Goal: Task Accomplishment & Management: Manage account settings

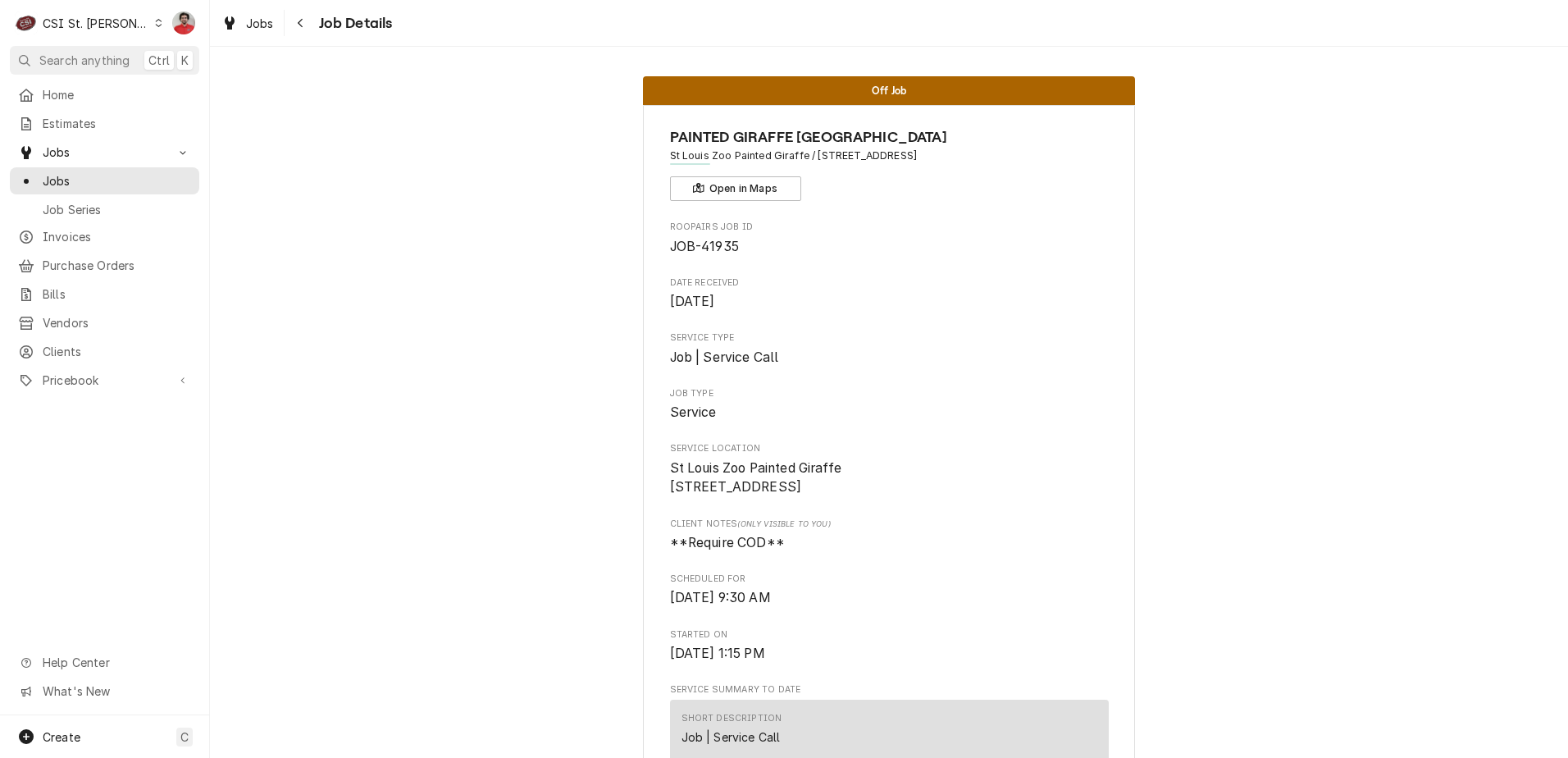
scroll to position [1148, 0]
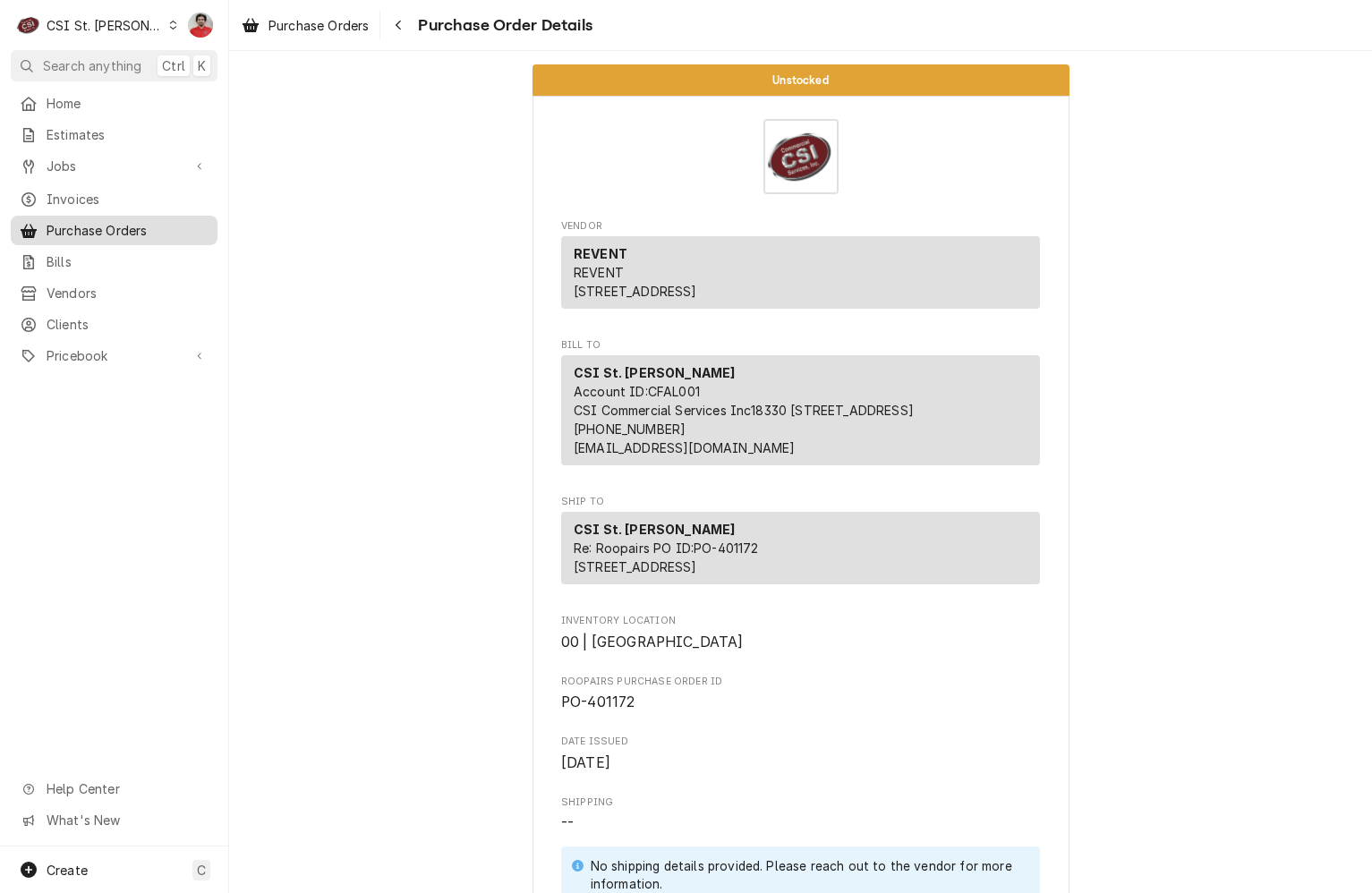
click at [97, 225] on span "Purchase Orders" at bounding box center [127, 229] width 162 height 18
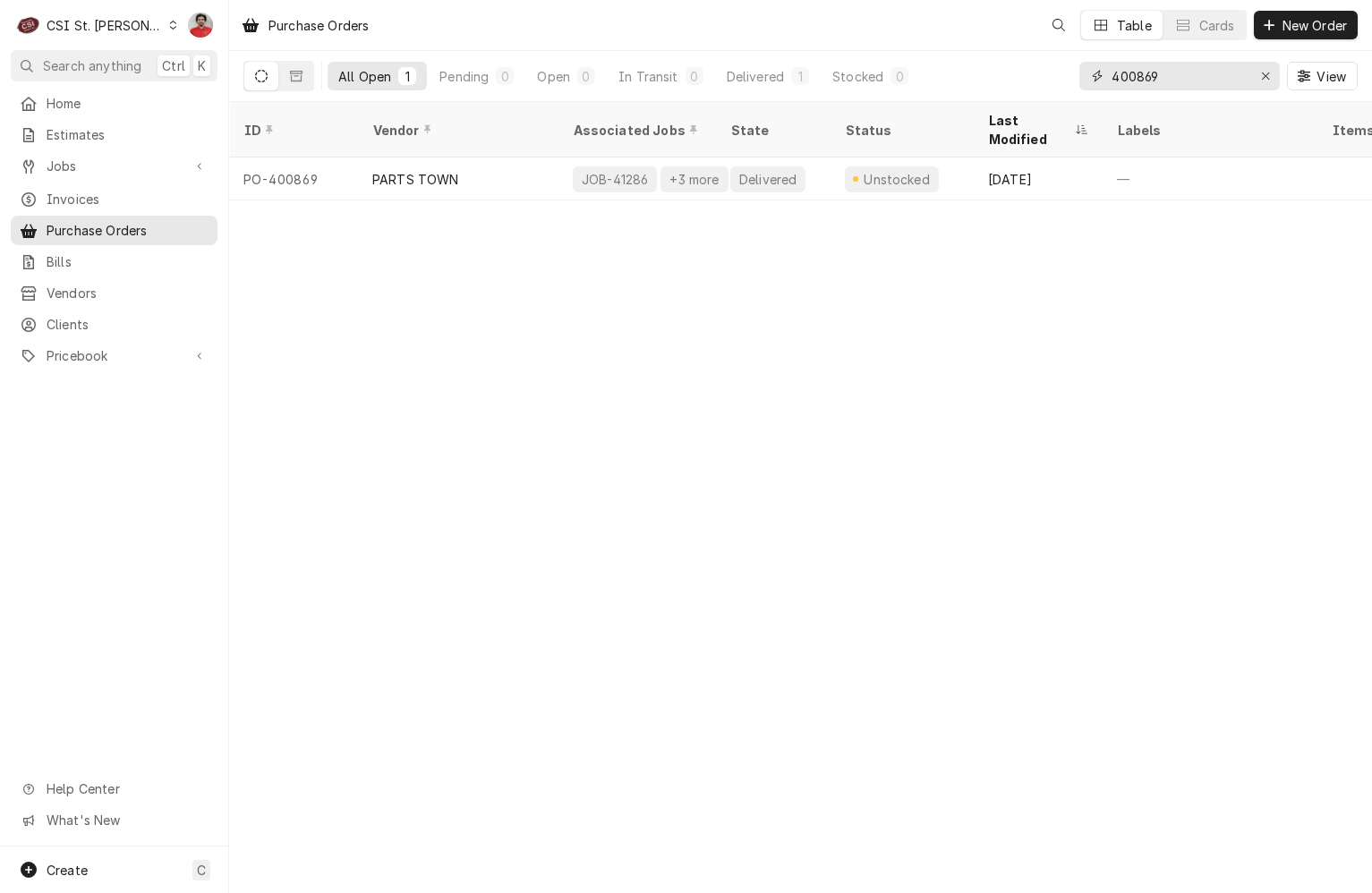
click at [1201, 75] on input "400869" at bounding box center [1178, 76] width 134 height 29
type input "400740"
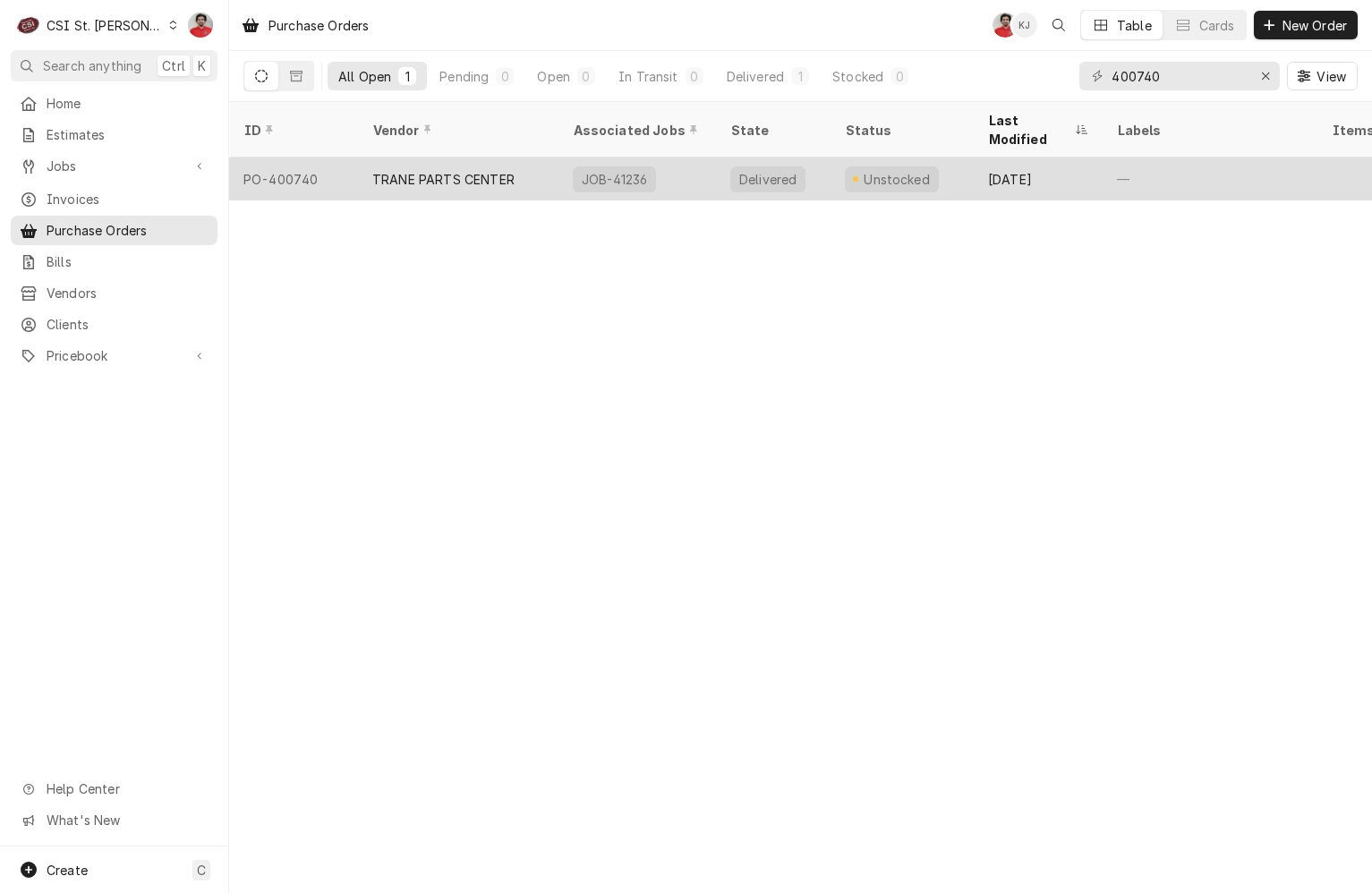
click at [503, 168] on div "TRANE PARTS CENTER" at bounding box center [458, 179] width 200 height 43
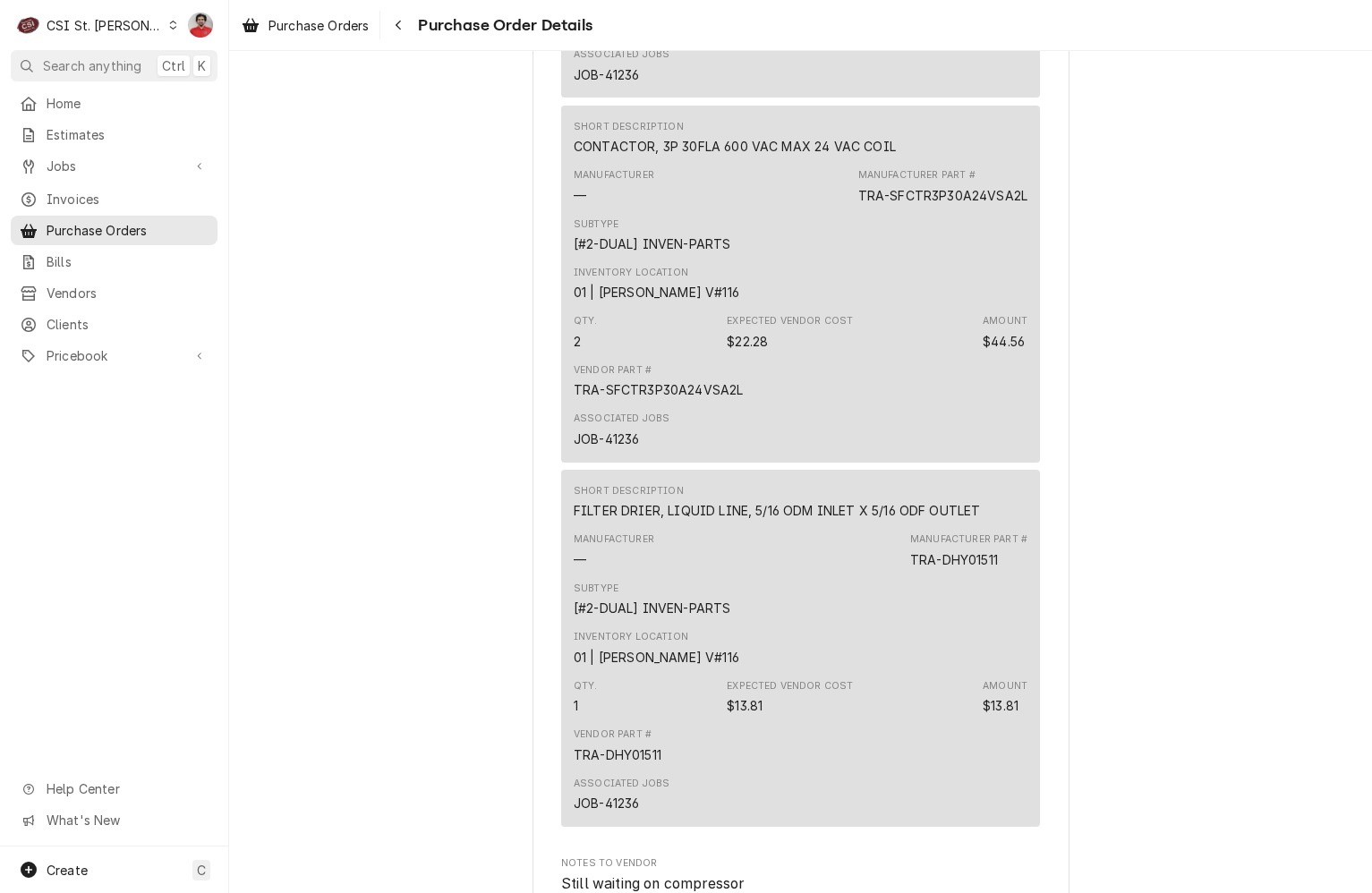
scroll to position [2148, 0]
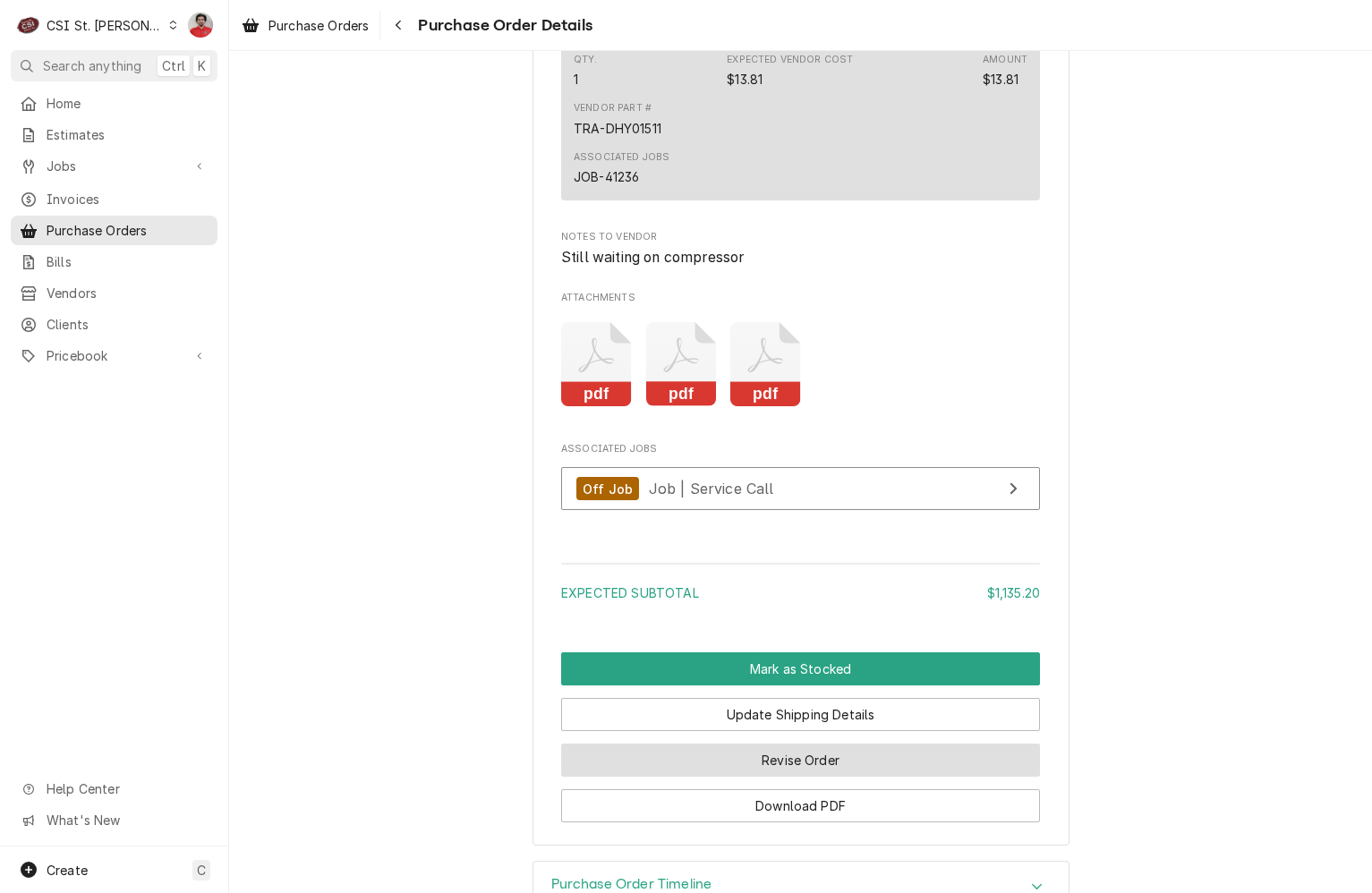
click at [761, 777] on button "Revise Order" at bounding box center [800, 760] width 479 height 33
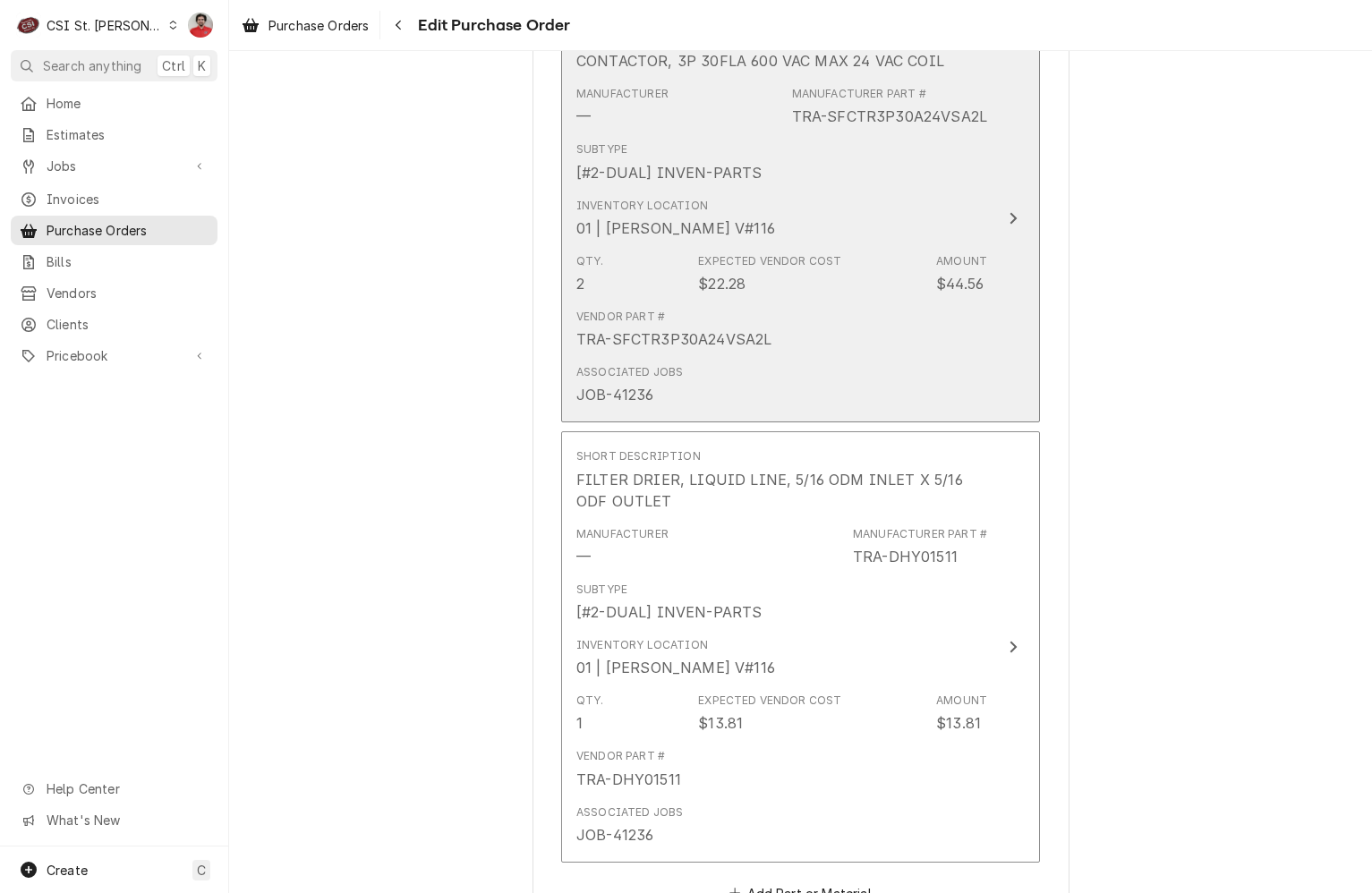
scroll to position [1952, 0]
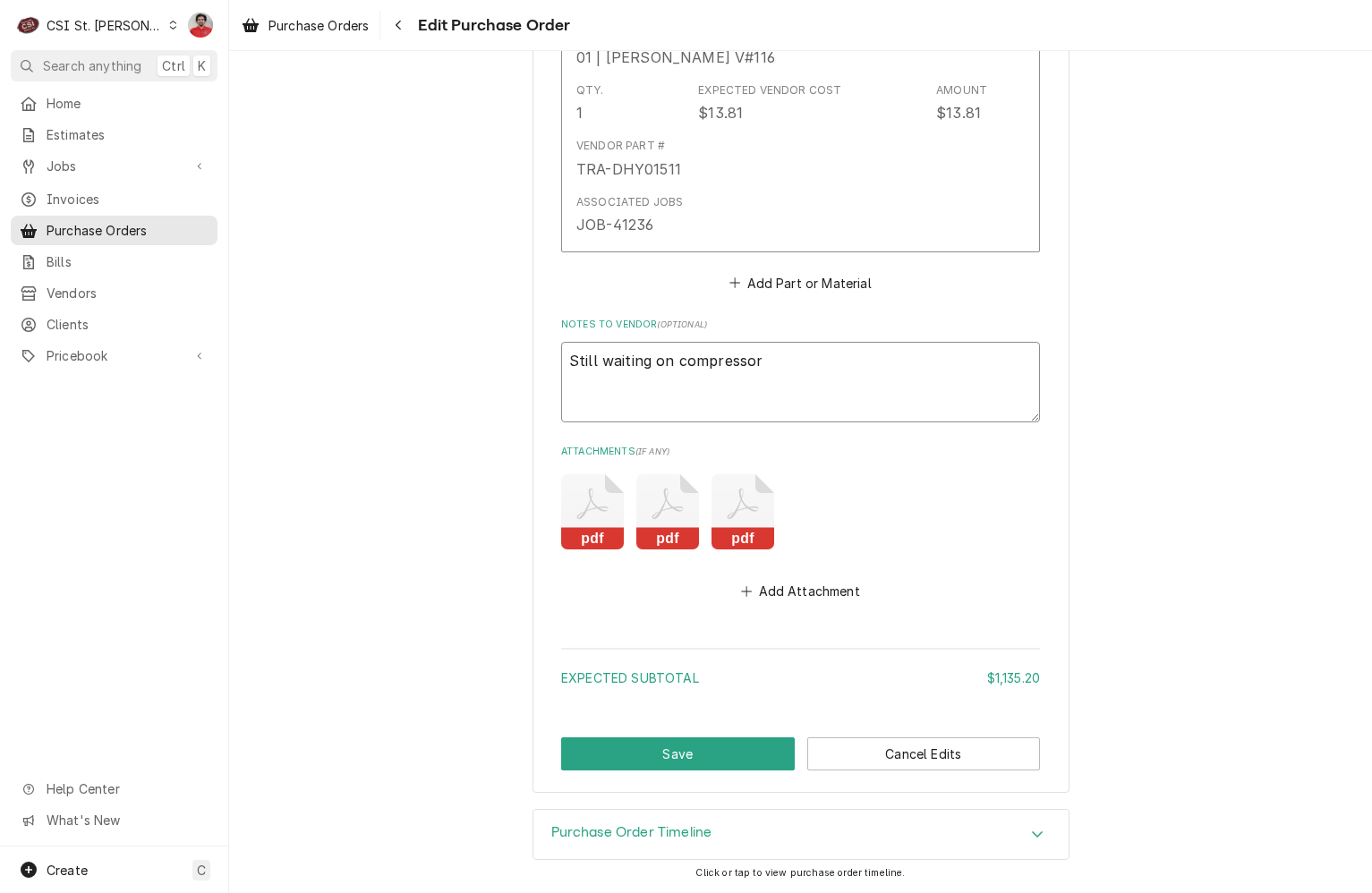
drag, startPoint x: 323, startPoint y: 374, endPoint x: -24, endPoint y: 372, distance: 347.0
click at [0, 372] on html "C CSI St. Louis NF Search anything Ctrl K Home Estimates Jobs Jobs Job Series I…" at bounding box center [686, 446] width 1372 height 893
type textarea "x"
click at [711, 750] on button "Save" at bounding box center [677, 754] width 233 height 33
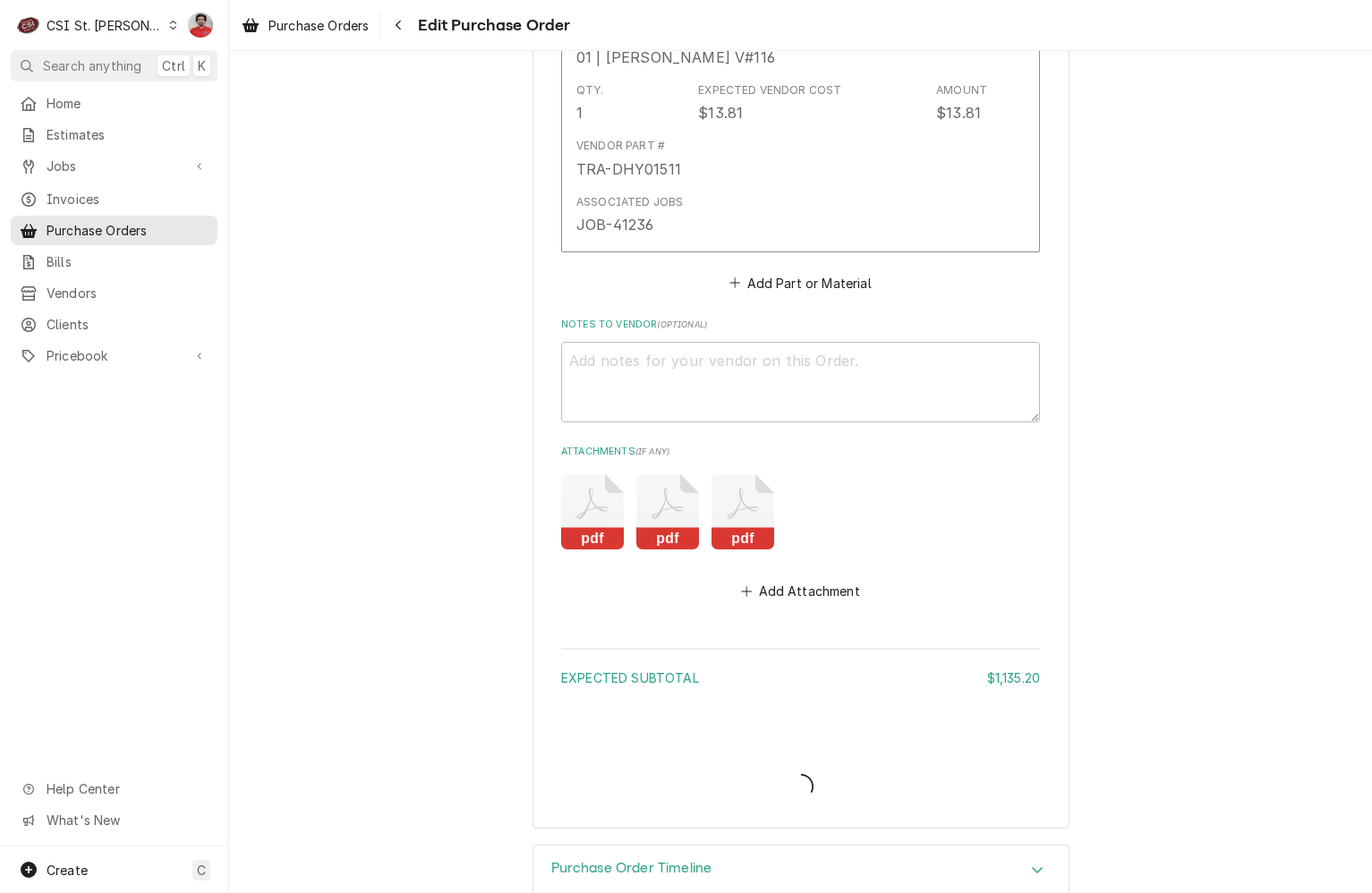
type textarea "x"
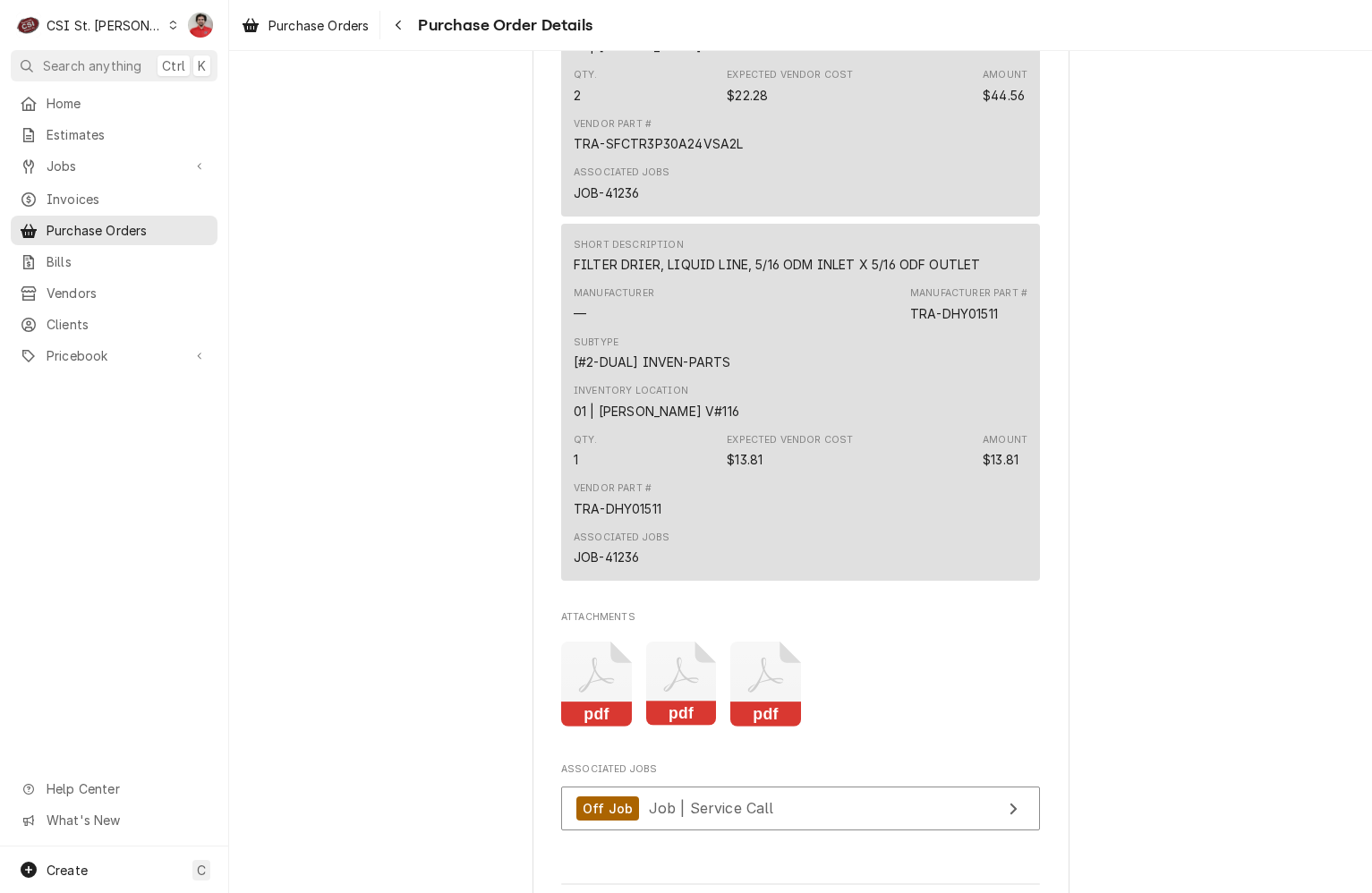
scroll to position [2215, 0]
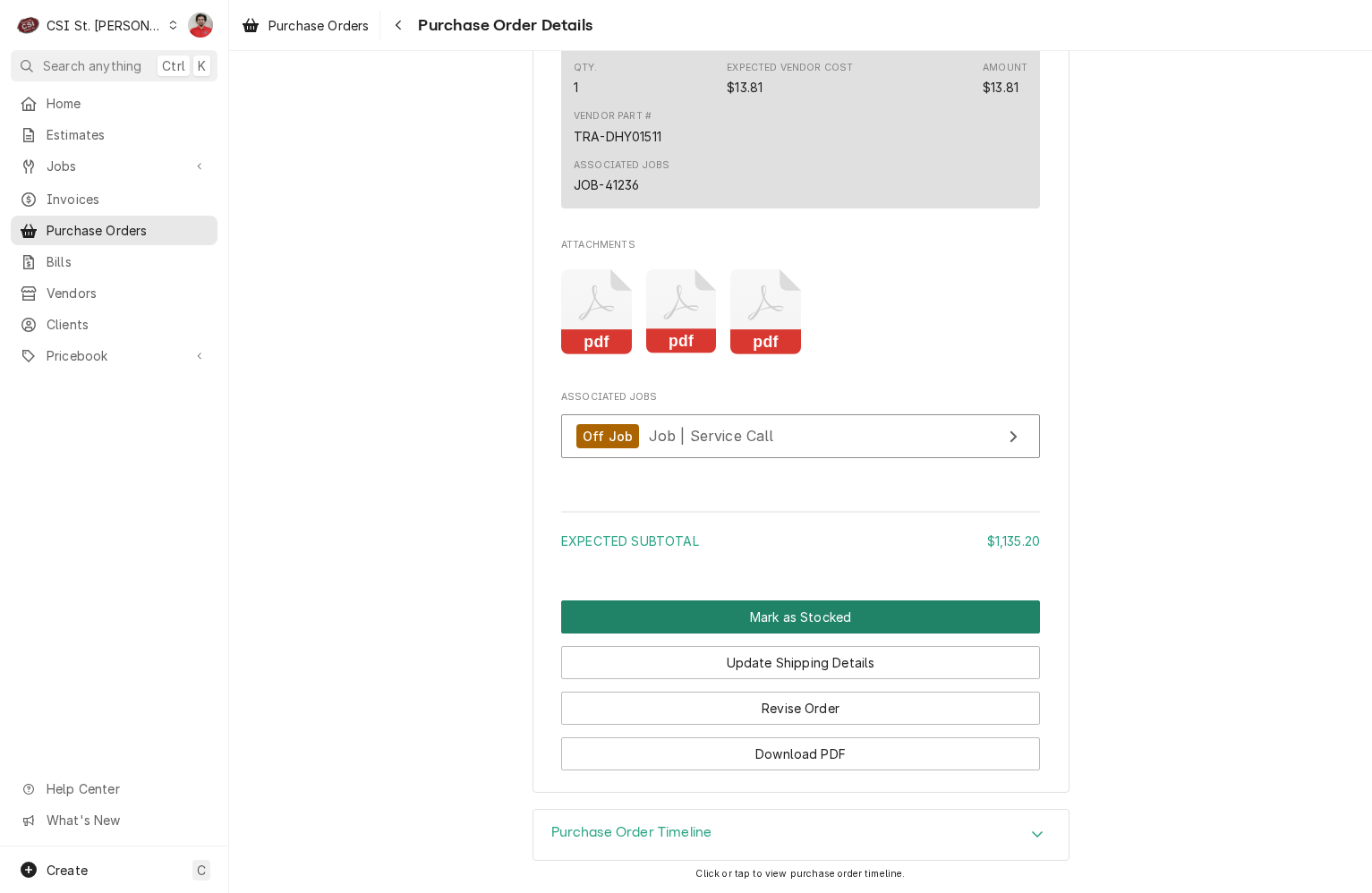
click at [673, 615] on button "Mark as Stocked" at bounding box center [800, 617] width 479 height 33
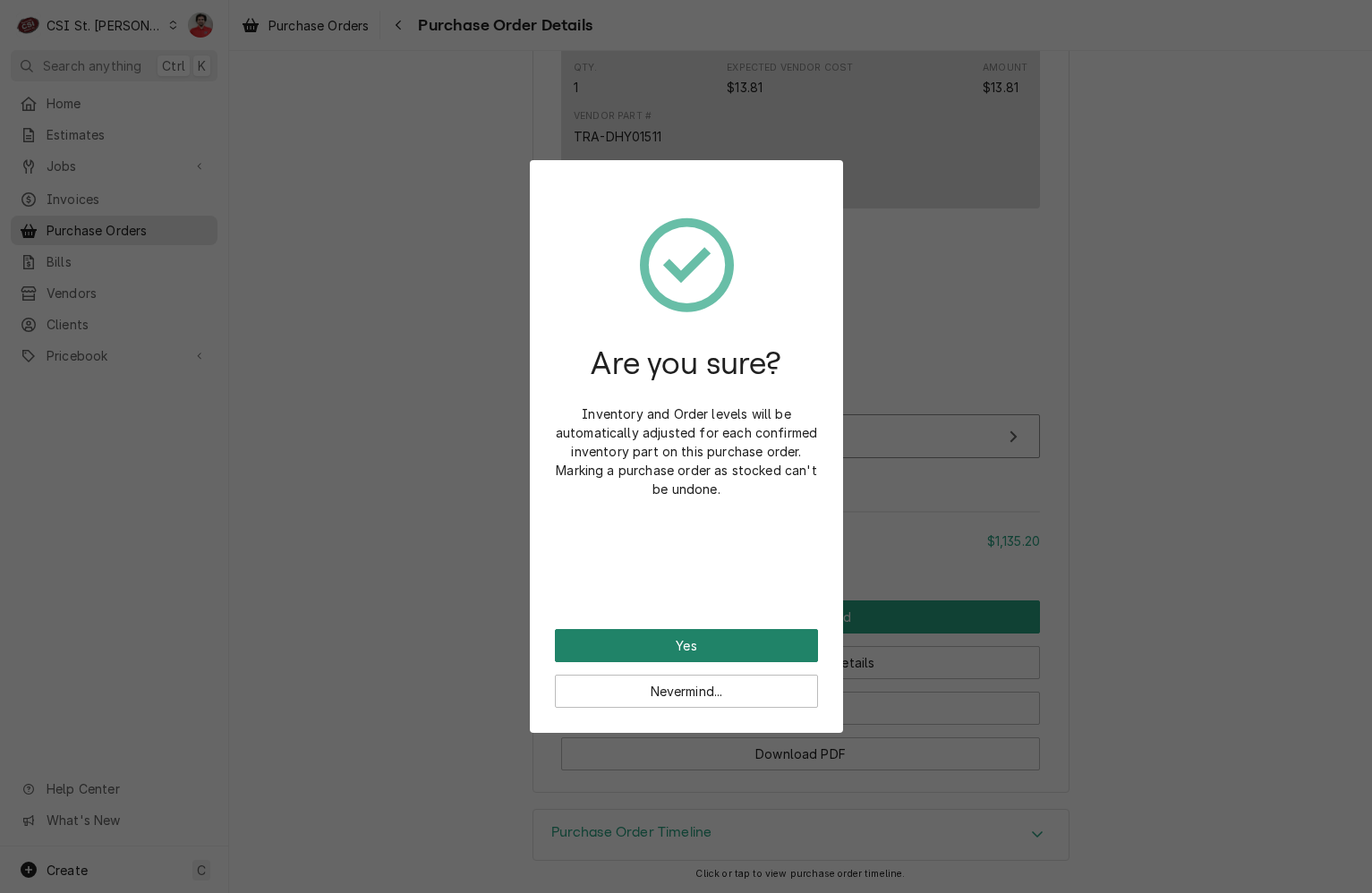
click at [670, 638] on button "Yes" at bounding box center [686, 645] width 263 height 33
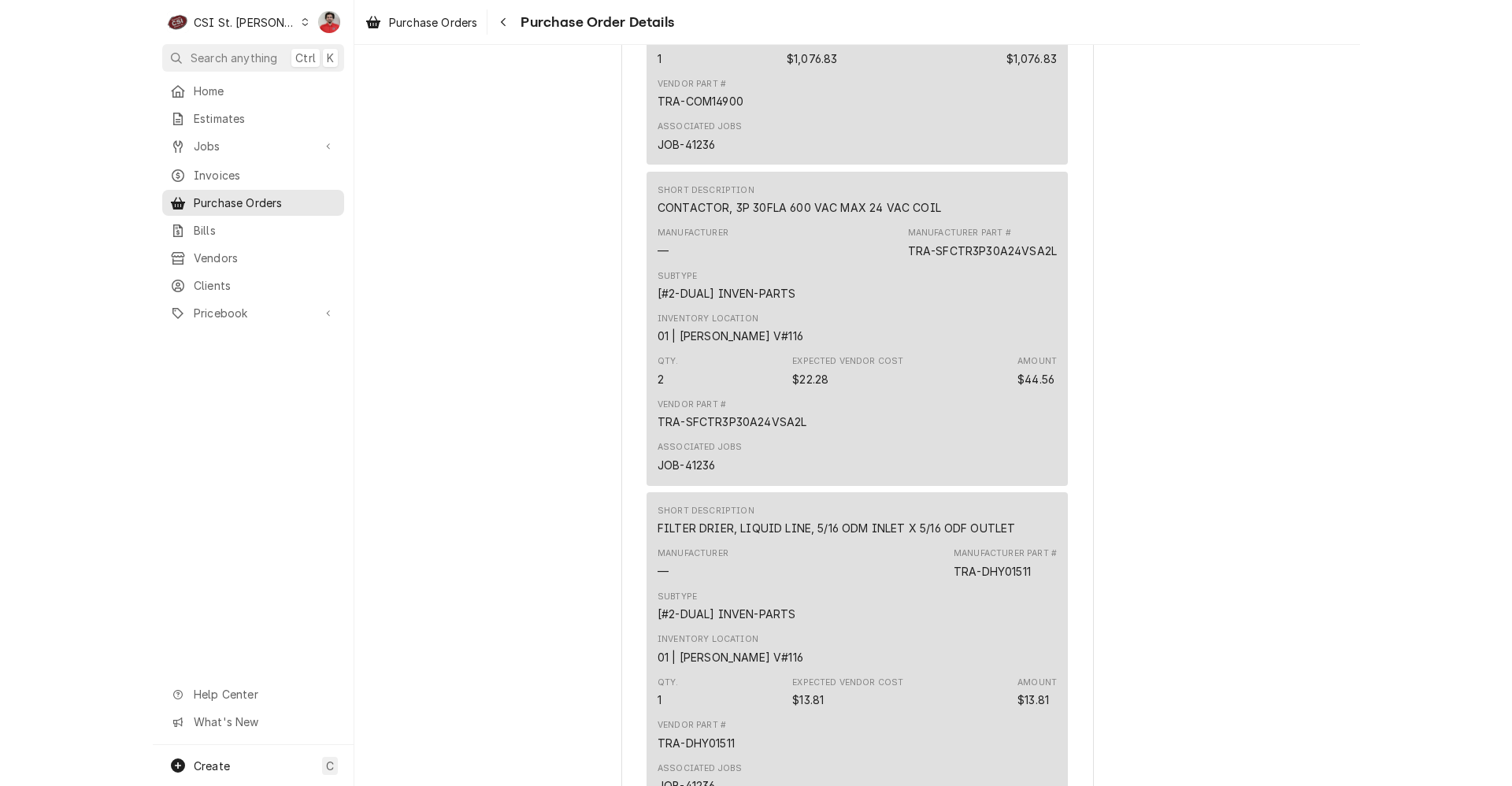
scroll to position [1811, 0]
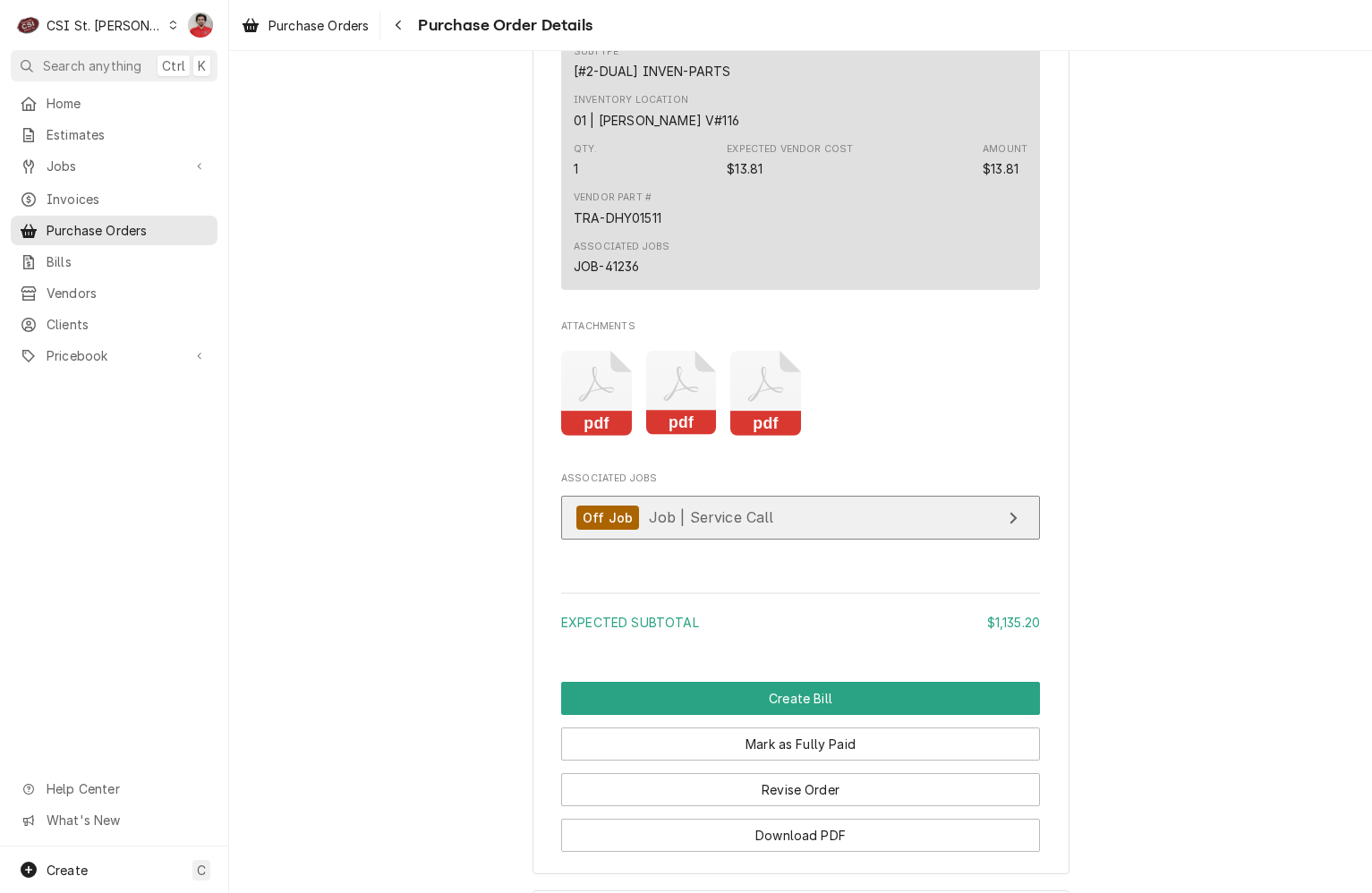
click at [664, 526] on span "Job | Service Call" at bounding box center [711, 517] width 125 height 17
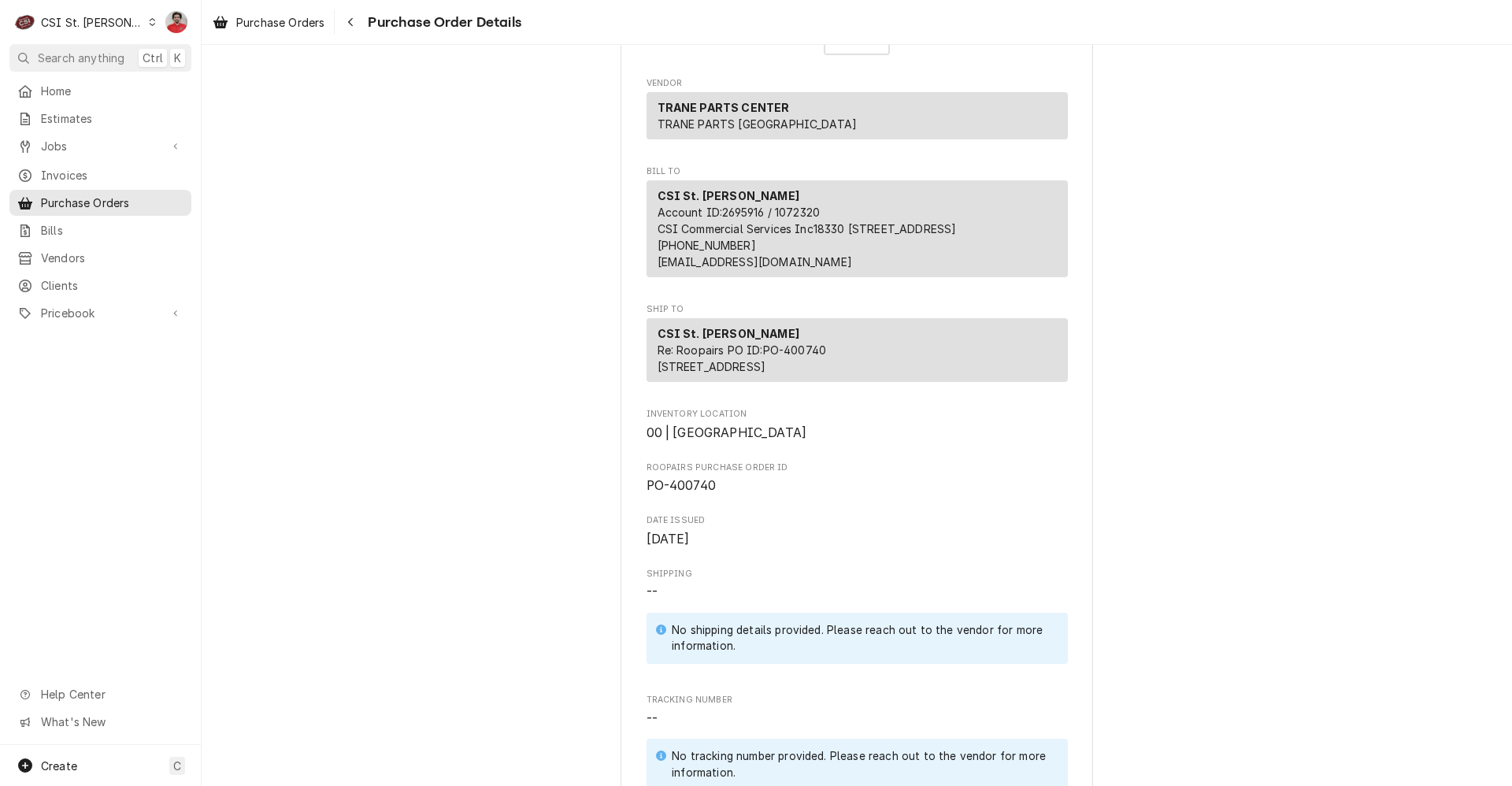
scroll to position [0, 0]
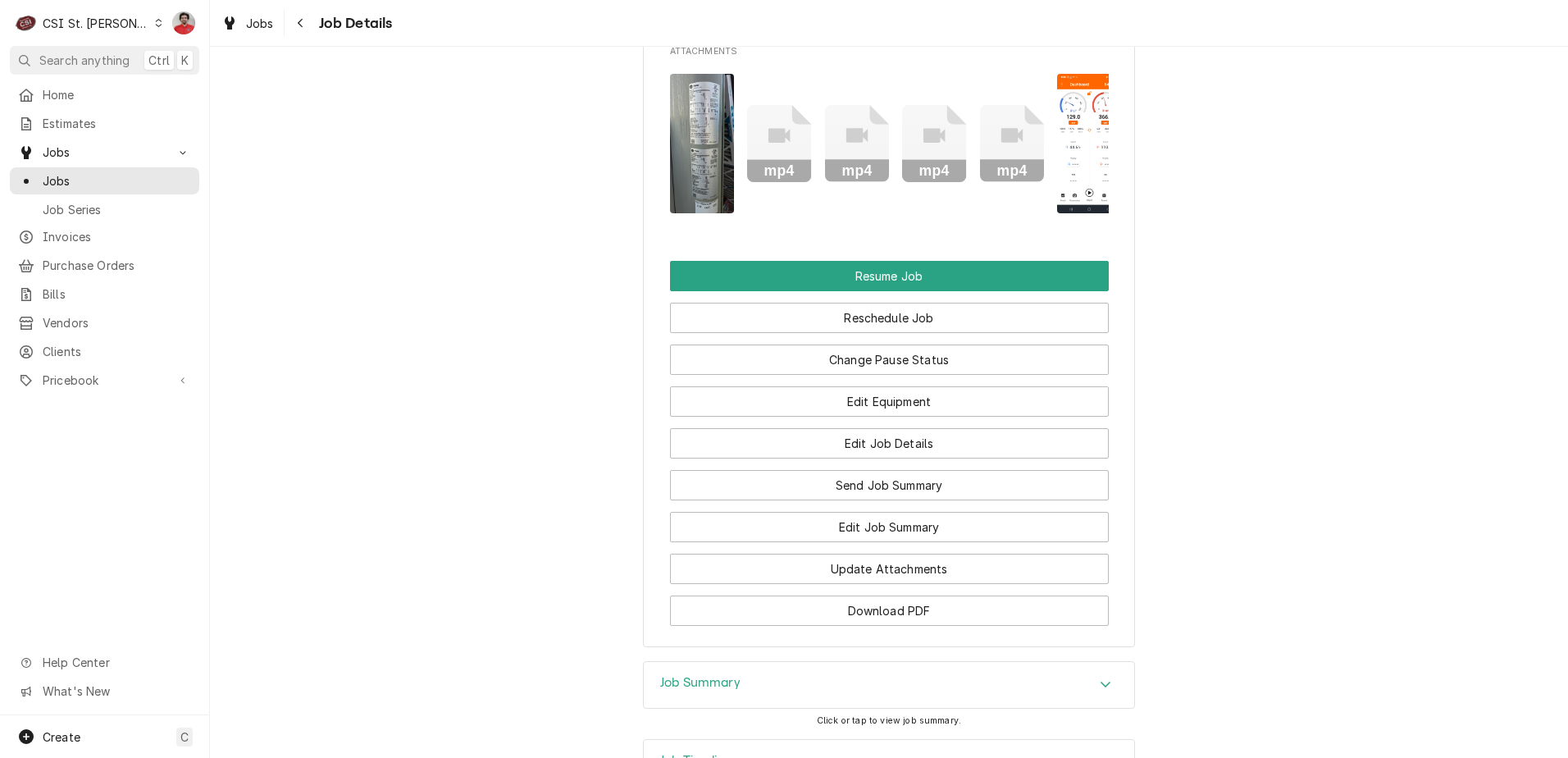
scroll to position [3280, 0]
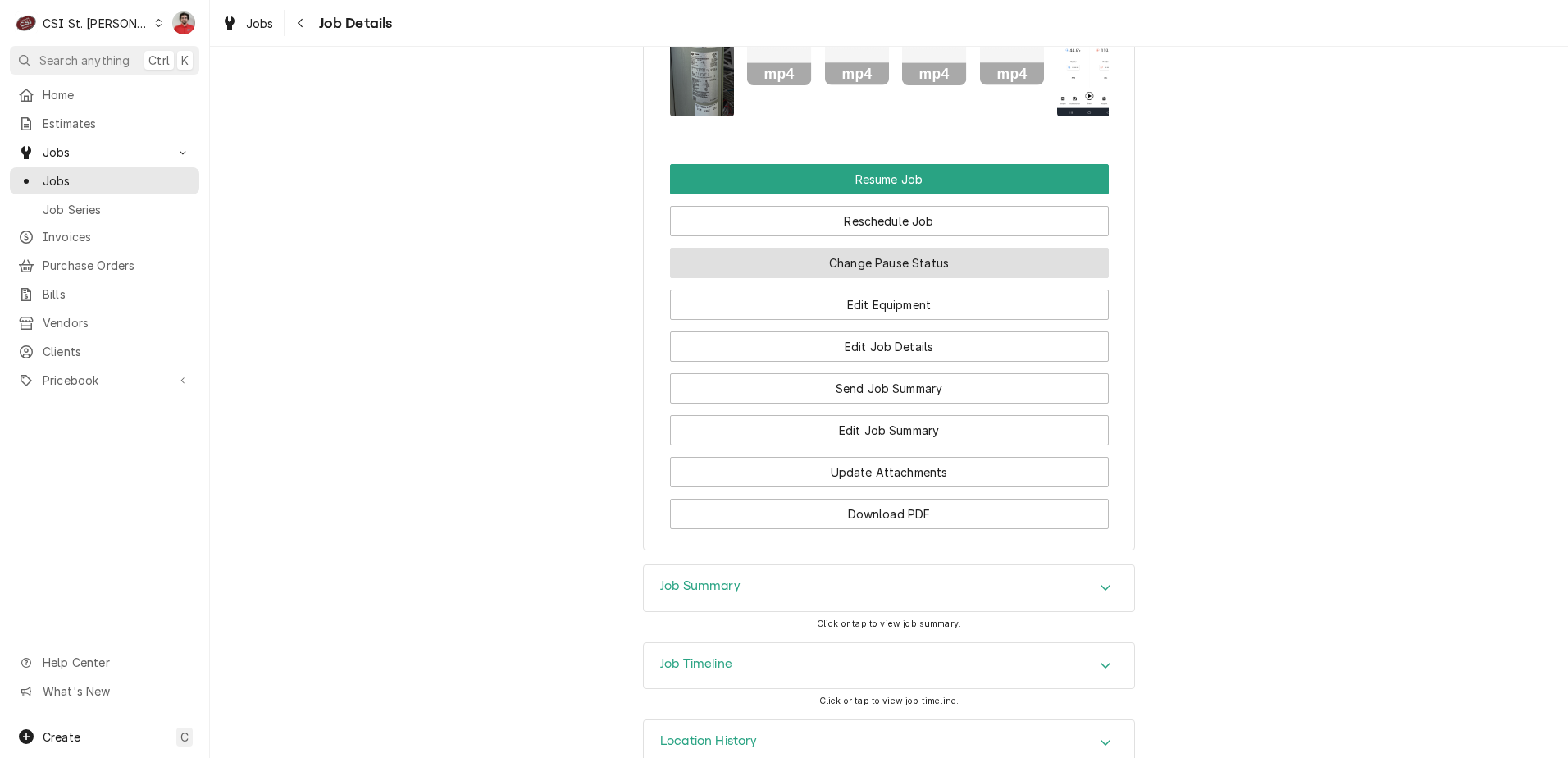
click at [850, 278] on button "Change Pause Status" at bounding box center [890, 262] width 439 height 30
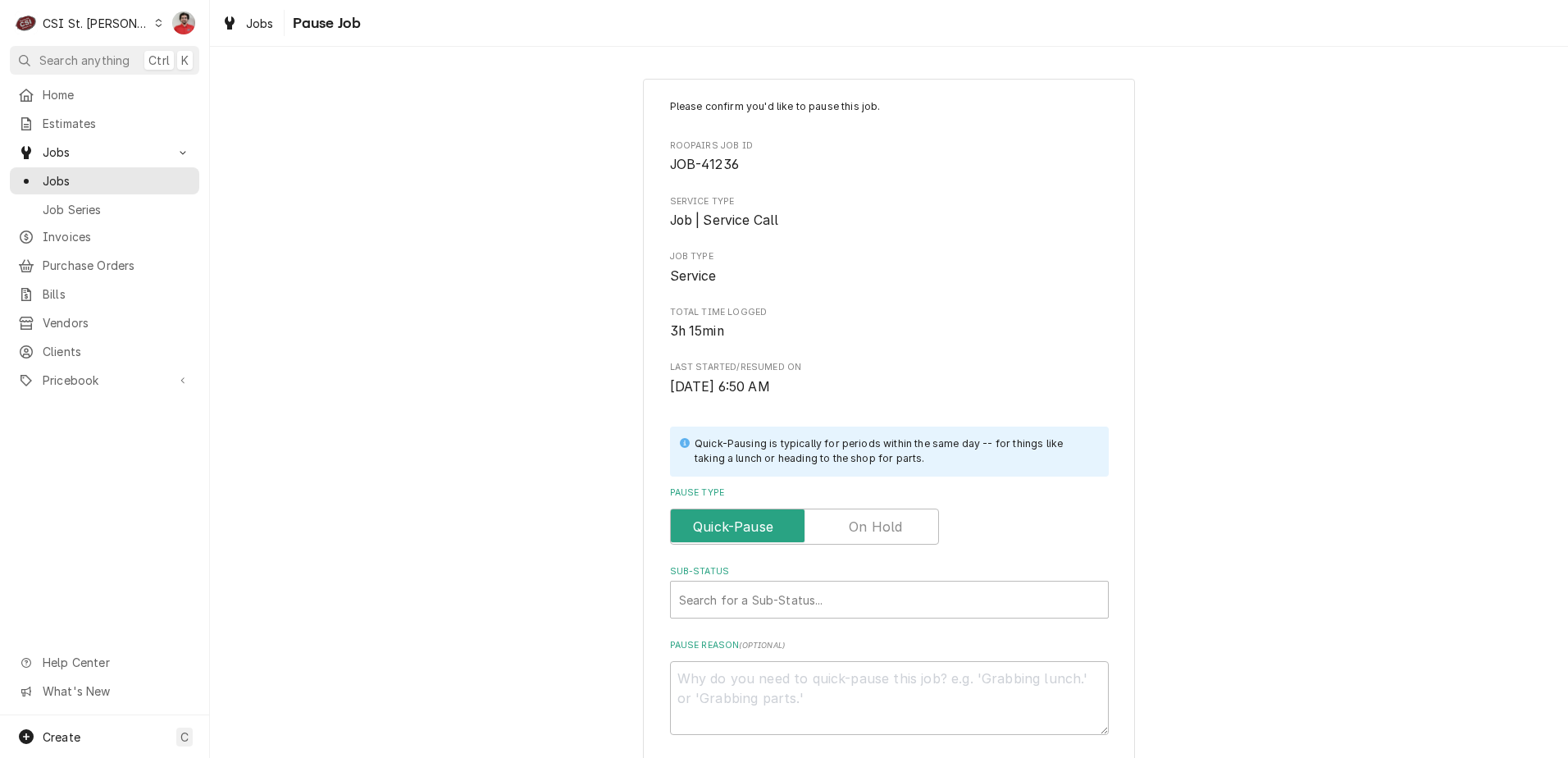
click at [868, 525] on label "Pause Type" at bounding box center [804, 526] width 269 height 36
click at [868, 525] on input "Pause Type" at bounding box center [804, 526] width 255 height 36
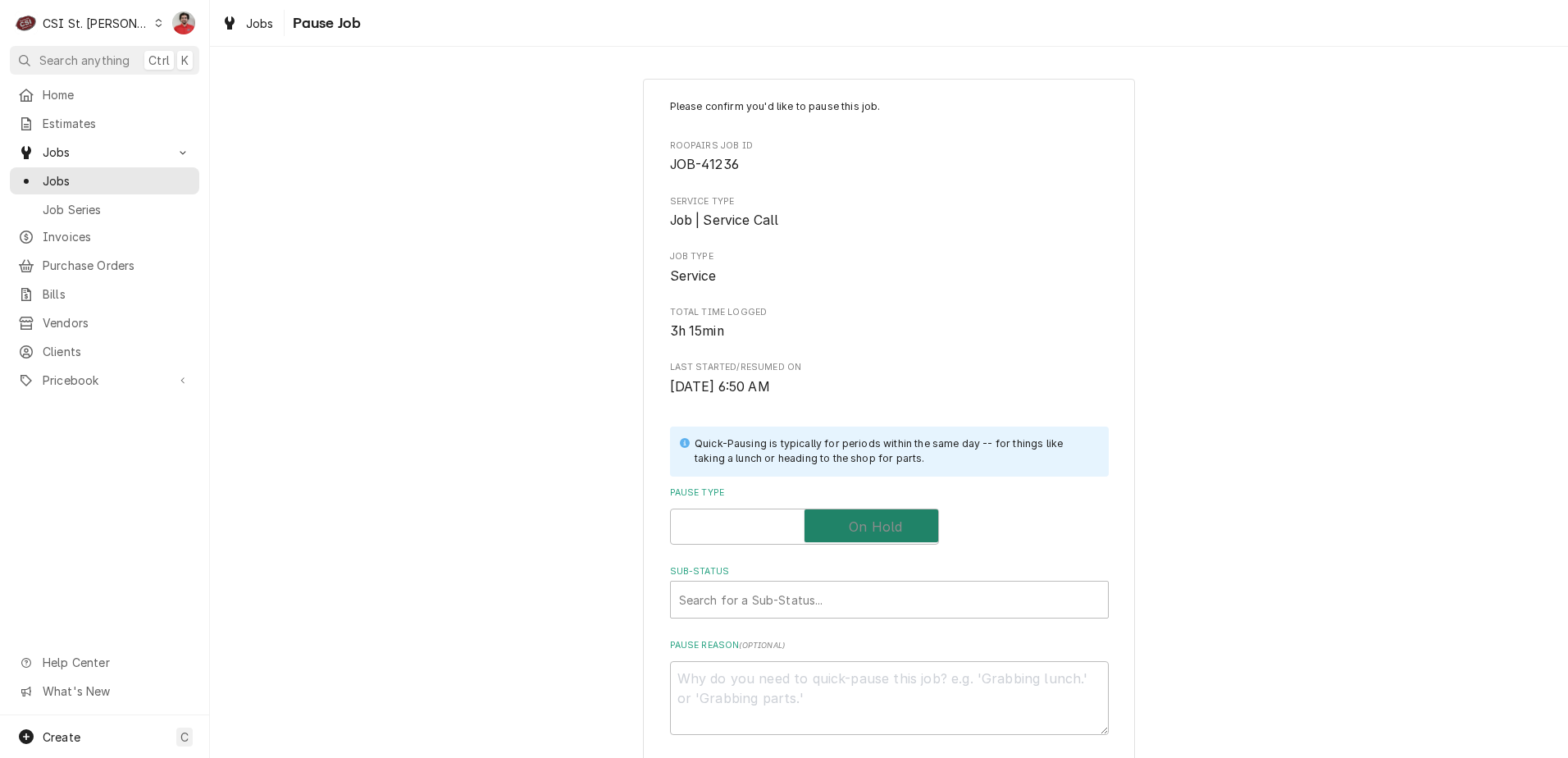
checkbox input "true"
click at [832, 593] on div "Sub-Status" at bounding box center [890, 598] width 420 height 29
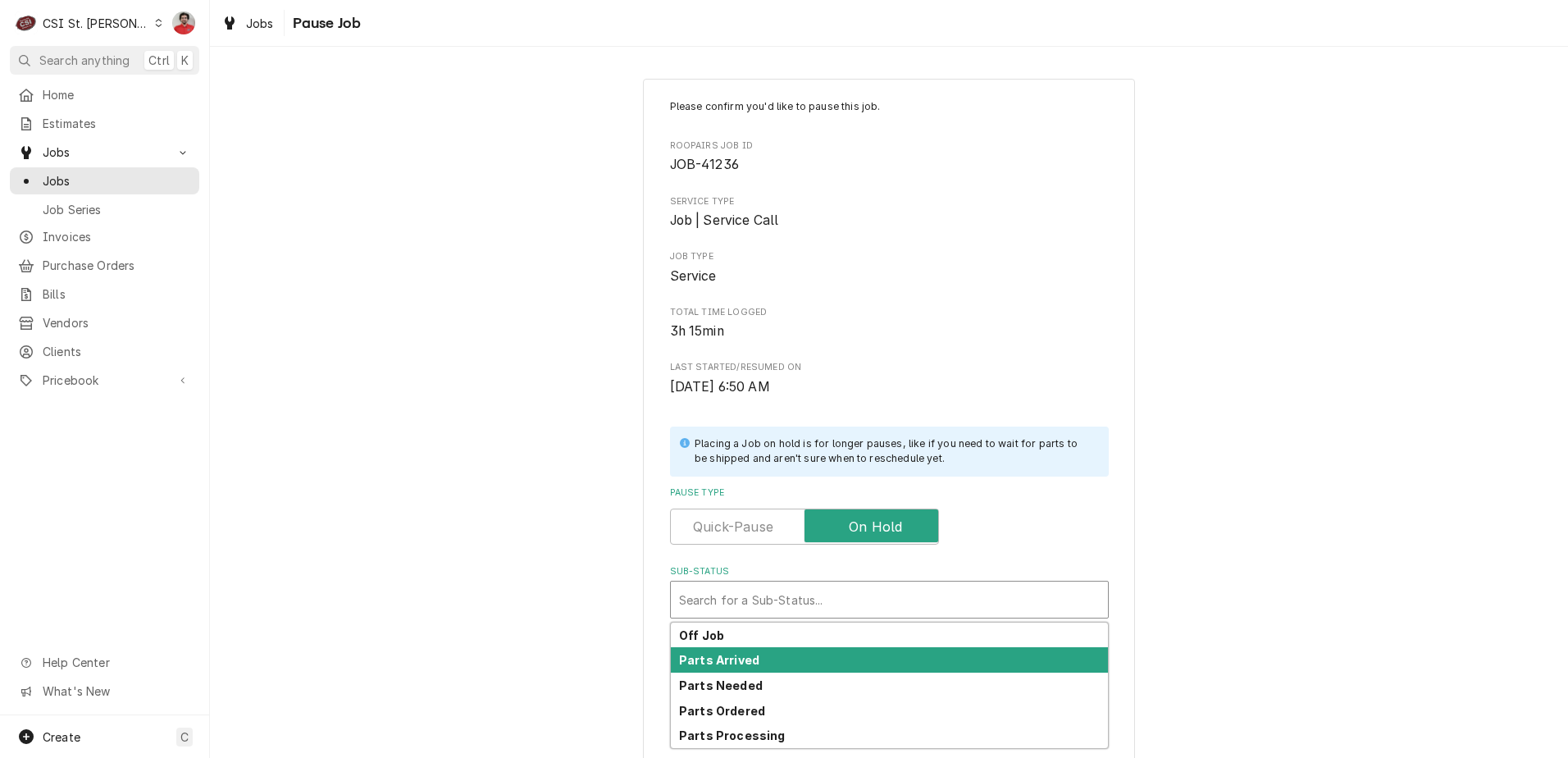
click at [823, 649] on div "Parts Arrived" at bounding box center [890, 660] width 437 height 26
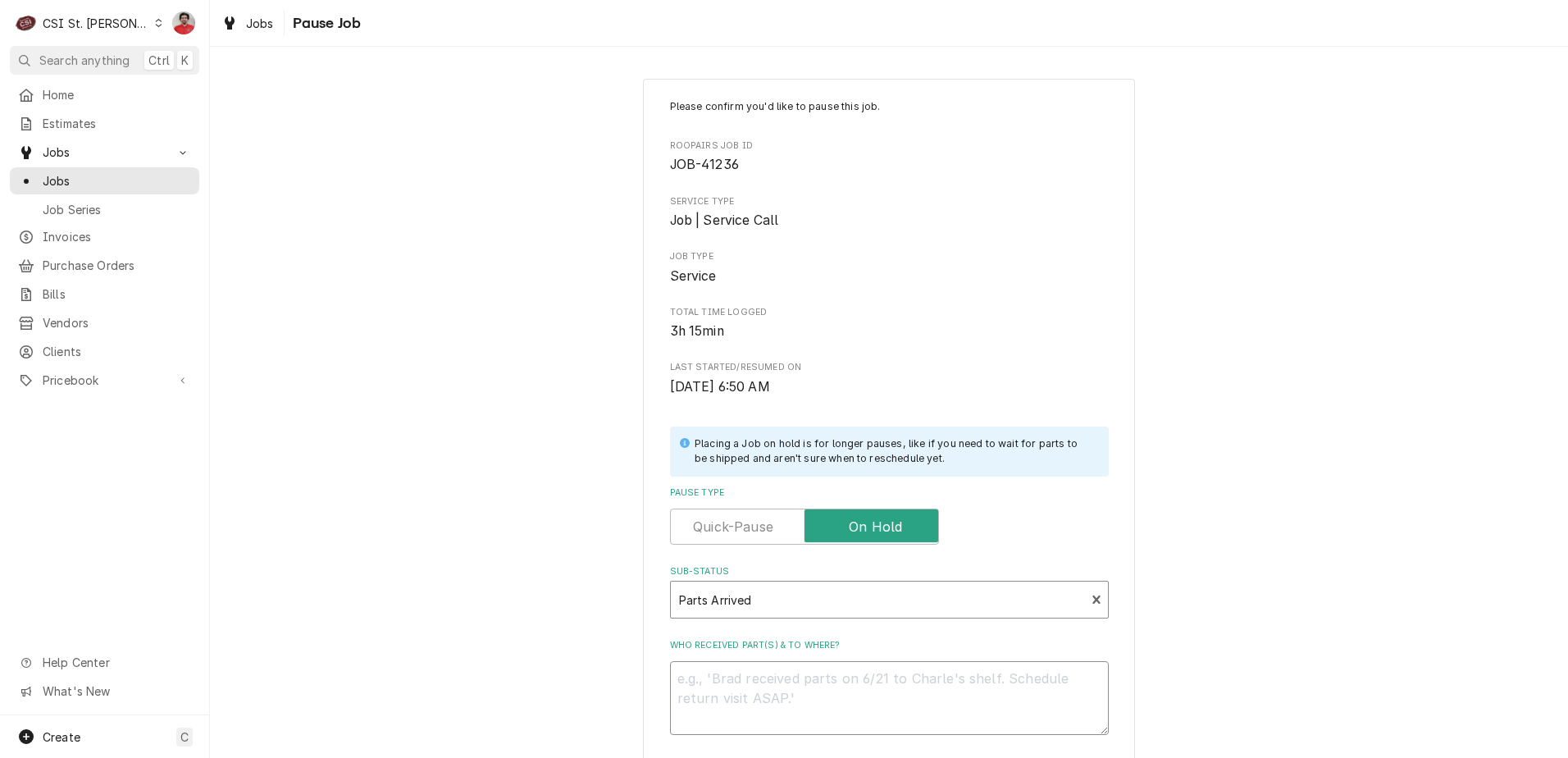
click at [816, 687] on textarea "Who received part(s) & to where?" at bounding box center [890, 697] width 439 height 74
type textarea "x"
type textarea "P"
type textarea "x"
type textarea "Pa"
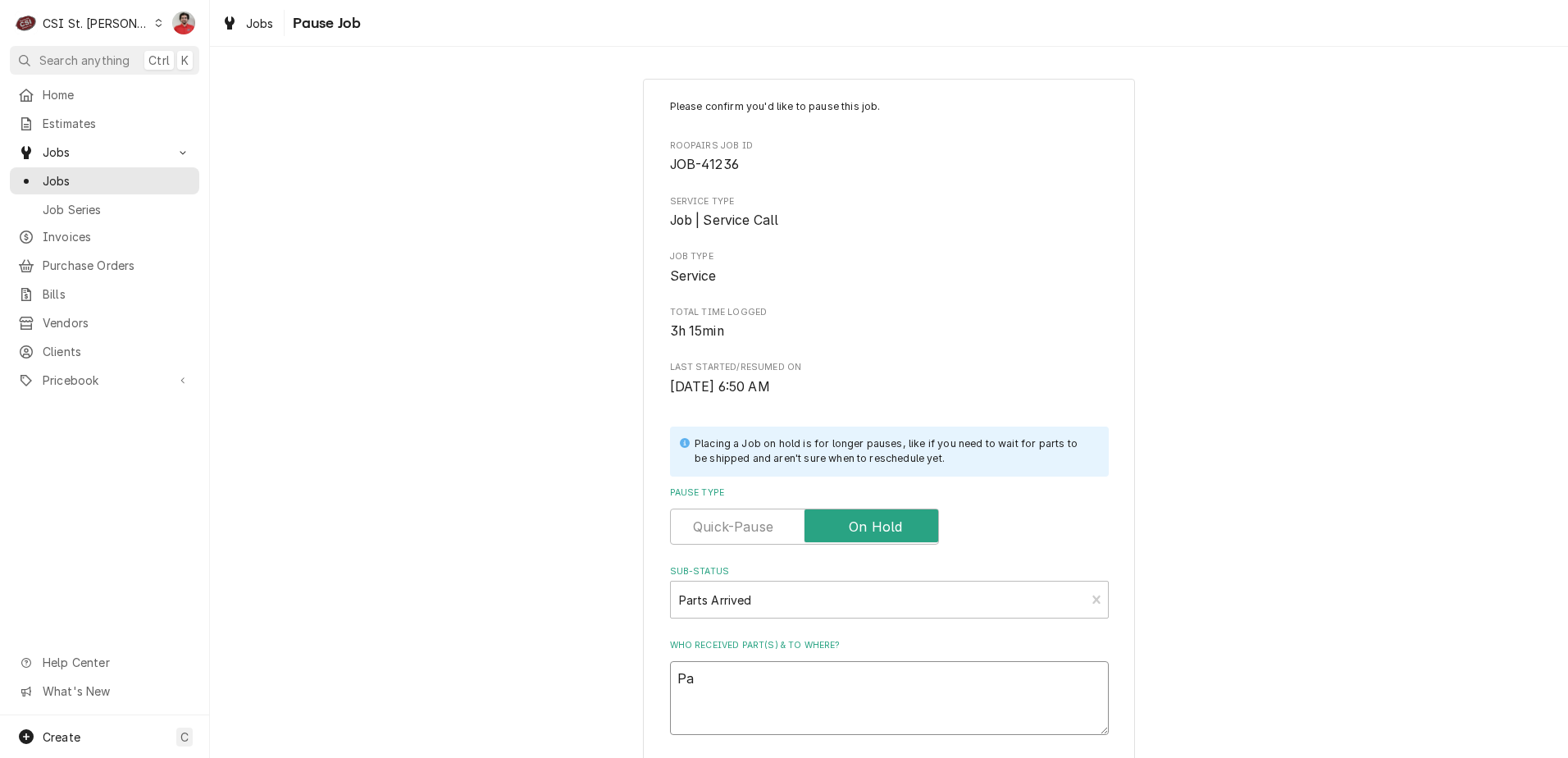
type textarea "x"
type textarea "Par"
type textarea "x"
type textarea "Pa"
type textarea "x"
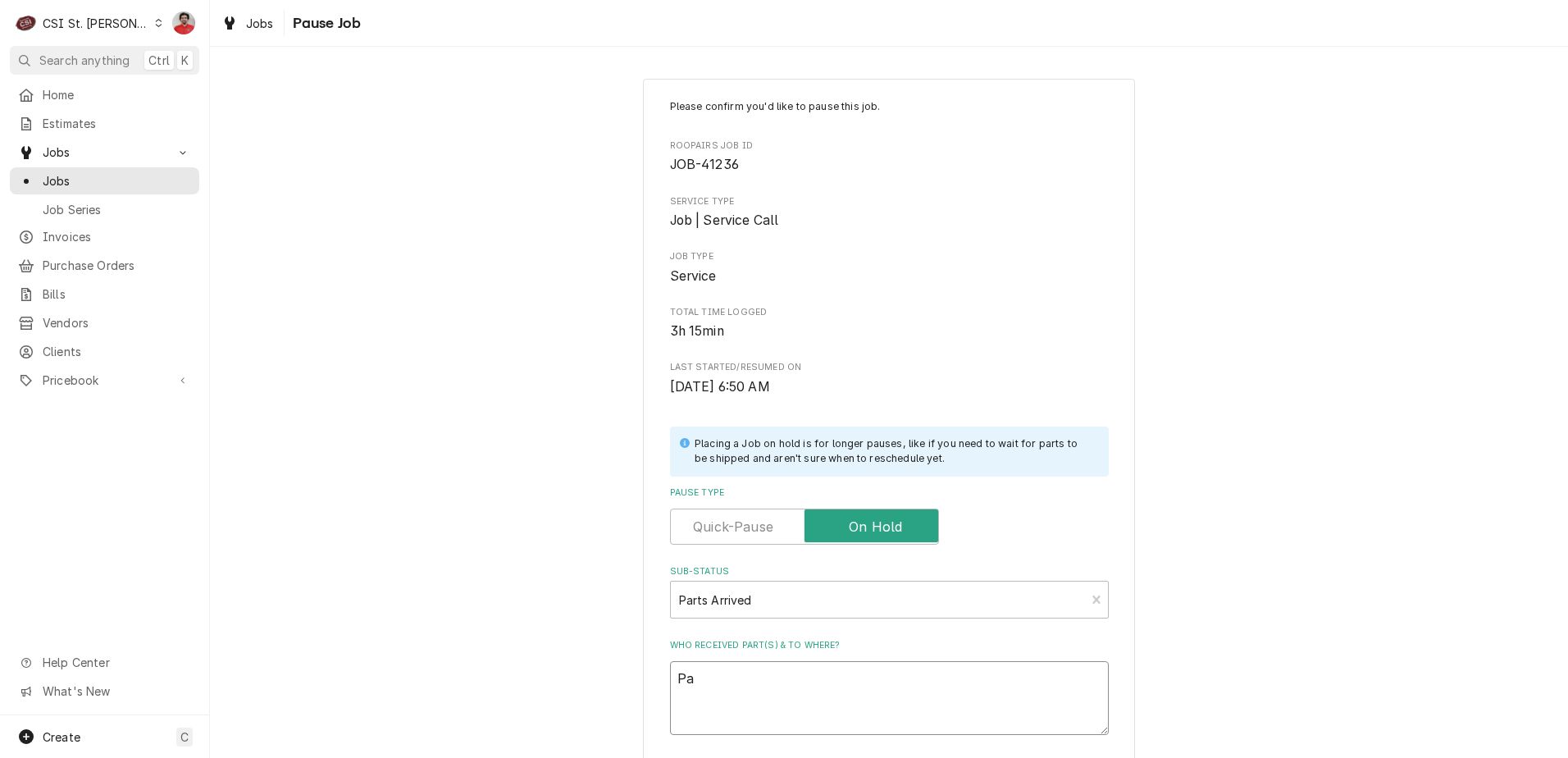
type textarea "P"
type textarea "x"
type textarea "C"
type textarea "x"
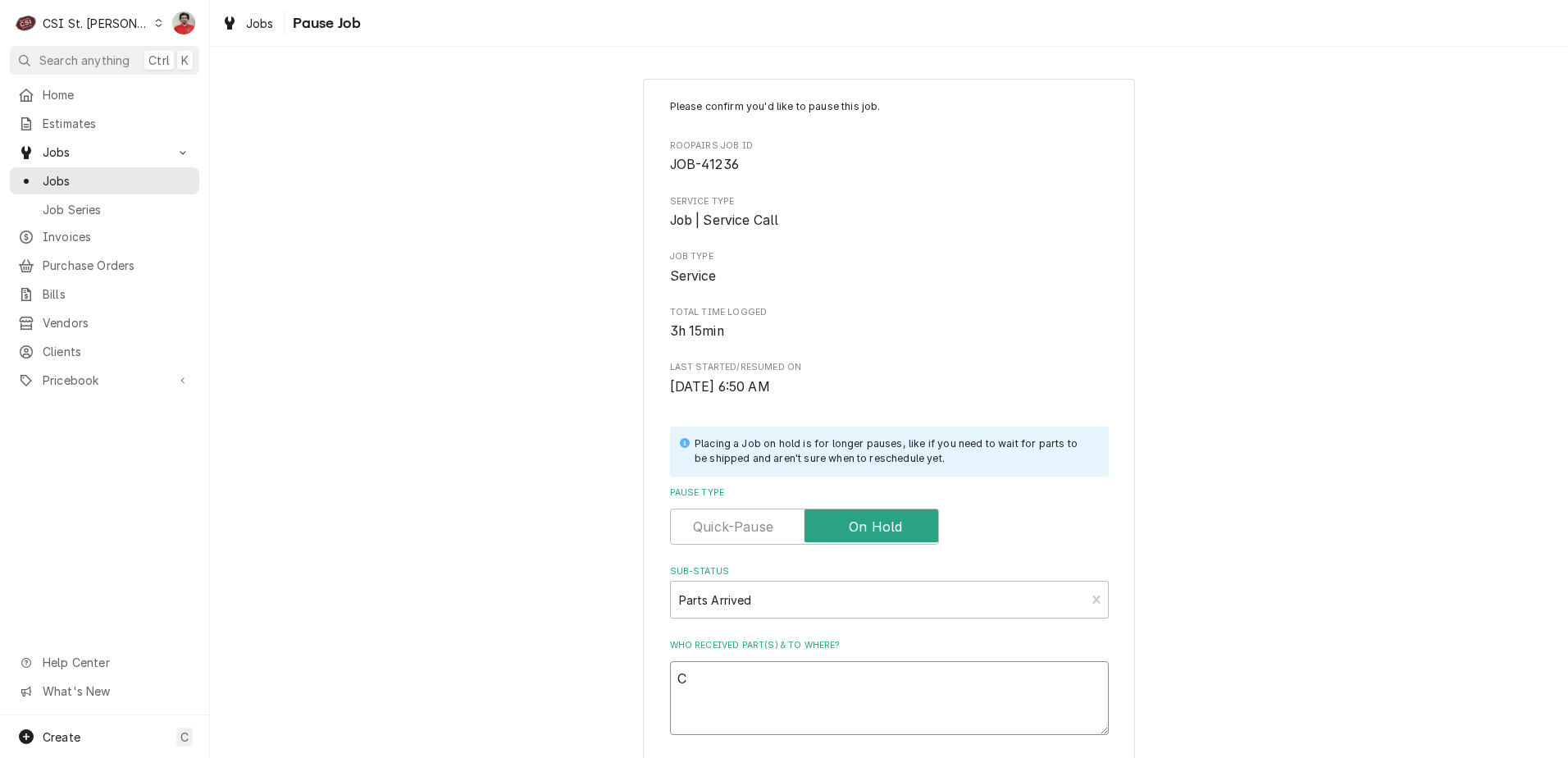
type textarea "Co"
type textarea "x"
type textarea "Com"
type textarea "x"
type textarea "Comp"
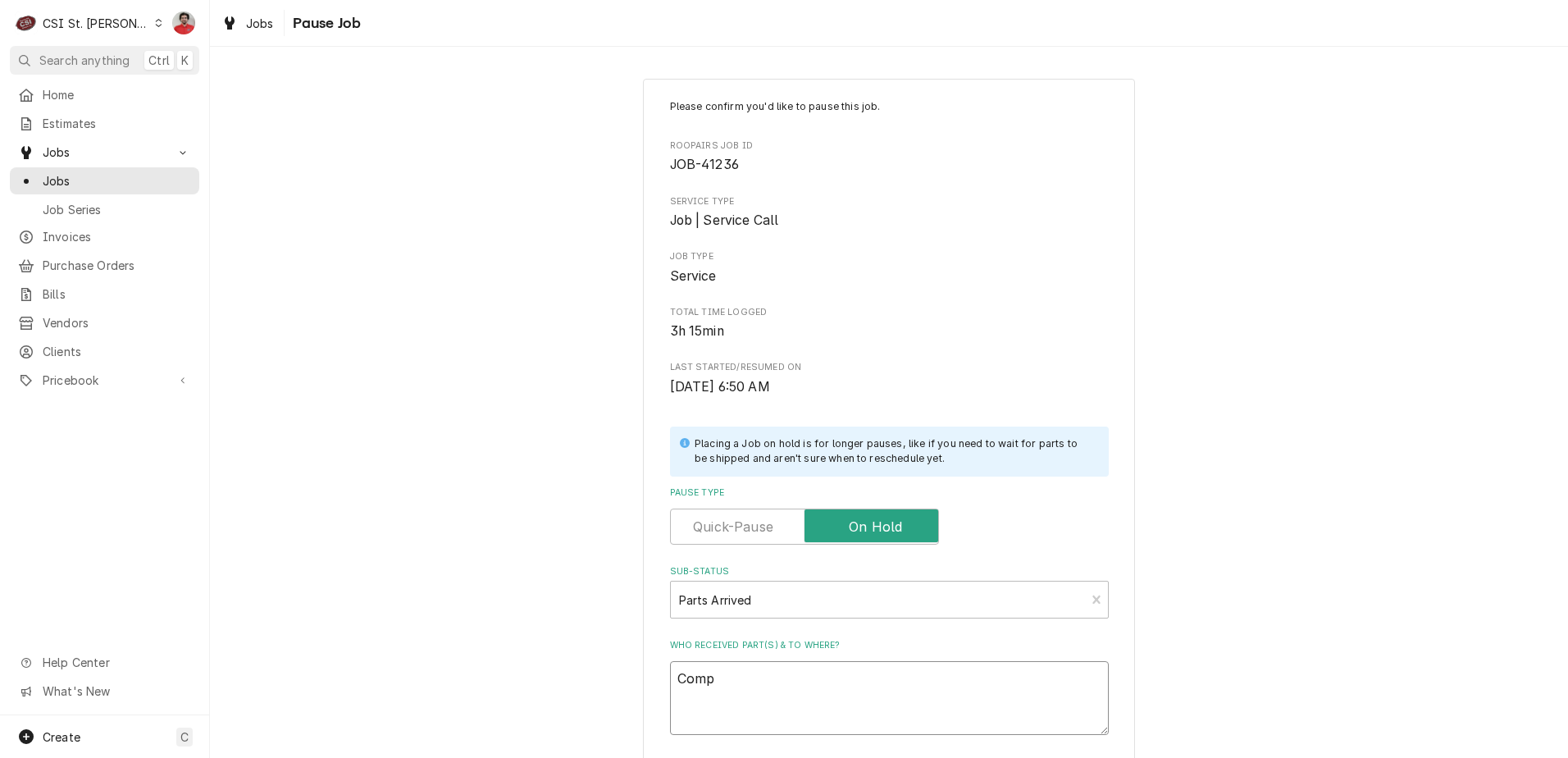
type textarea "x"
type textarea "Compr"
type textarea "x"
type textarea "Compre"
type textarea "x"
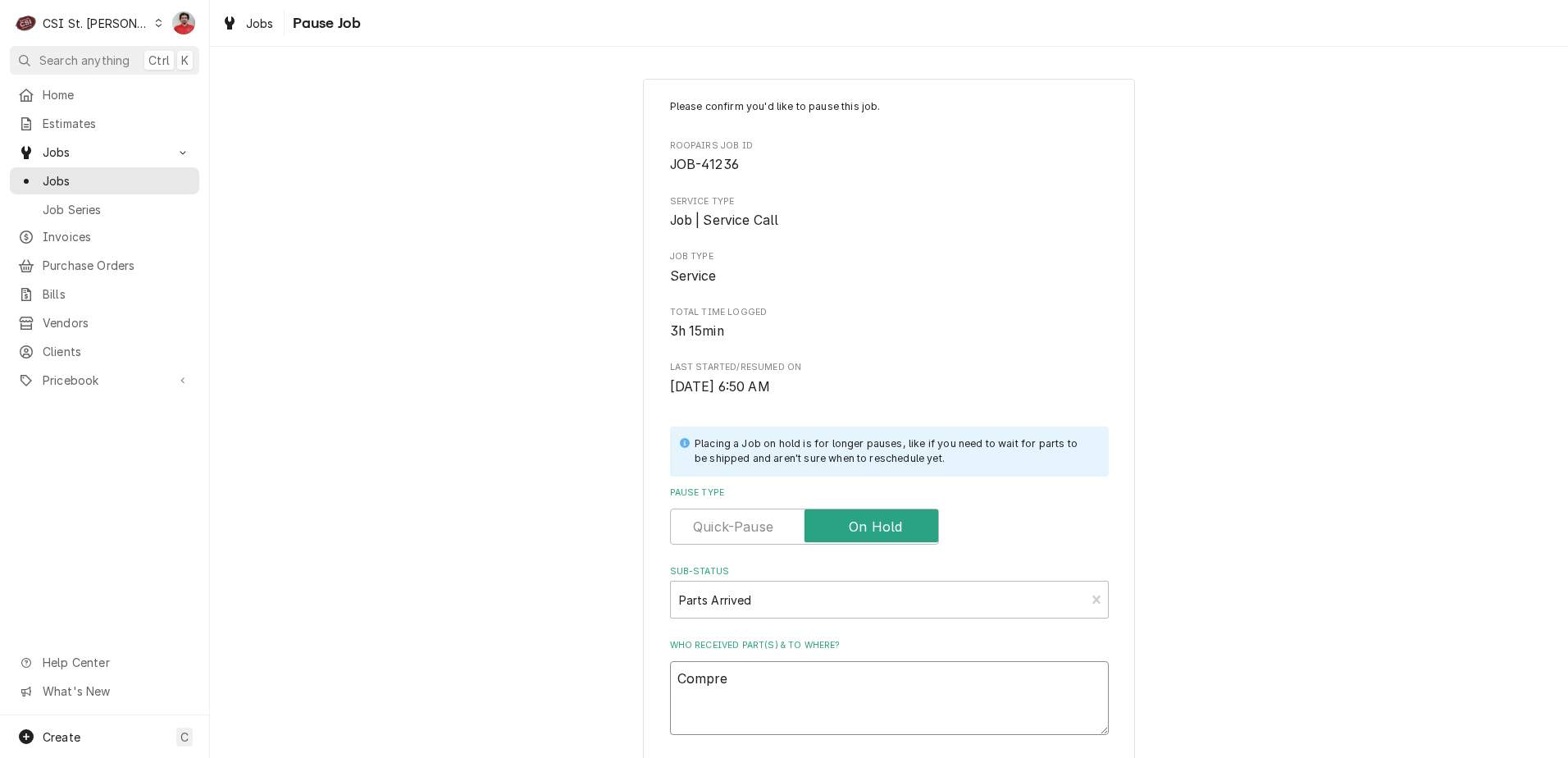
type textarea "Compres"
type textarea "x"
type textarea "Compress"
type textarea "x"
type textarea "Compresso"
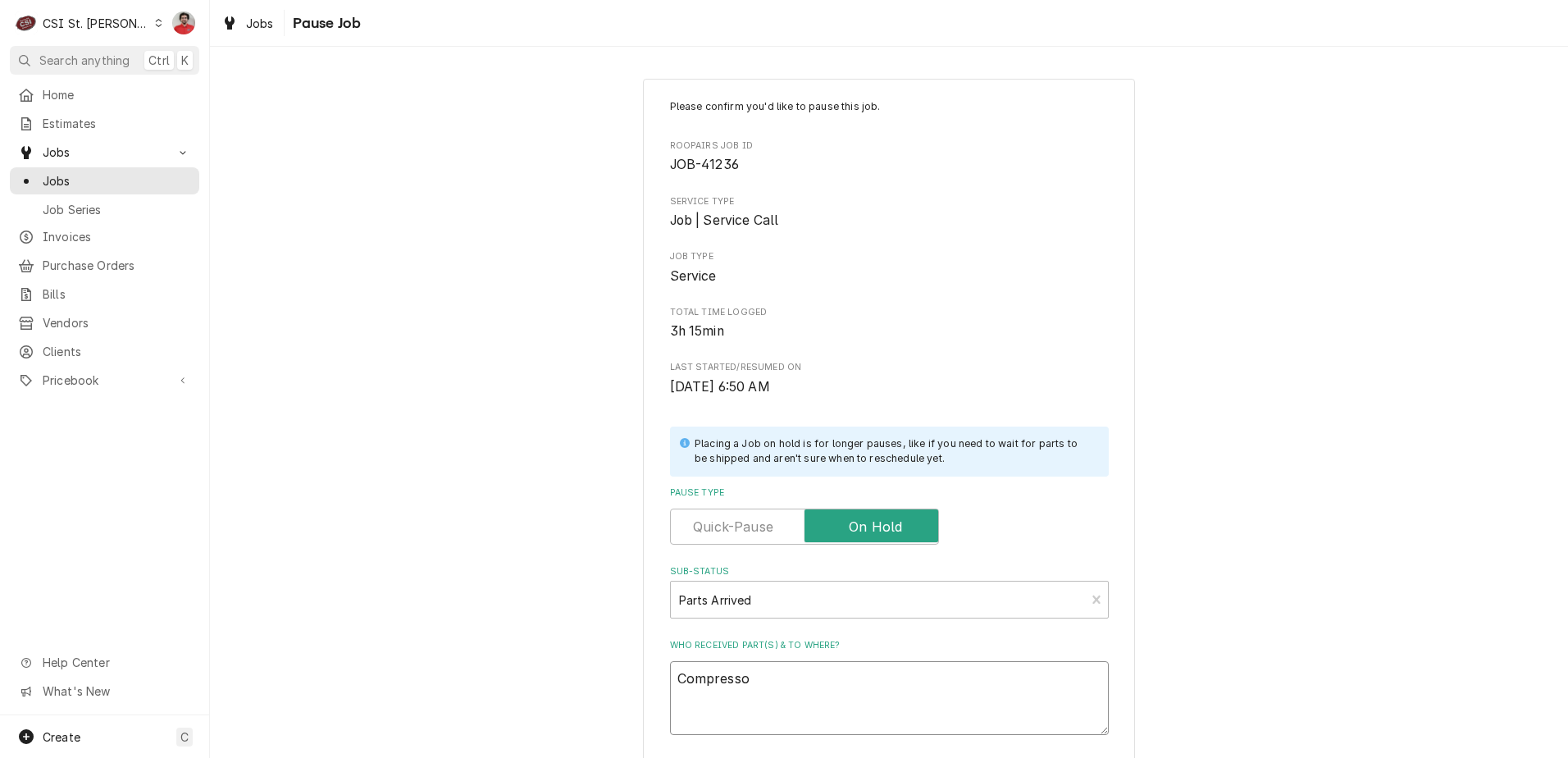
type textarea "x"
type textarea "Compressor"
type textarea "x"
type textarea "Compressor"
type textarea "x"
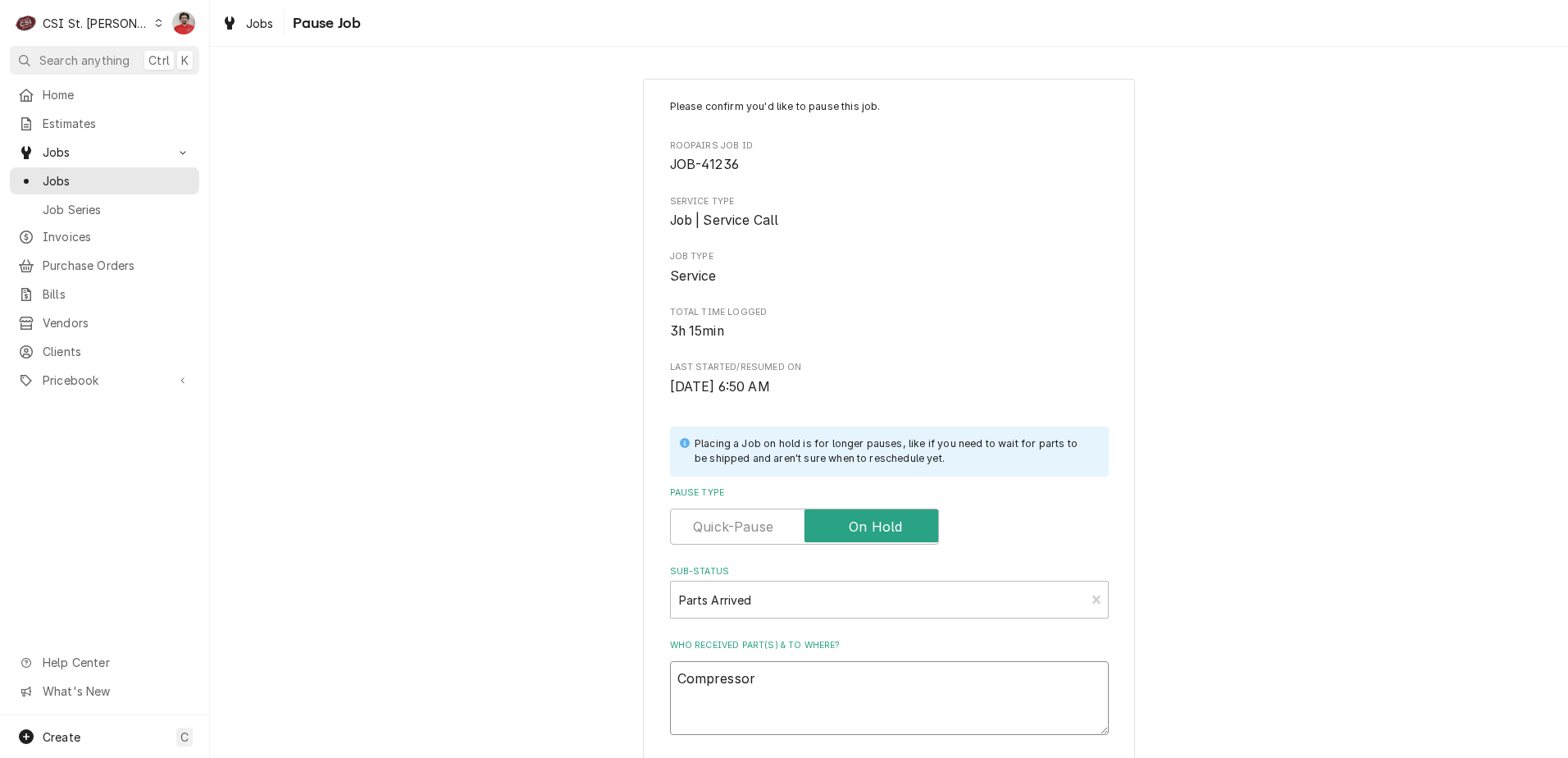
type textarea "Compressor r"
type textarea "x"
type textarea "Compressor re"
type textarea "x"
type textarea "Compressor res"
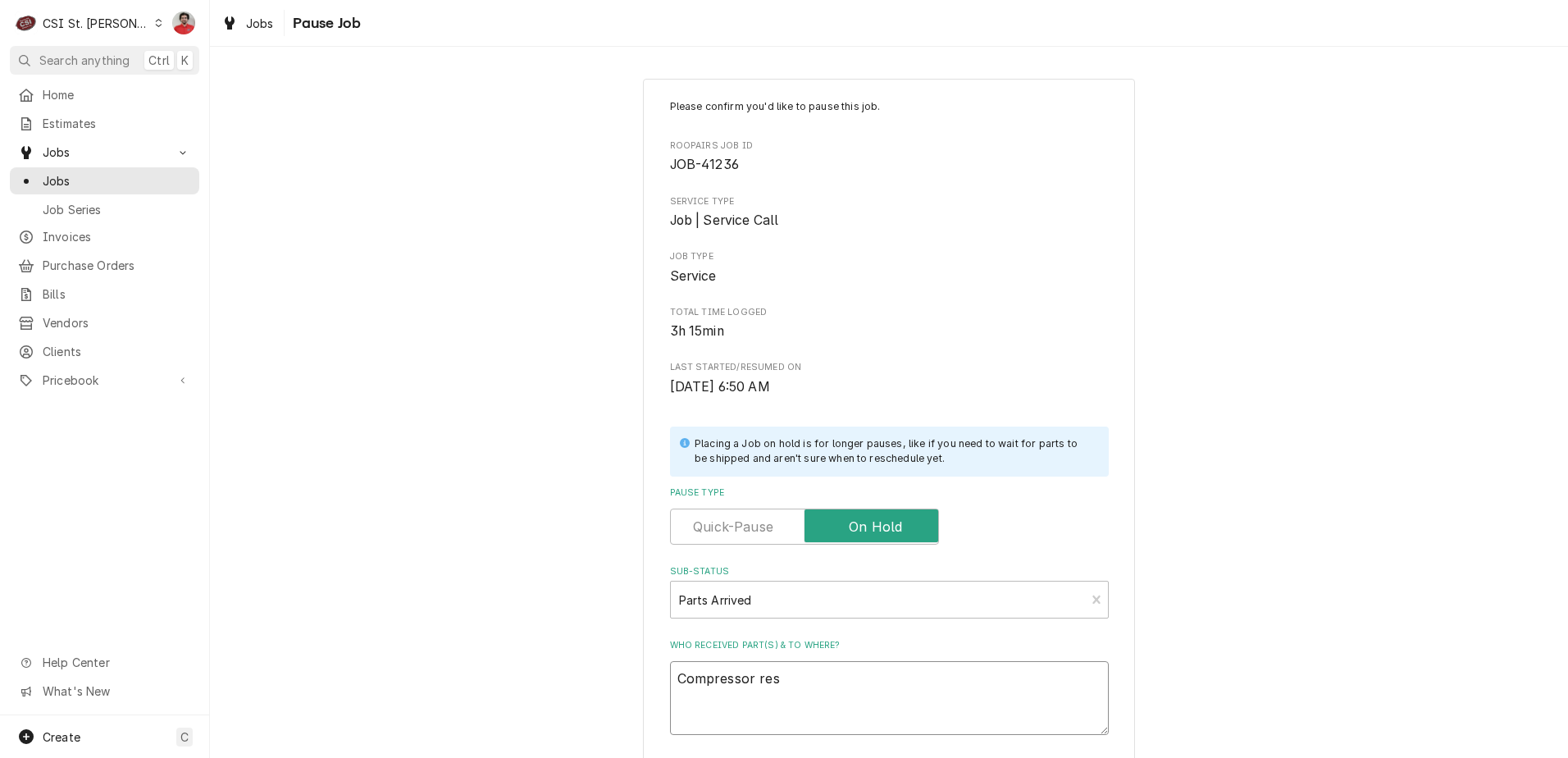
type textarea "x"
type textarea "Compressor resc"
type textarea "x"
type textarea "Compressor res"
type textarea "x"
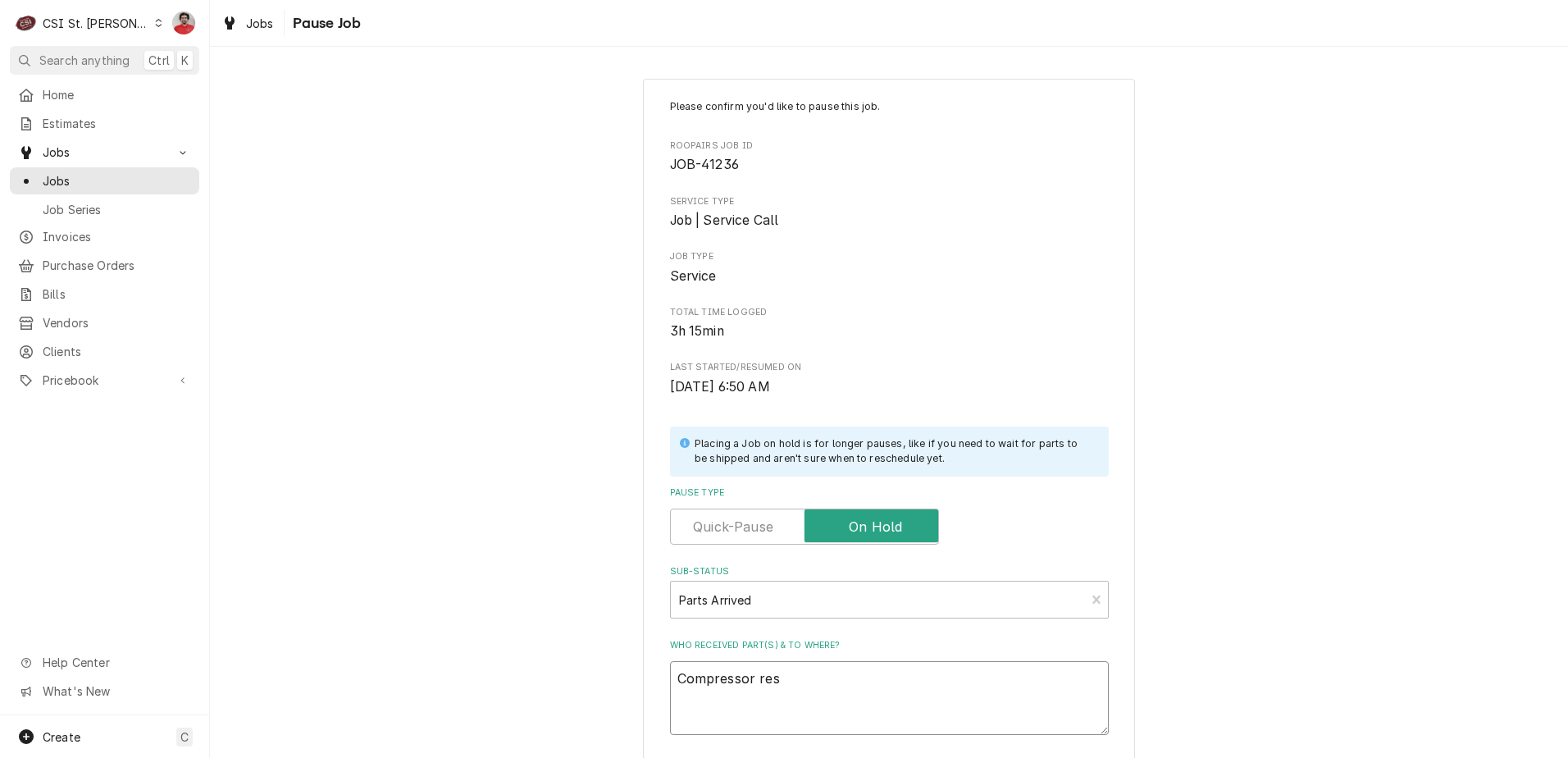
type textarea "Compressor re"
type textarea "x"
type textarea "Compressor rec"
type textarea "x"
type textarea "Compressor reci"
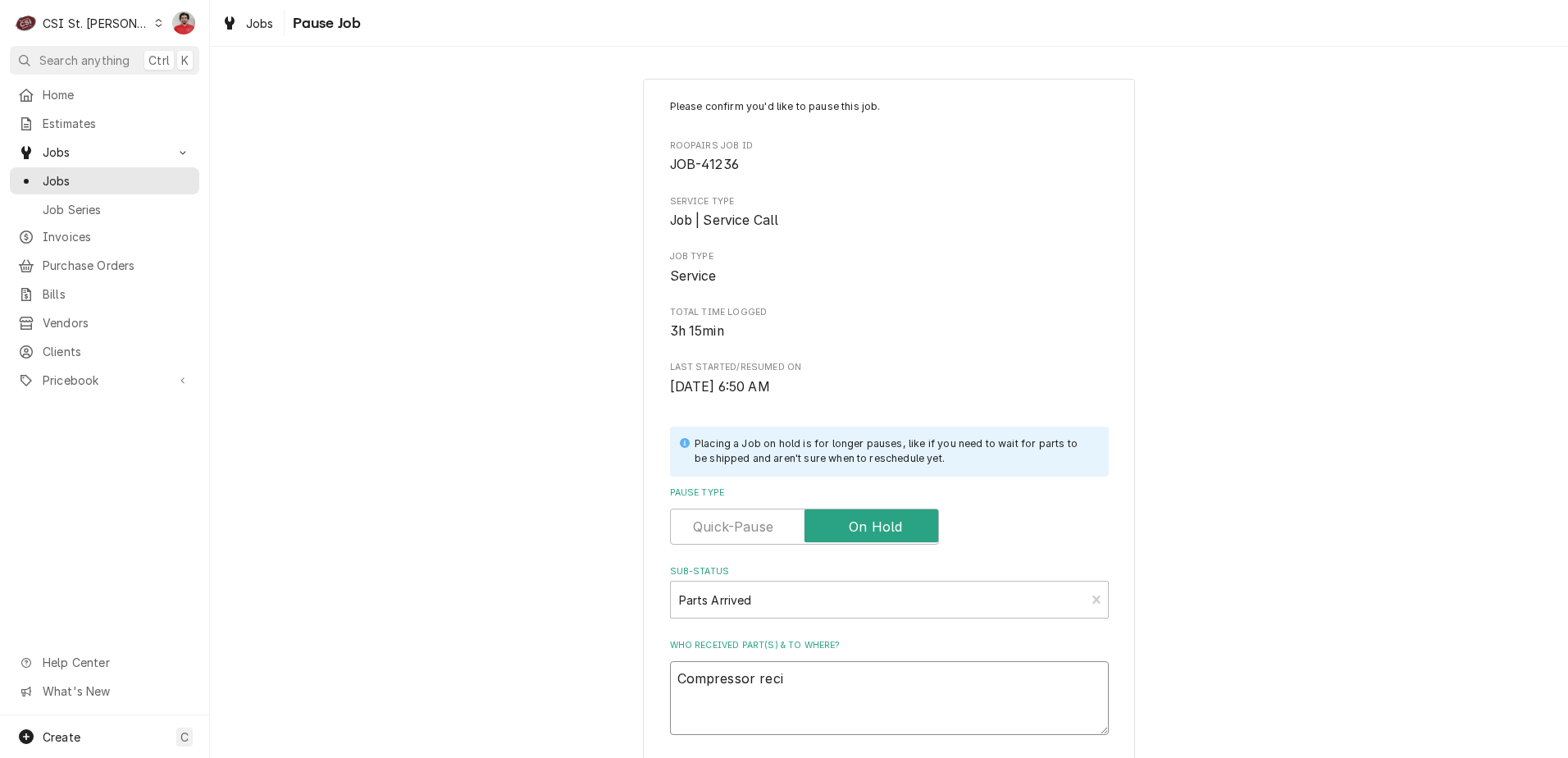
type textarea "x"
type textarea "Compressor [PERSON_NAME]"
type textarea "x"
type textarea "Compressor reciev"
type textarea "x"
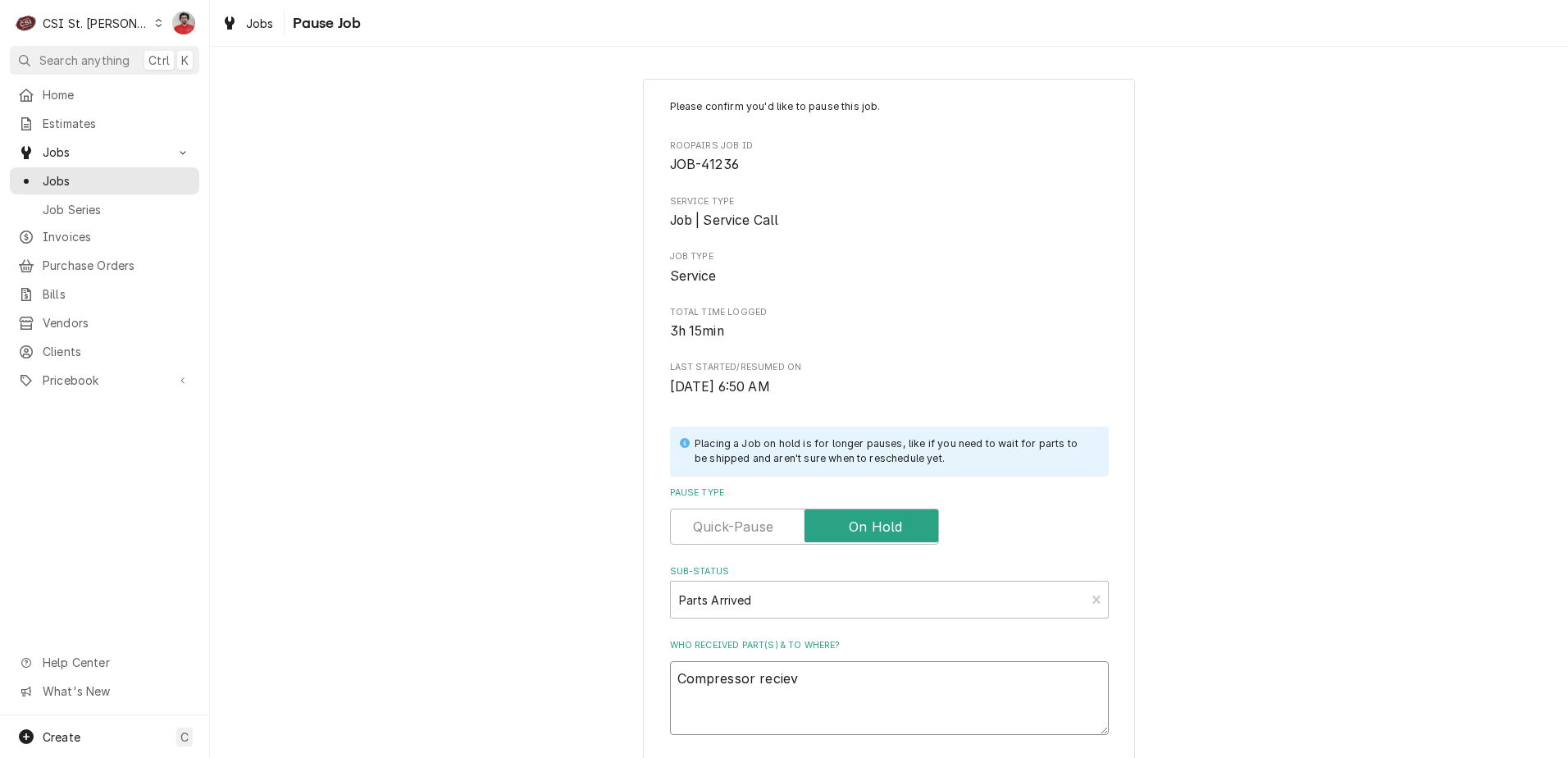
type textarea "Compressor recieve"
type textarea "x"
type textarea "Compressor recieved"
type textarea "x"
type textarea "Compressor recieved"
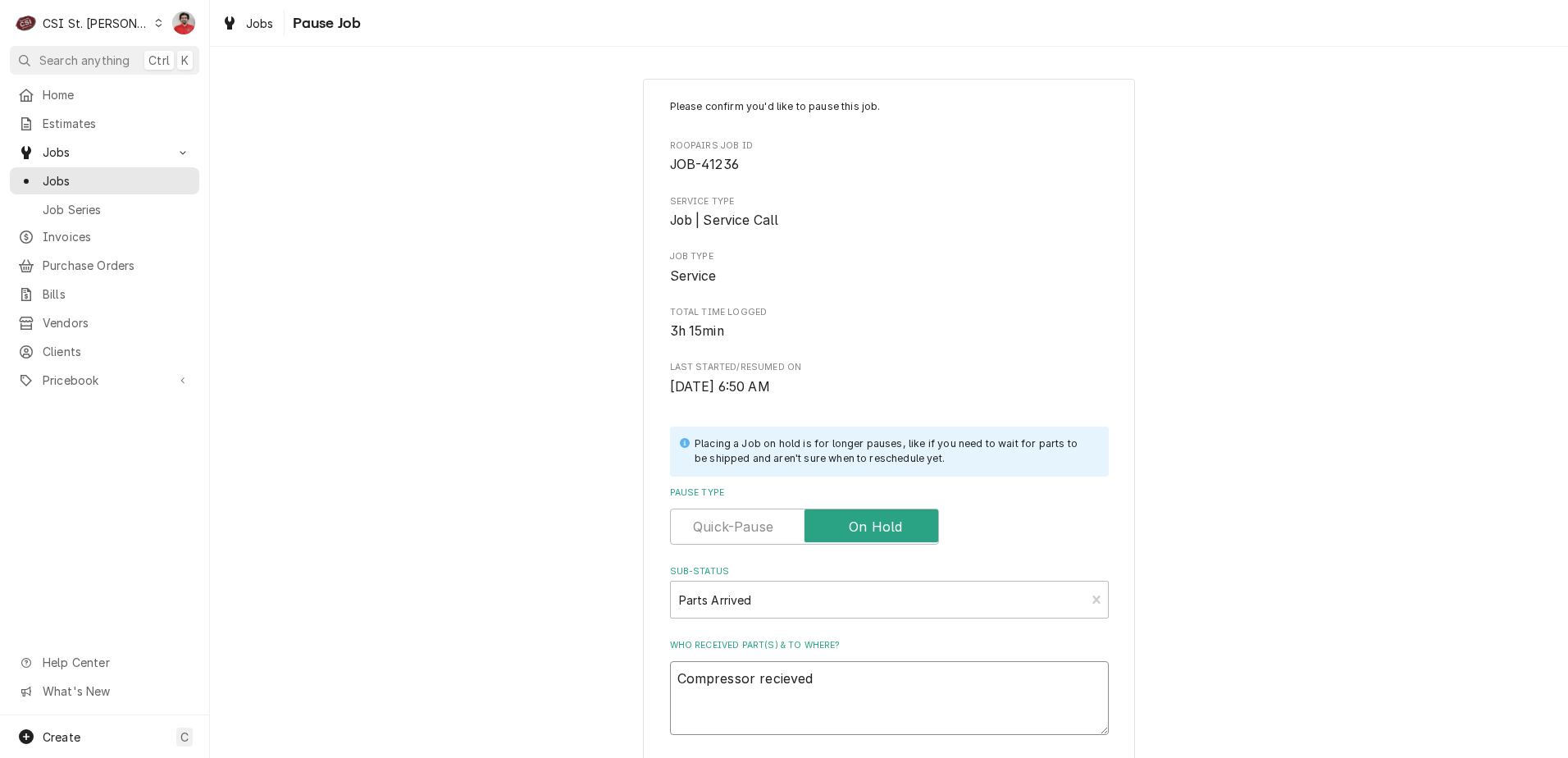
type textarea "x"
type textarea "Compressor recieved t"
type textarea "x"
type textarea "Compressor recieved to"
type textarea "x"
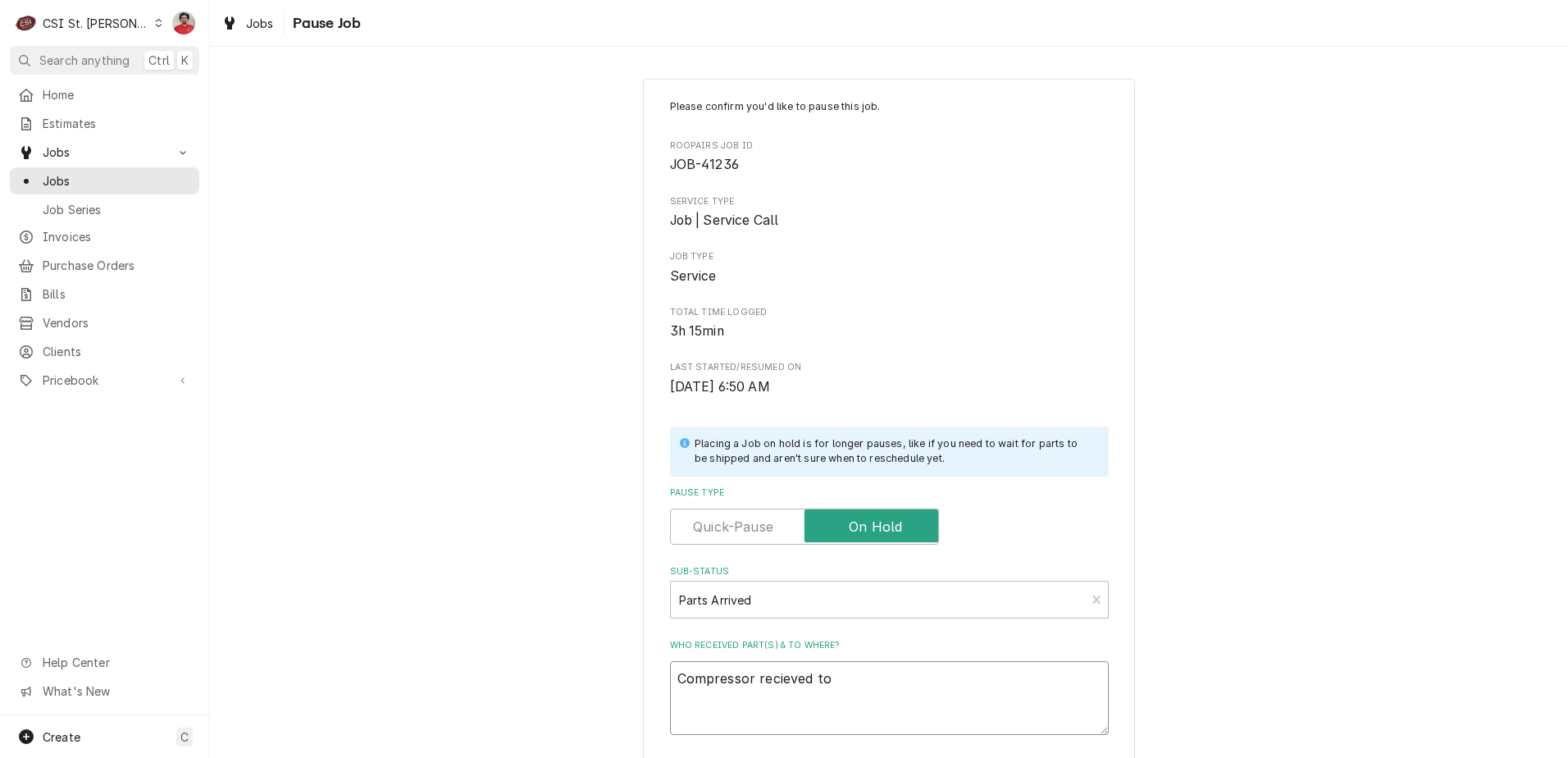
type textarea "Compressor recieved to"
type textarea "x"
type textarea "Compressor recieved to a"
type textarea "x"
type textarea "Compressor recieved to ar"
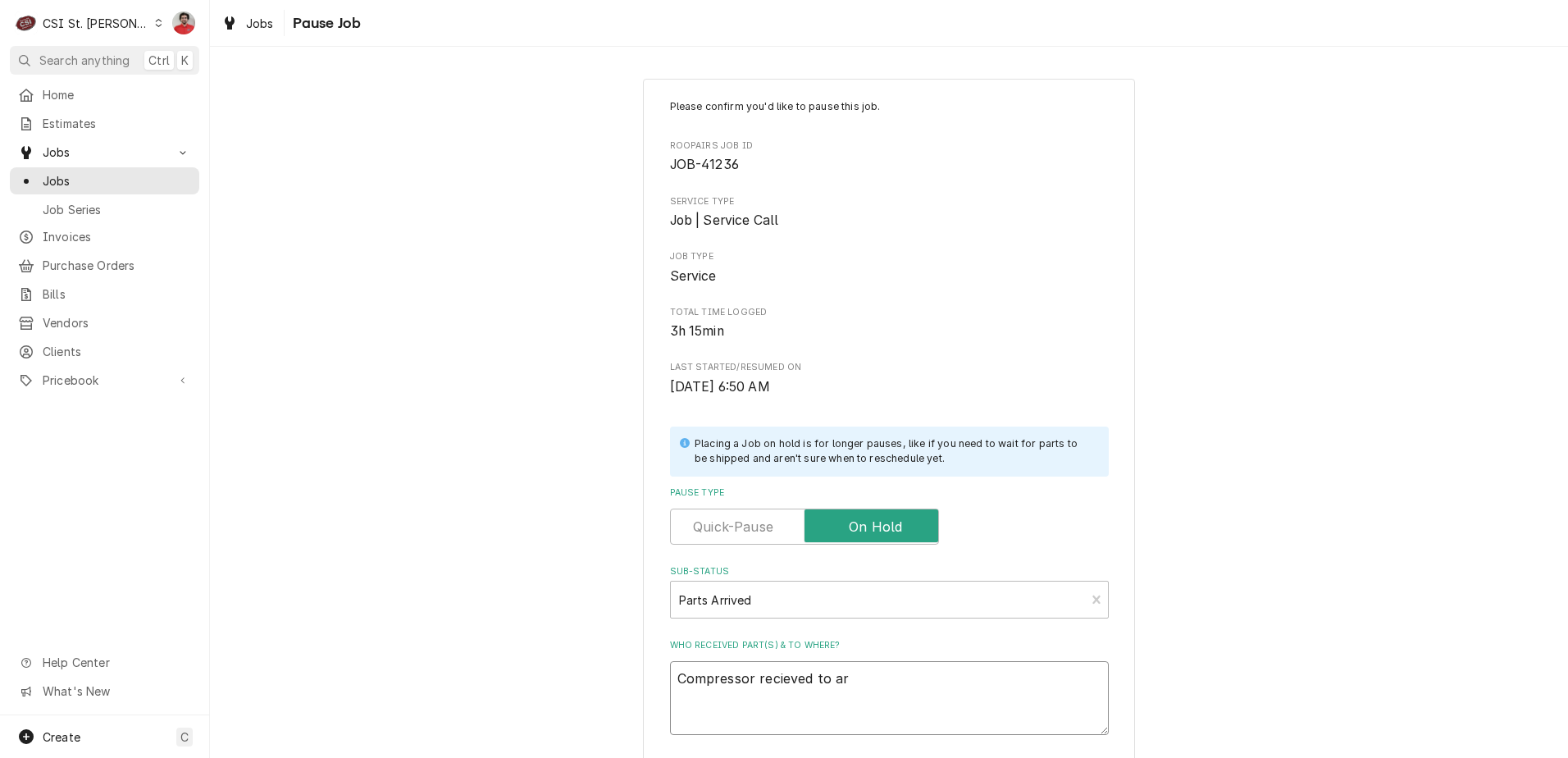
type textarea "x"
type textarea "Compressor recieved to are"
type textarea "x"
type textarea "Compressor recieved to area"
type textarea "x"
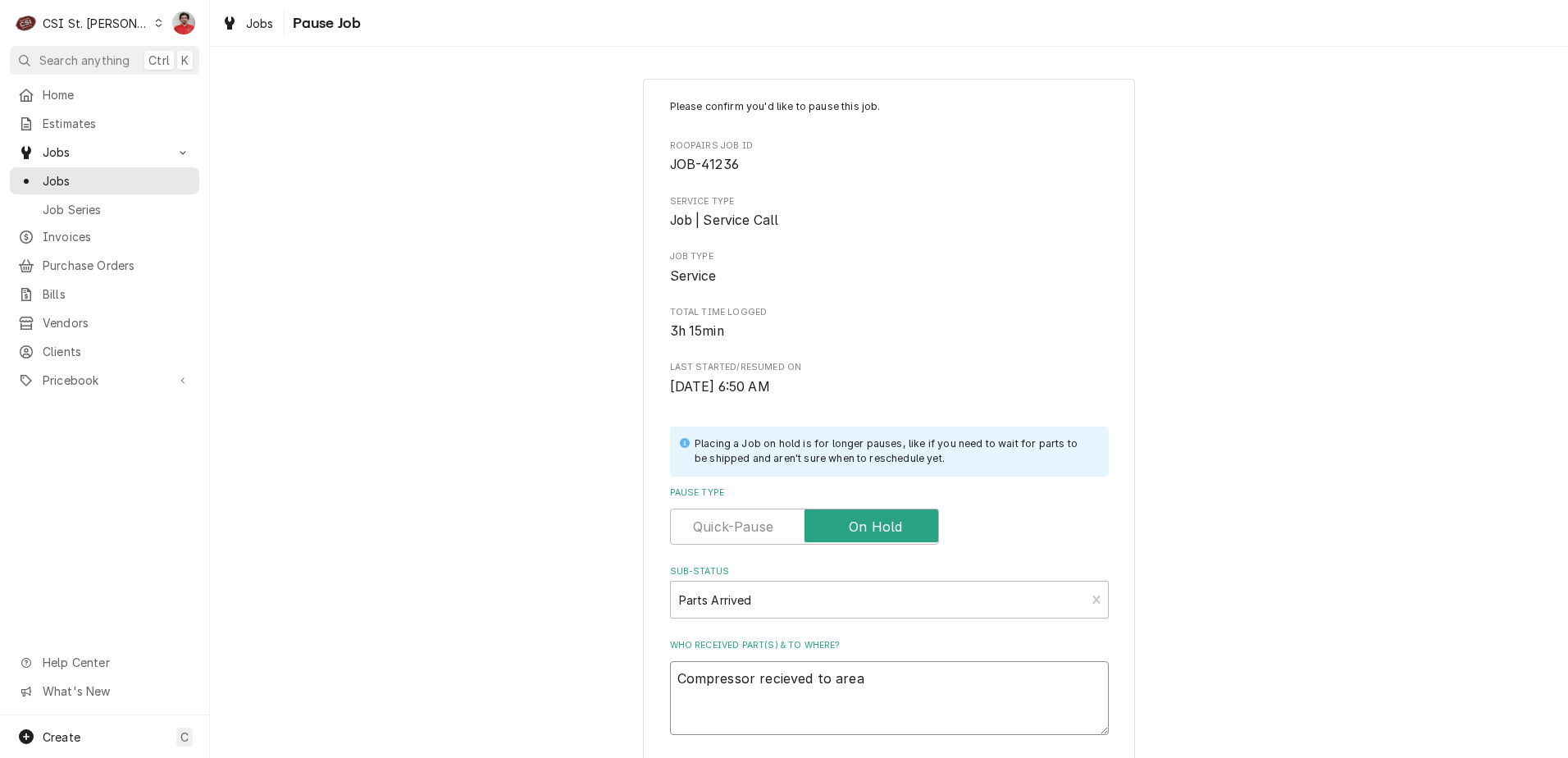
type textarea "Compressor received to area"
click at [904, 676] on textarea "Compressor received to area" at bounding box center [890, 697] width 439 height 74
type textarea "x"
type textarea "Compressor received to area"
type textarea "x"
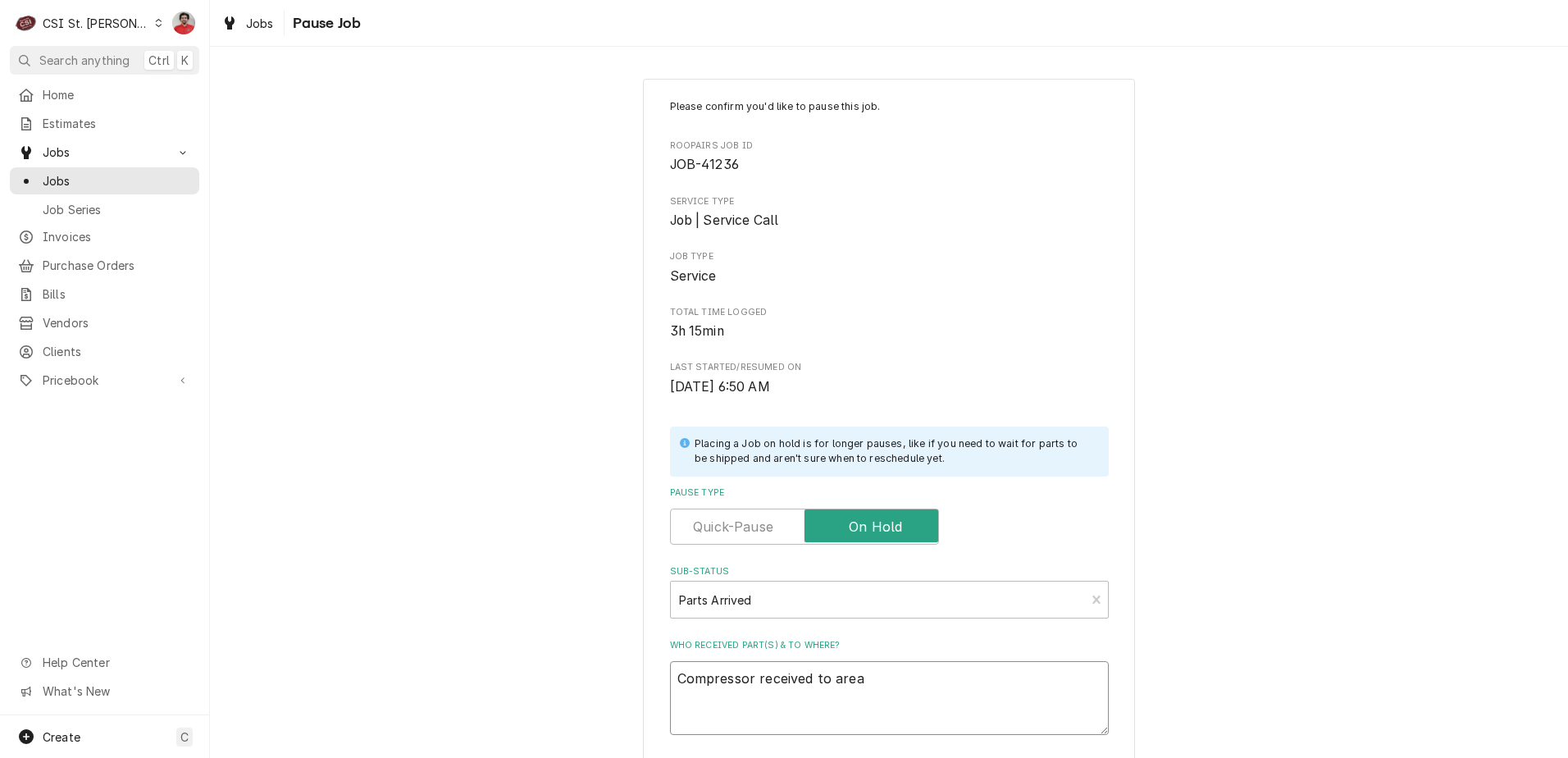
type textarea "Compressor received to area o"
type textarea "x"
type textarea "Compressor received to area om"
type textarea "x"
type textarea "Compressor received to area om"
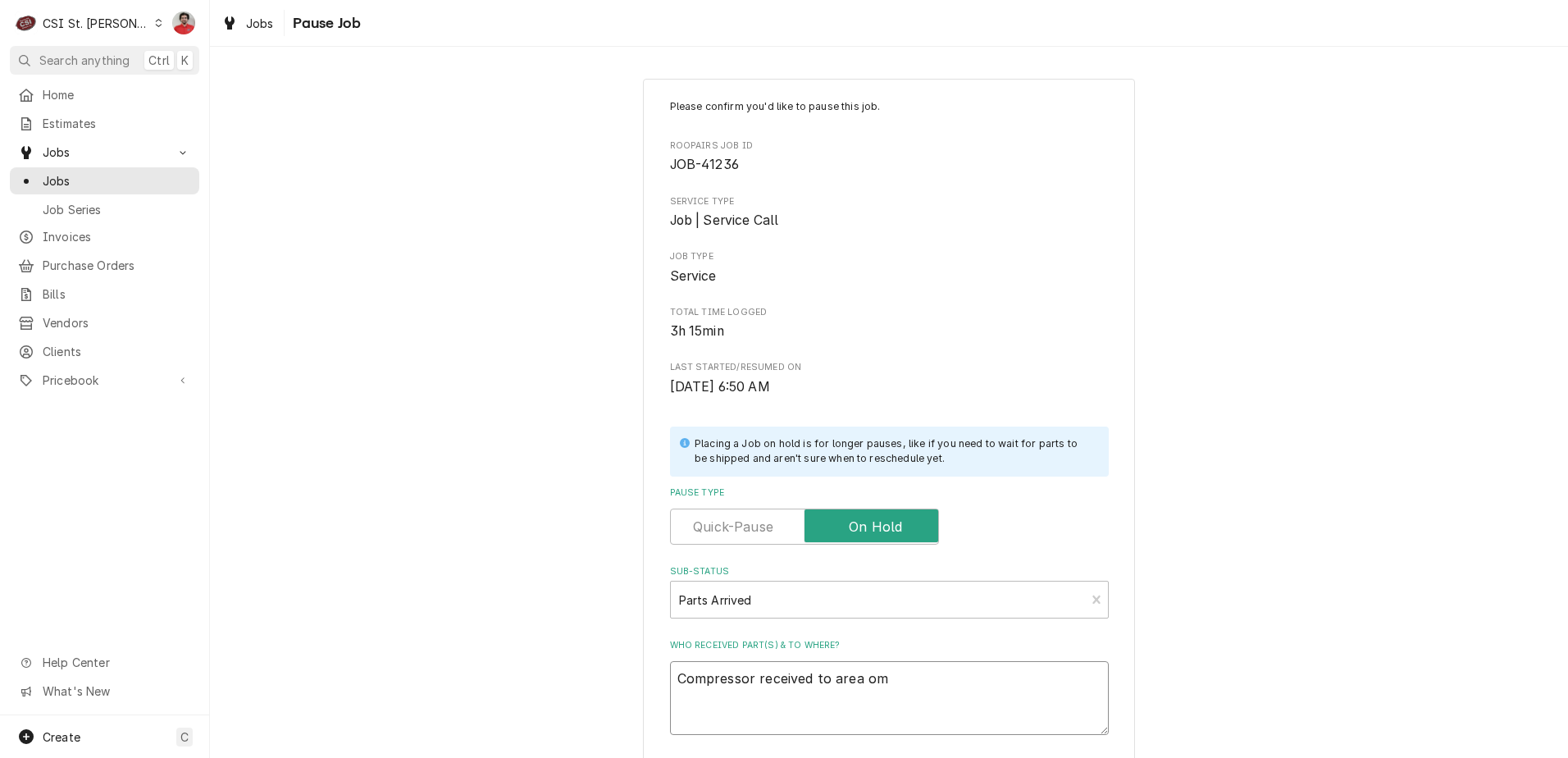
type textarea "x"
type textarea "Compressor received to area om"
type textarea "x"
type textarea "Compressor received to area o"
type textarea "x"
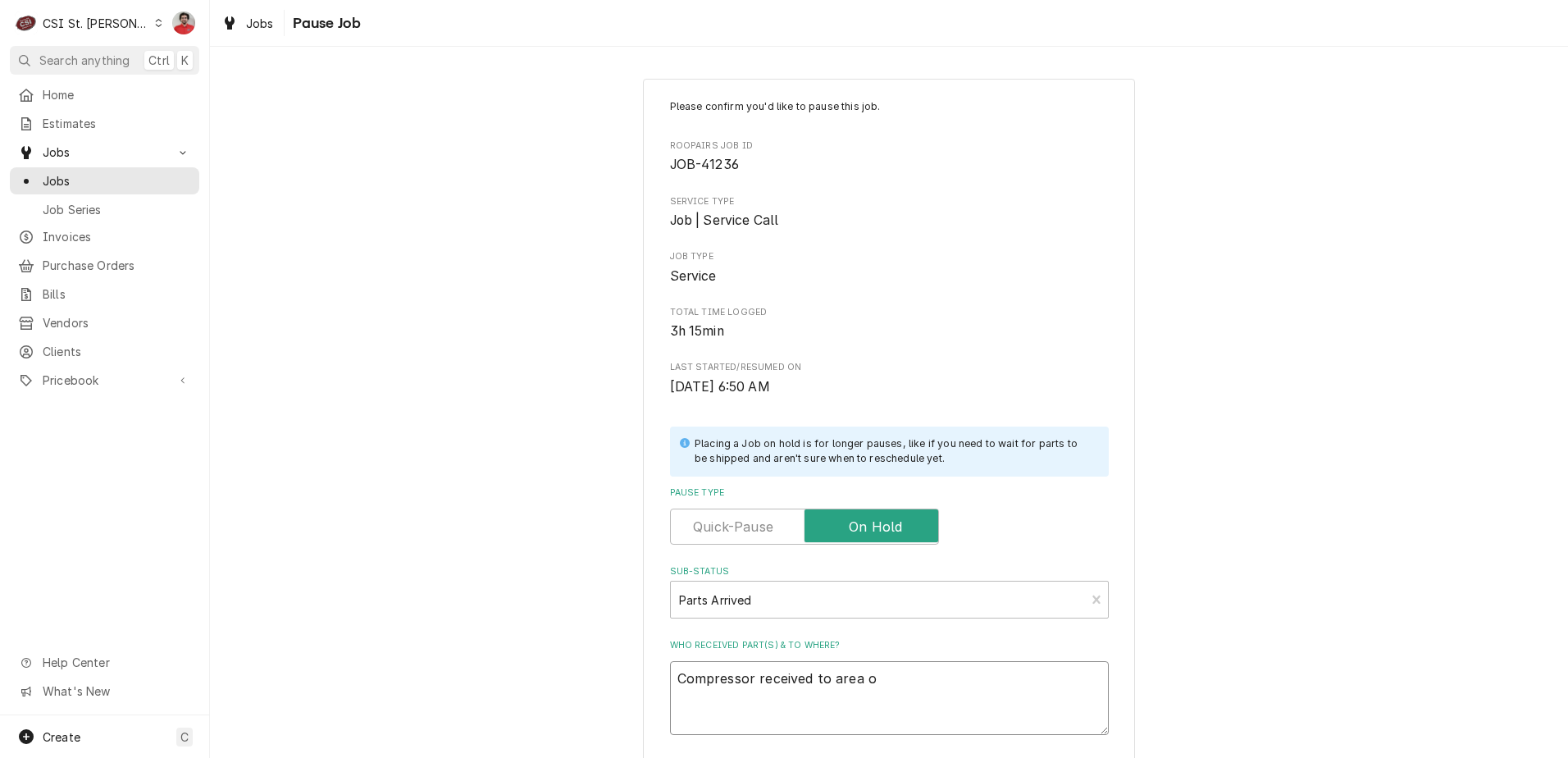
type textarea "Compressor received to area"
type textarea "x"
type textarea "Compressor received to area i"
type textarea "x"
type textarea "Compressor received to area in"
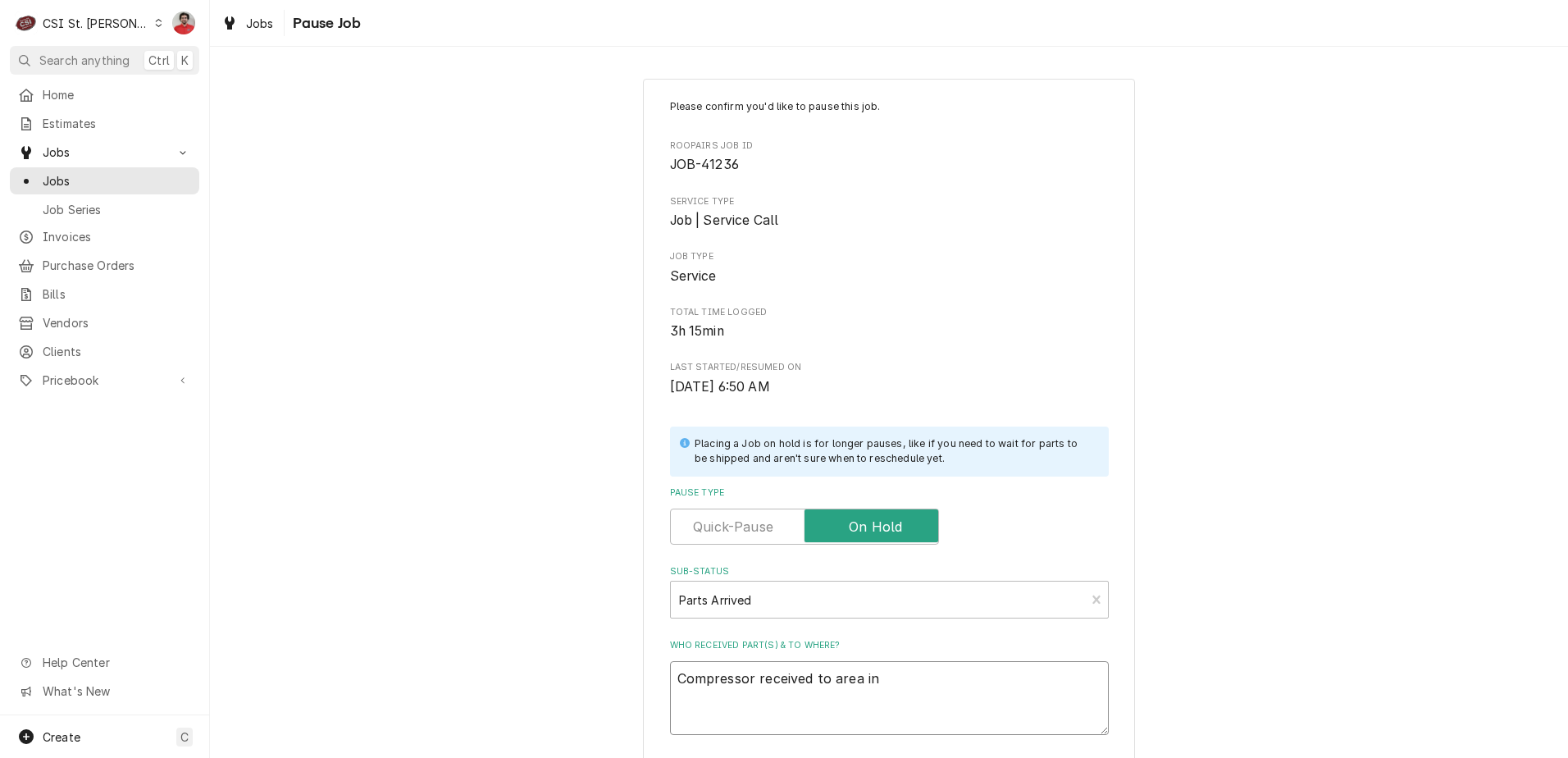
type textarea "x"
type textarea "Compressor received to area in"
type textarea "x"
type textarea "Compressor received to area in f"
type textarea "x"
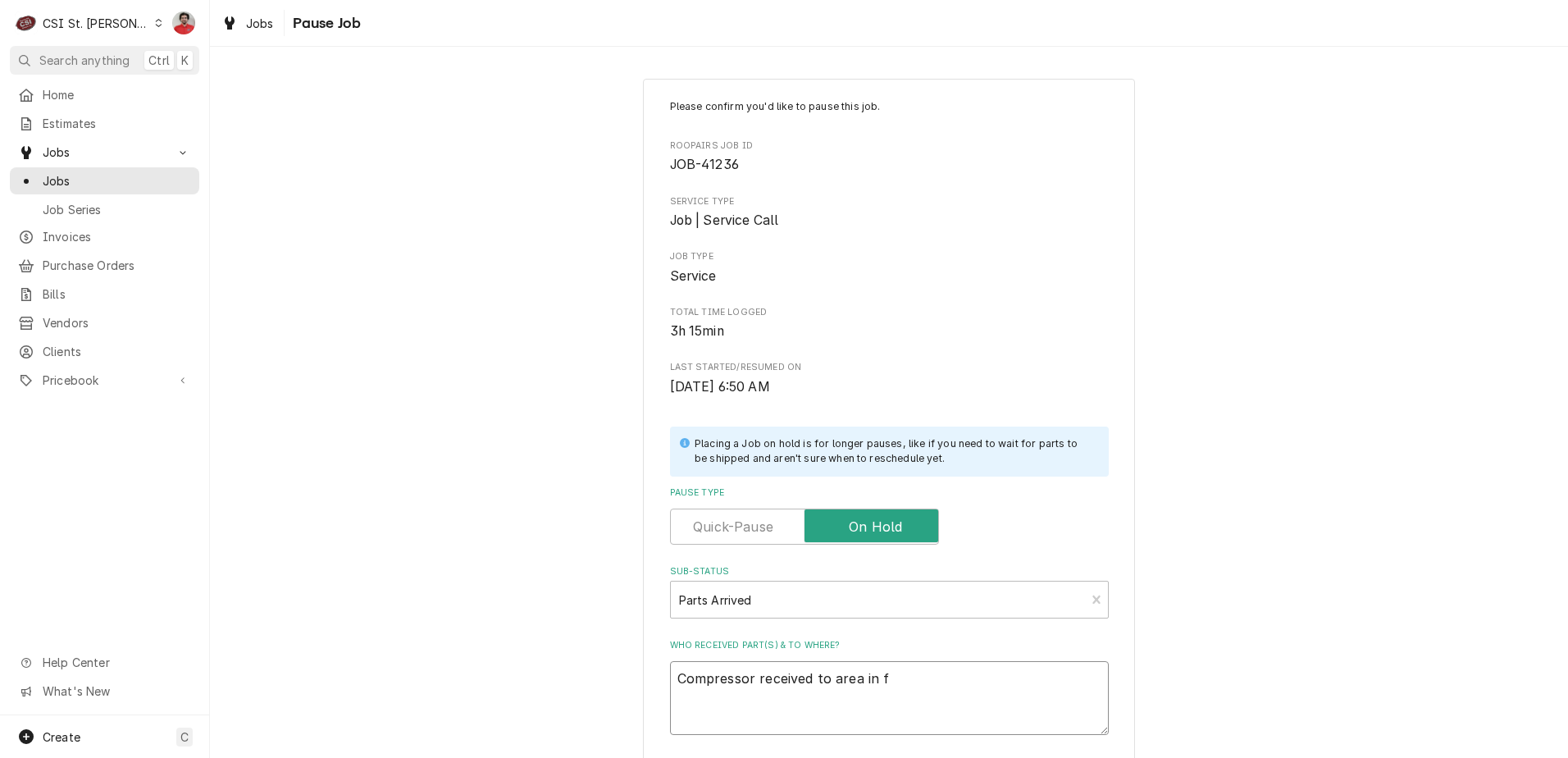
type textarea "Compressor received to area in fr"
type textarea "x"
type textarea "Compressor received to area in fro"
type textarea "x"
type textarea "Compressor received to area in [GEOGRAPHIC_DATA]"
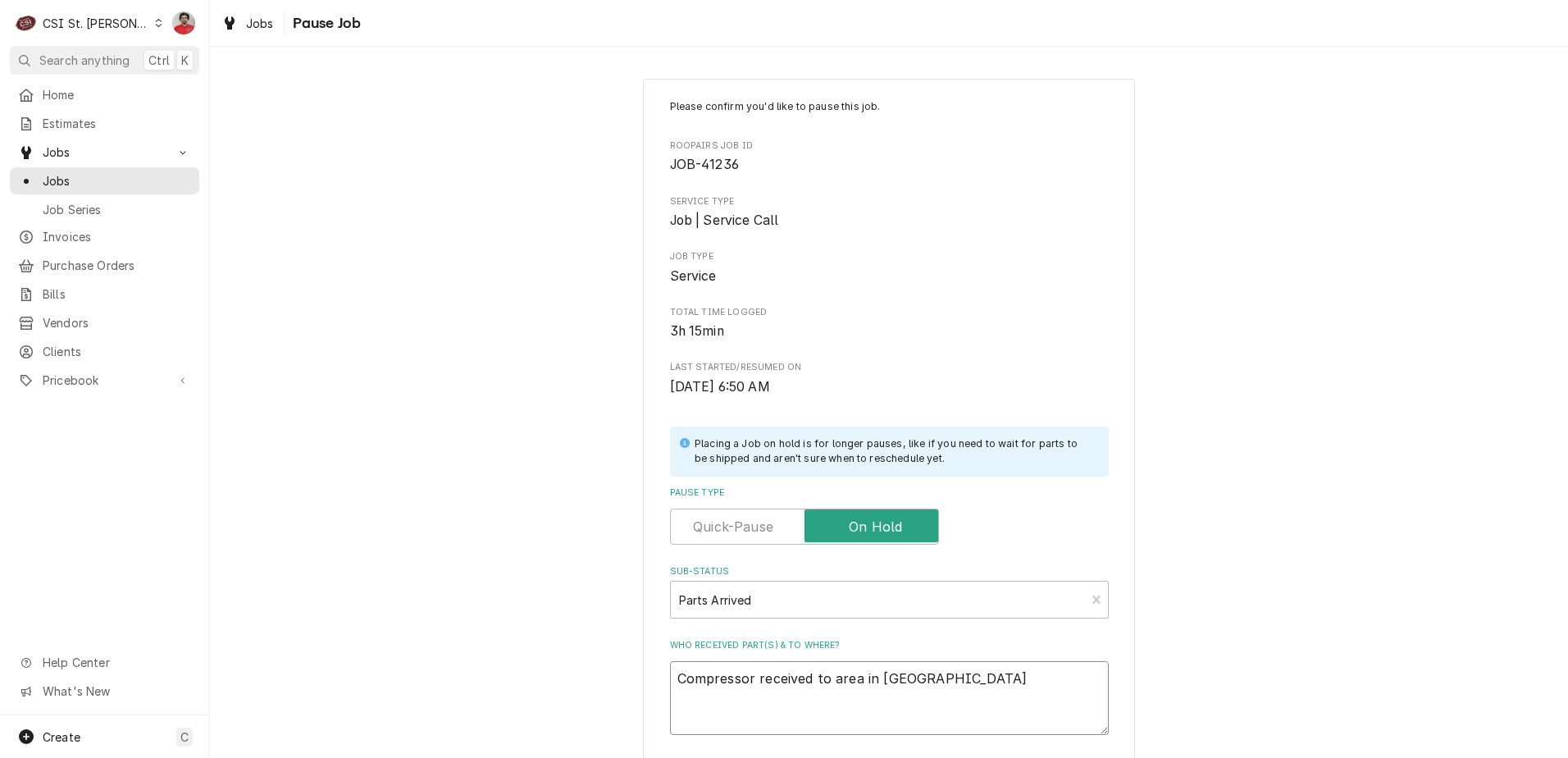
type textarea "x"
type textarea "Compressor received to area in front"
type textarea "x"
type textarea "Compressor received to area in front"
type textarea "x"
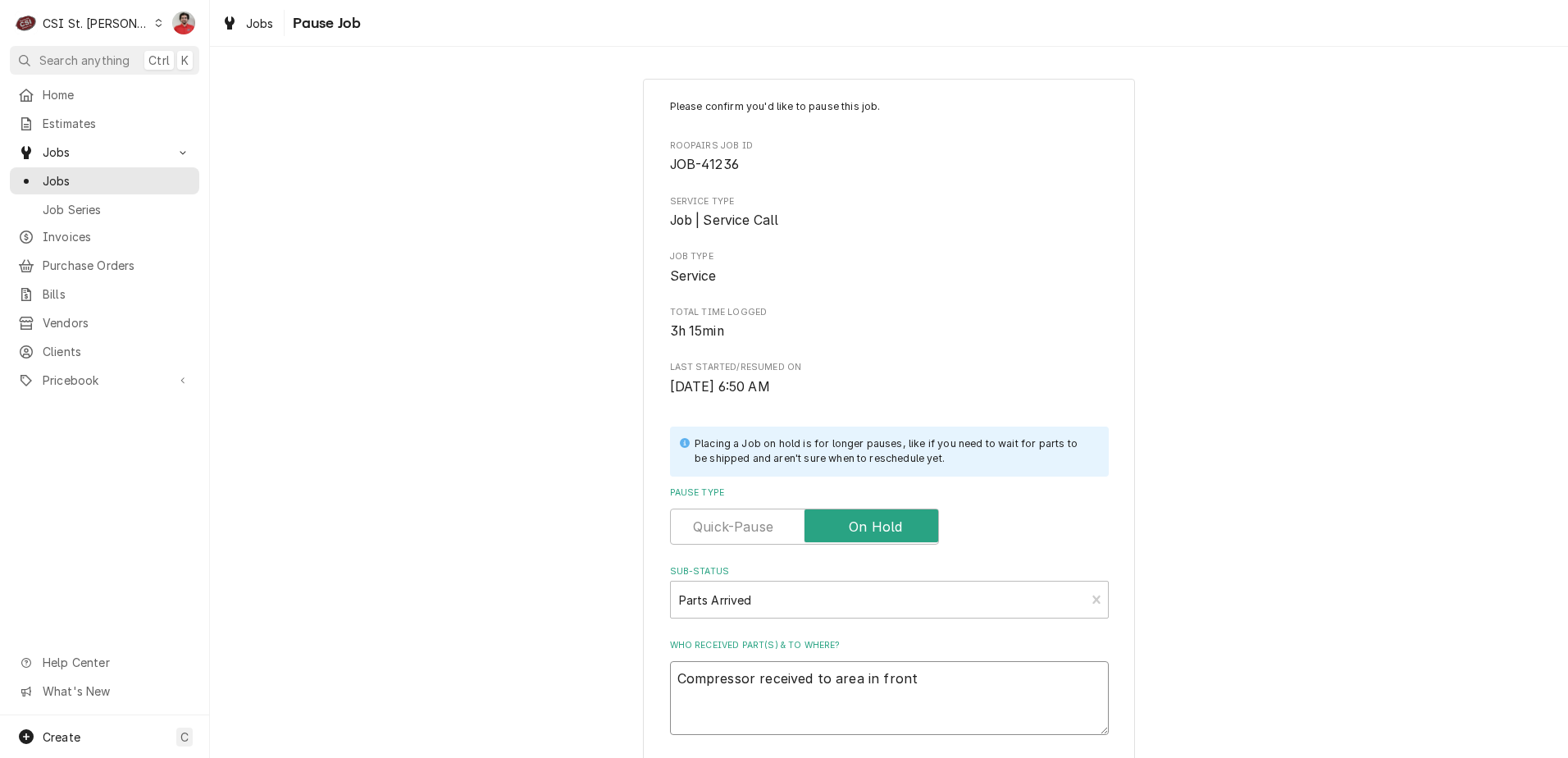
type textarea "Compressor received to area in front o"
type textarea "x"
type textarea "Compressor received to area in front of"
type textarea "x"
type textarea "Compressor received to area in front of"
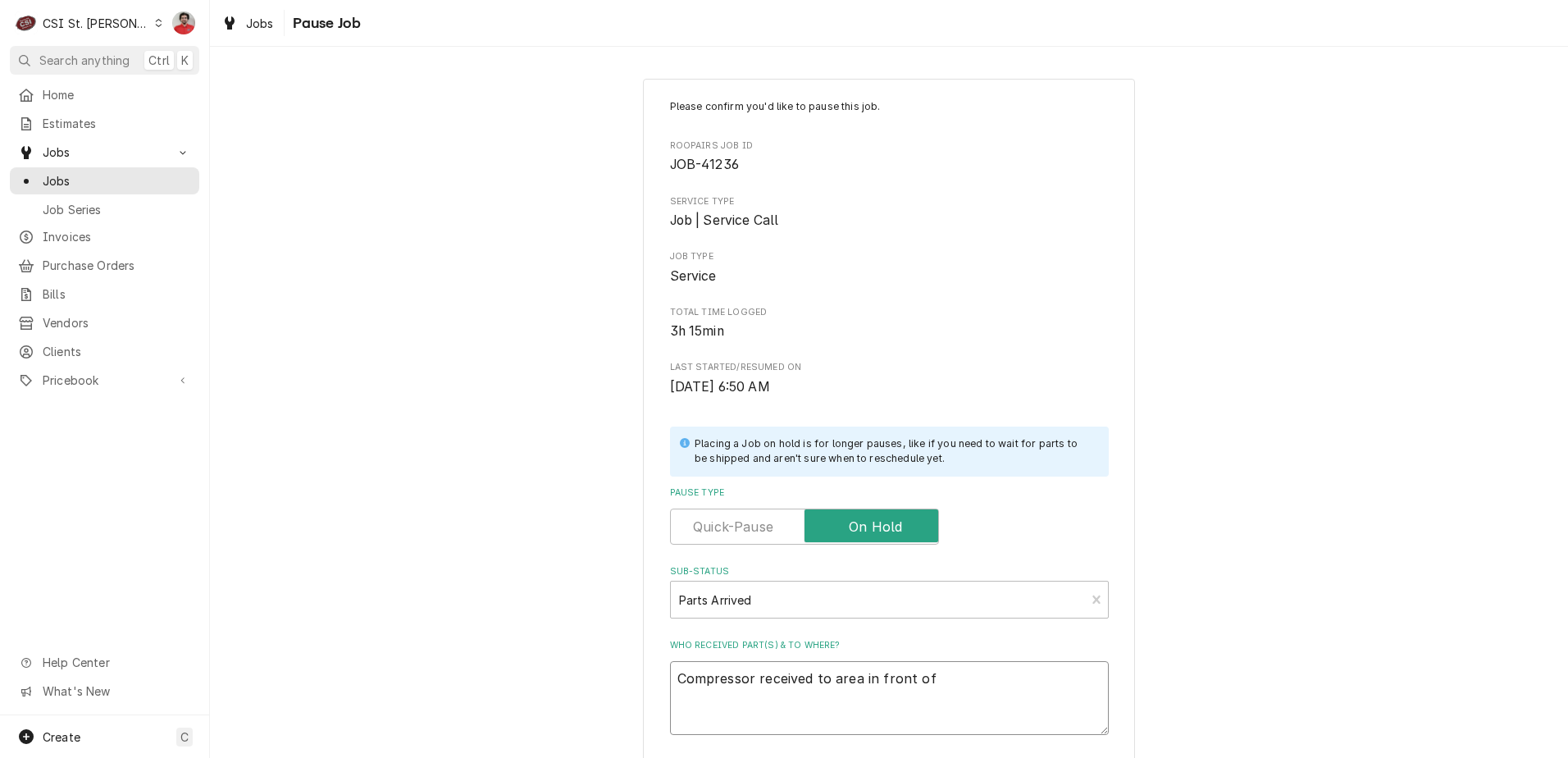
type textarea "x"
type textarea "Compressor received to area in front of K"
type textarea "x"
type textarea "Compressor received to area in front of"
type textarea "x"
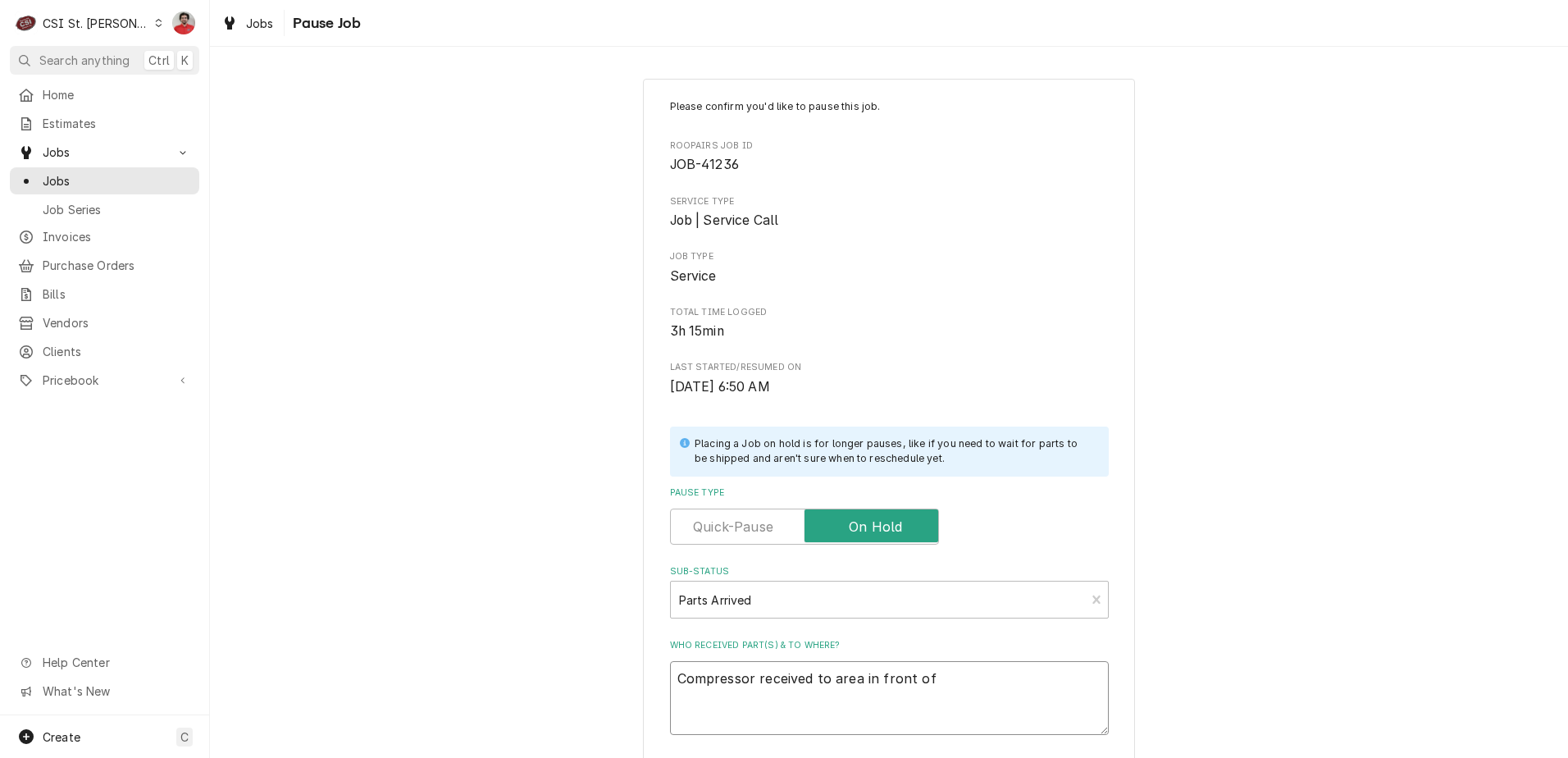
type textarea "Compressor received to area in front of T"
type textarea "x"
type textarea "Compressor received to area in front of To"
type textarea "x"
type textarea "Compressor received to area in front of T"
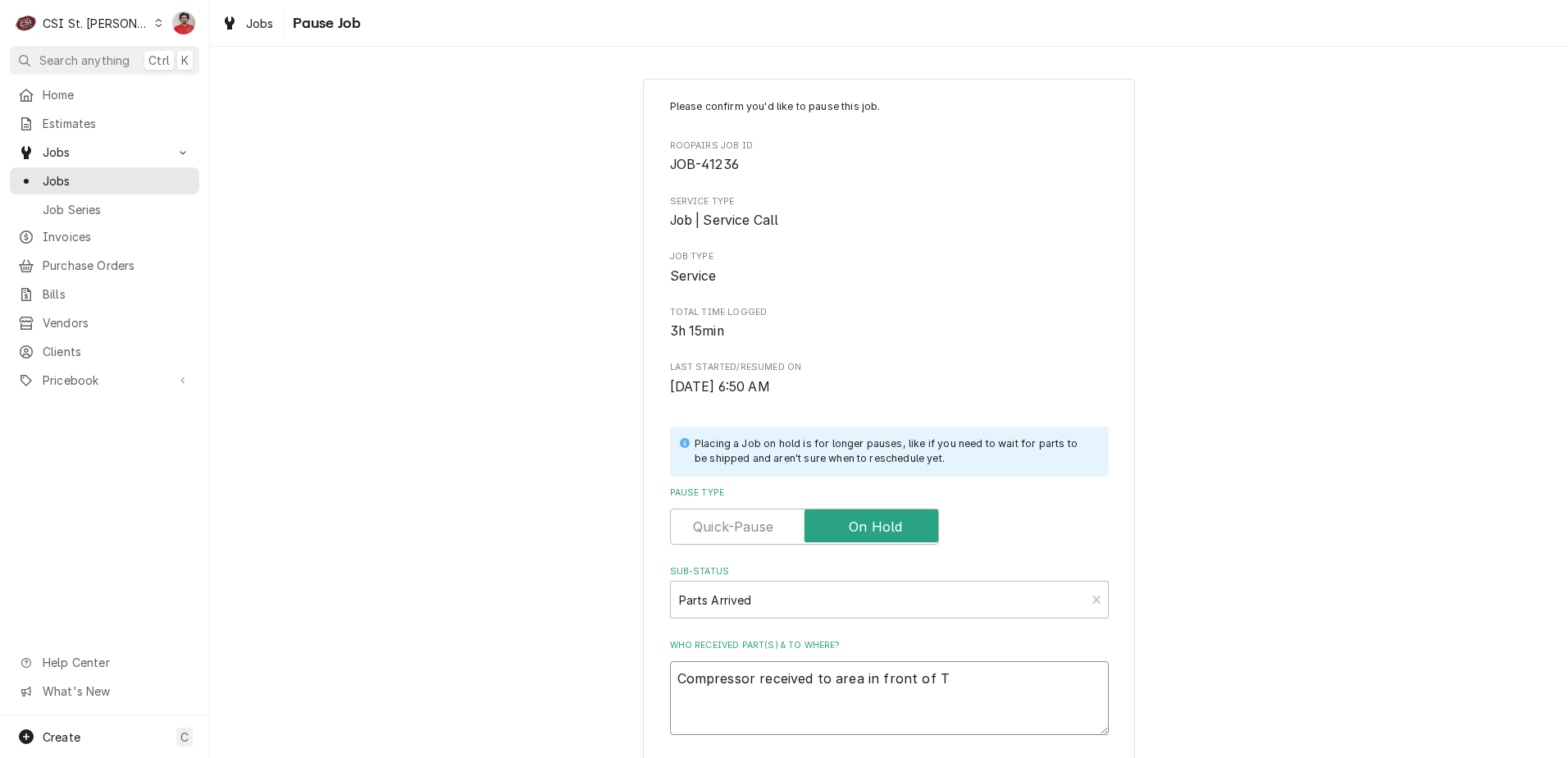
type textarea "x"
type textarea "Compressor received to area in front of Th"
type textarea "x"
type textarea "Compressor received to area in front of Tho"
type textarea "x"
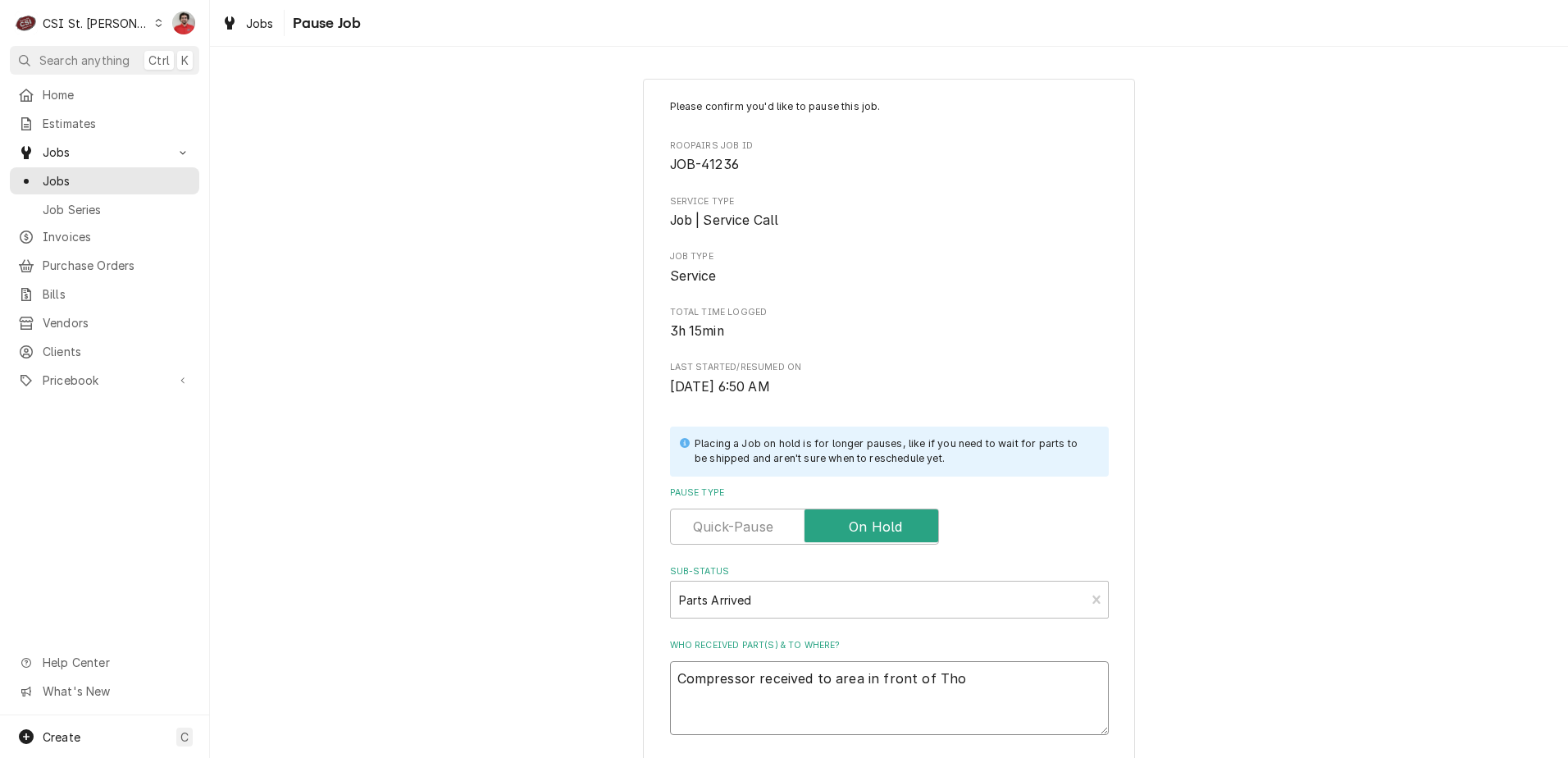
type textarea "Compressor received to area in front of Thom"
type textarea "x"
type textarea "Compressor received to area in front of [PERSON_NAME]"
type textarea "x"
type textarea "Compressor received to area in front of [PERSON_NAME]"
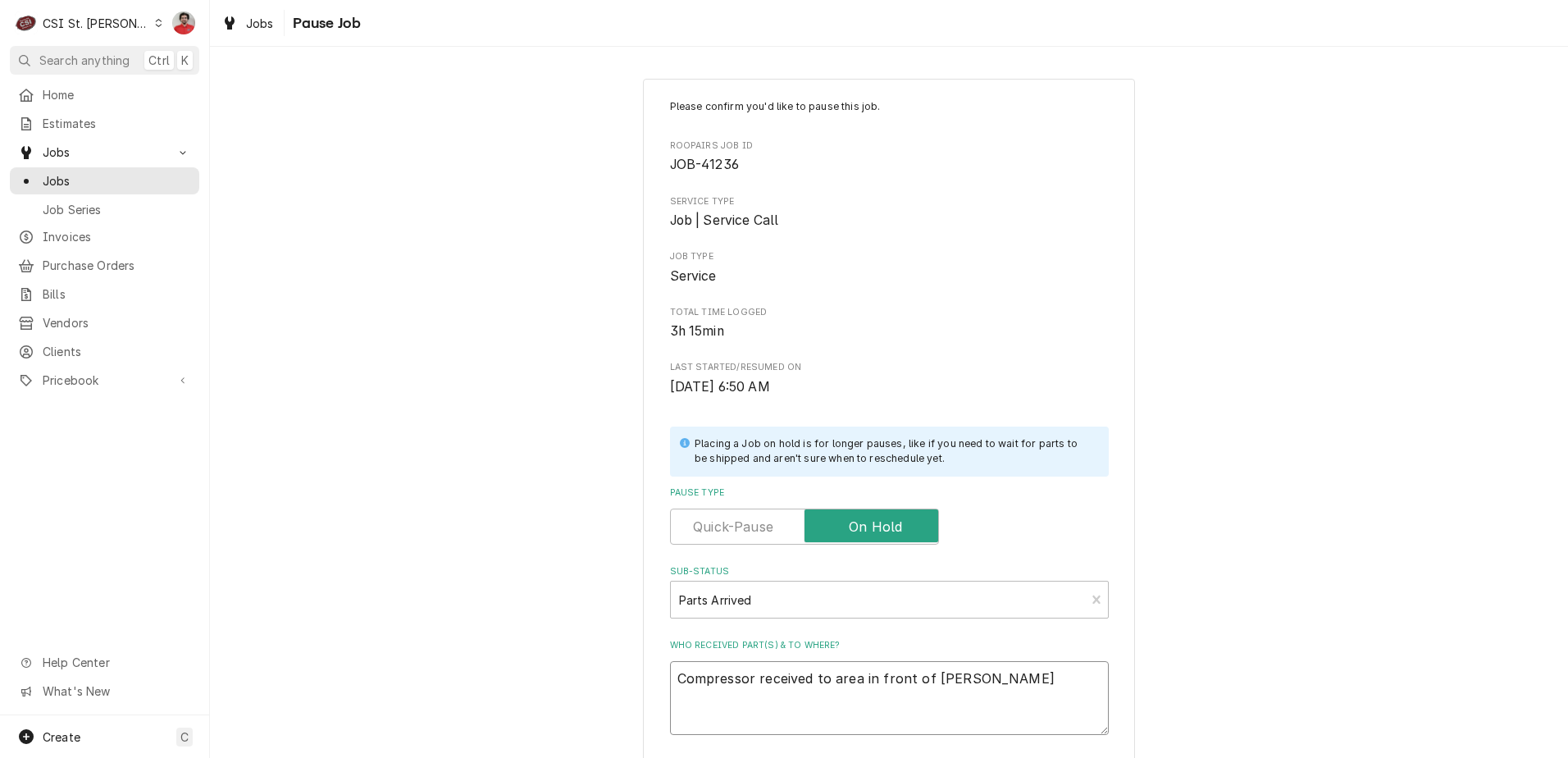
type textarea "x"
type textarea "Compressor received to area in front of [PERSON_NAME]"
type textarea "x"
type textarea "Compressor received to area in front of [PERSON_NAME]"
type textarea "x"
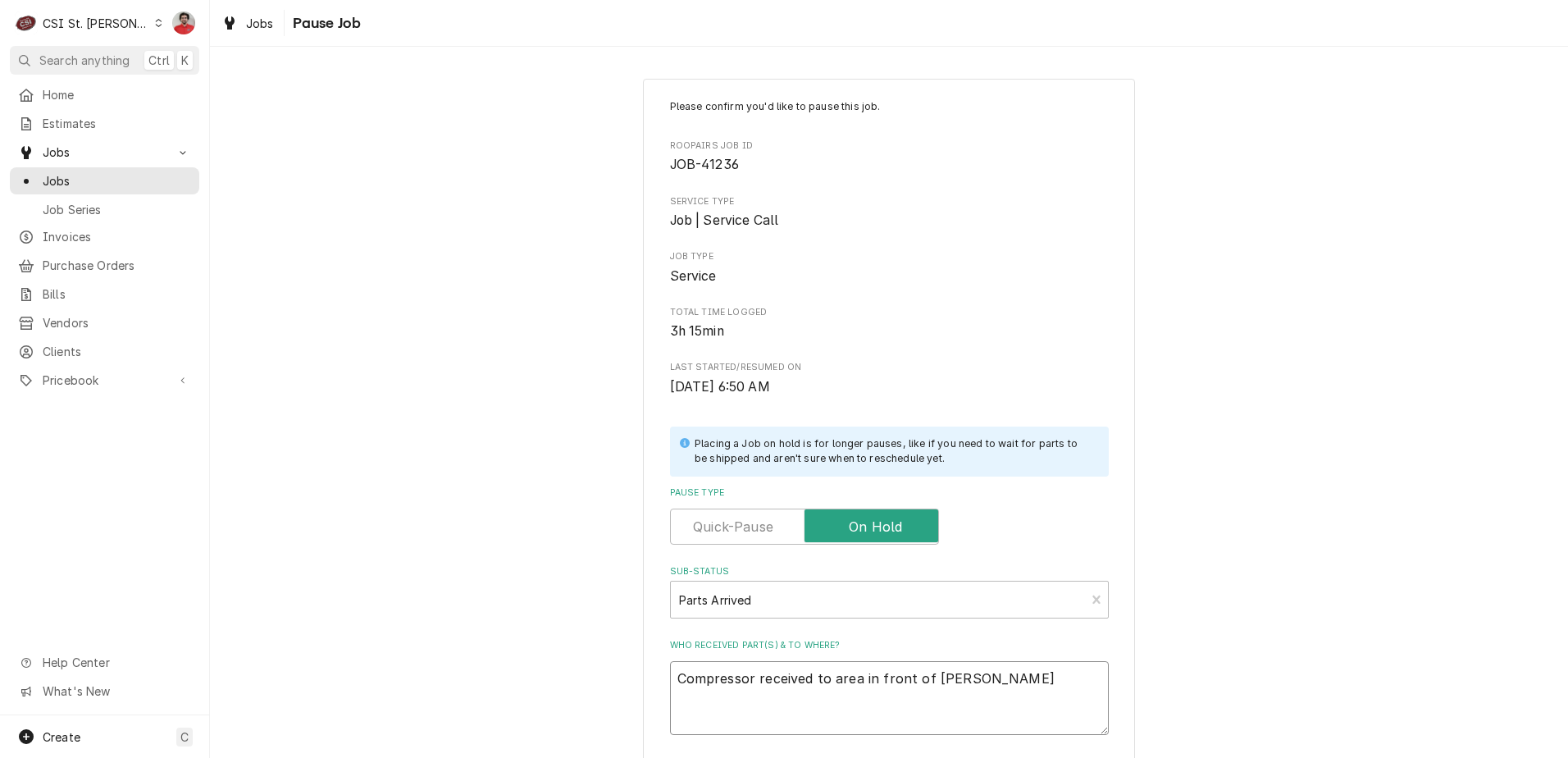
type textarea "Compressor received to area in front of [PERSON_NAME]'"
type textarea "x"
type textarea "Compressor received to area in front of [PERSON_NAME]'"
type textarea "x"
type textarea "Compressor received to area in front of [PERSON_NAME]' s"
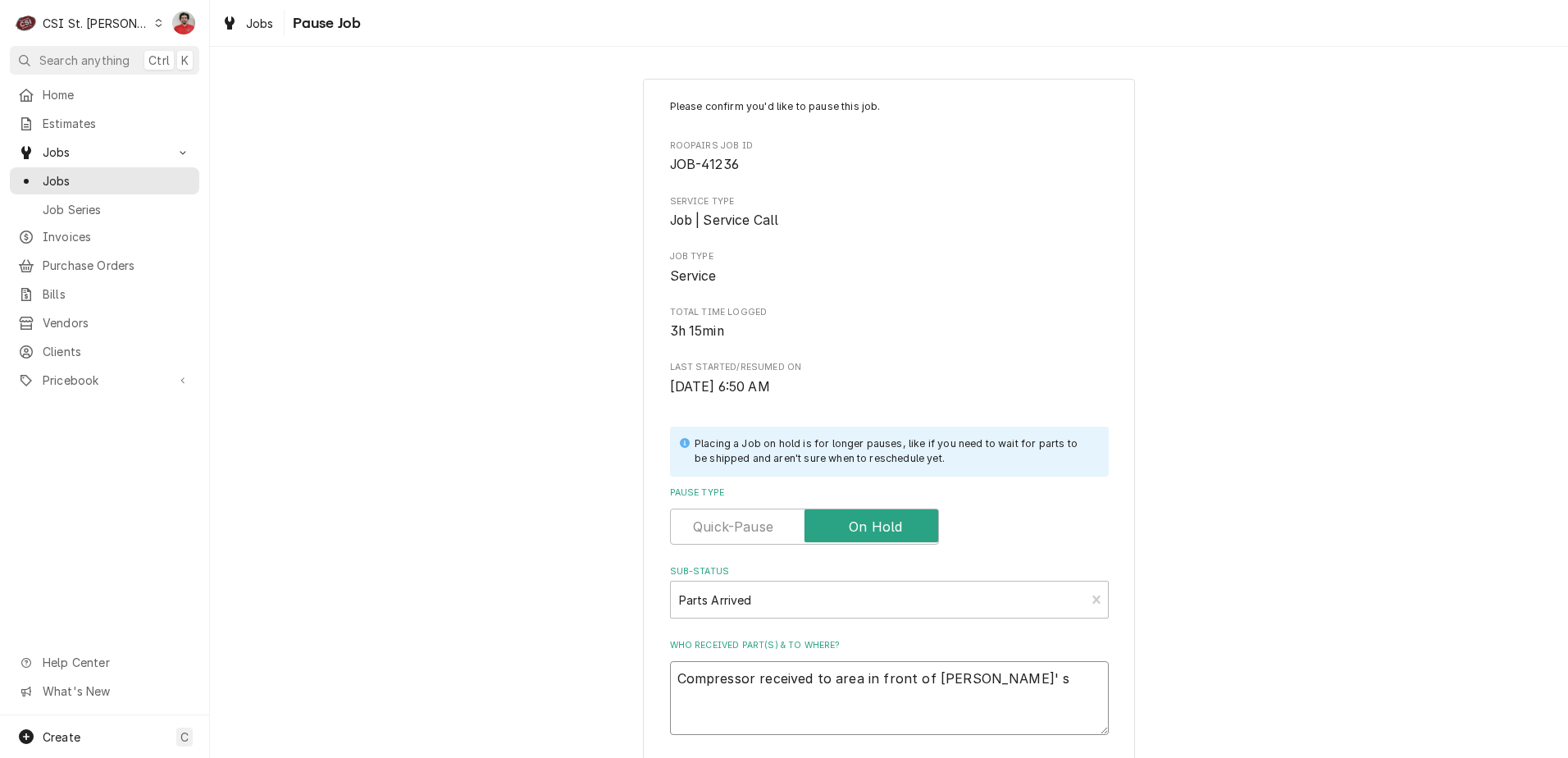
type textarea "x"
type textarea "Compressor received to area in front of [PERSON_NAME]' ss"
type textarea "x"
type textarea "Compressor received to area in front of [PERSON_NAME]' ssh"
type textarea "x"
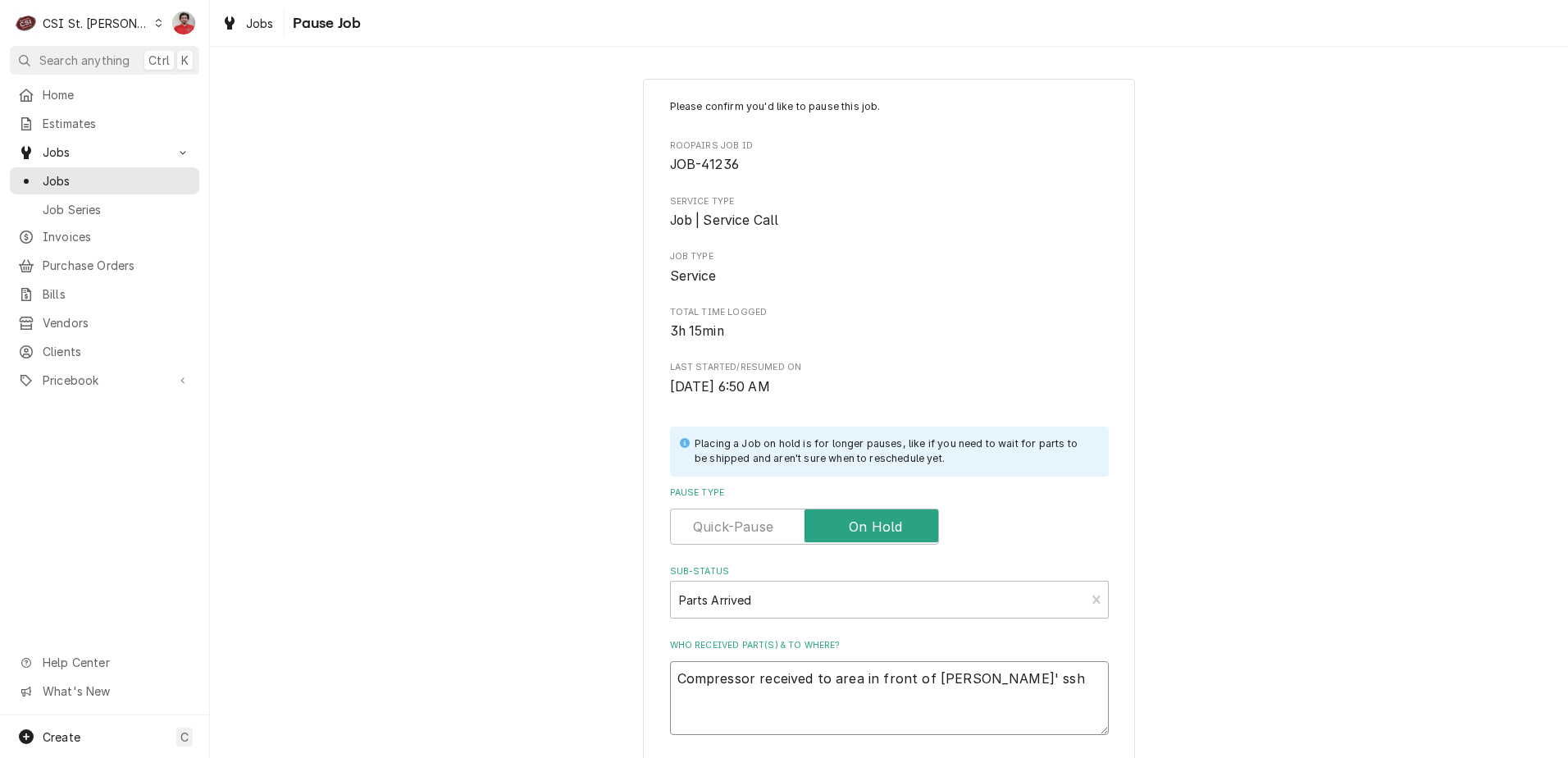
type textarea "Compressor received to area in front of [PERSON_NAME]' sshe"
type textarea "x"
type textarea "Compressor received to area in front of [PERSON_NAME]"
type textarea "x"
type textarea "Compressor received to area in front of [PERSON_NAME]' sshe"
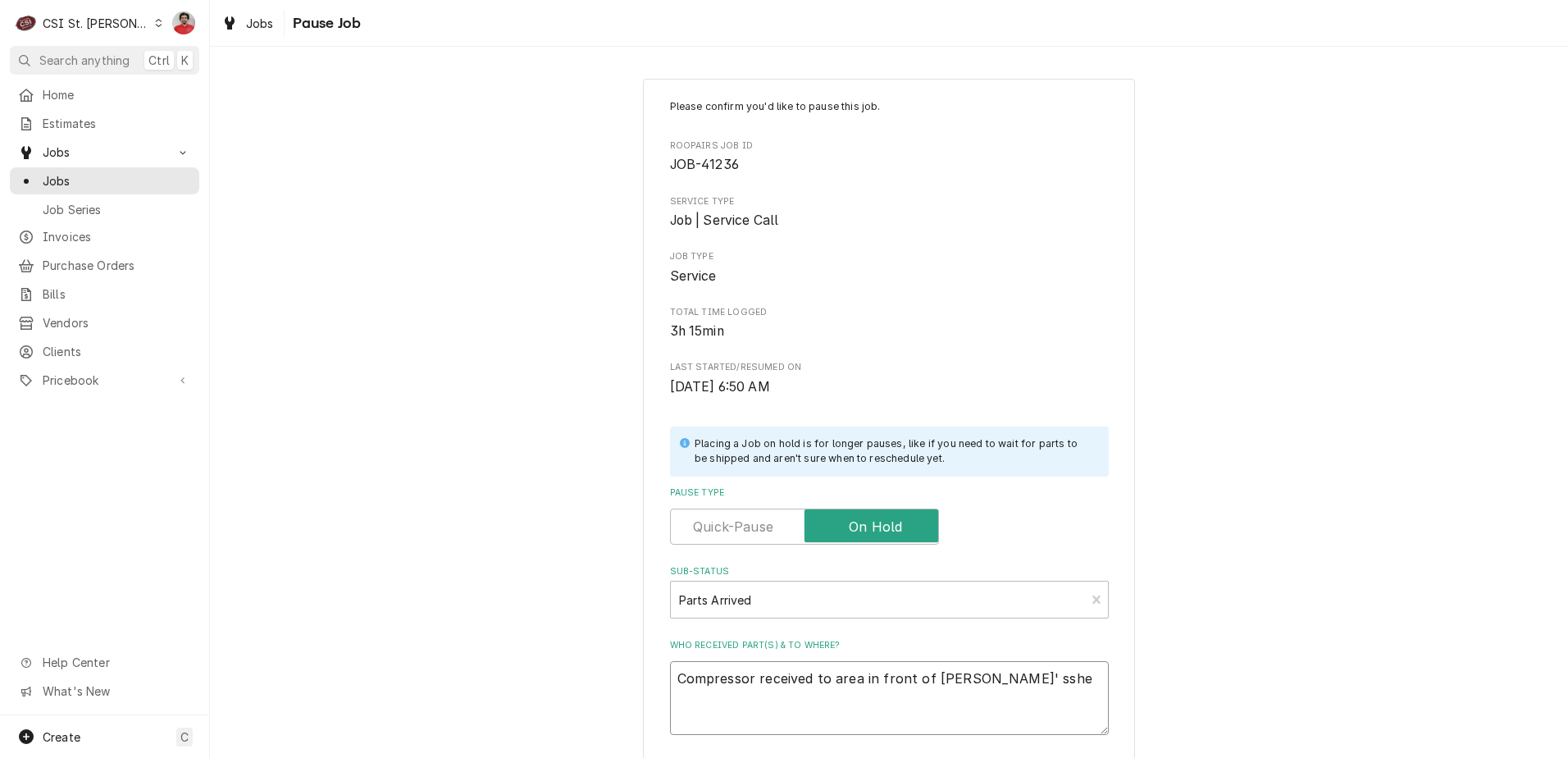
type textarea "x"
type textarea "Compressor received to area in front of [PERSON_NAME]' ssh"
type textarea "x"
type textarea "Compressor received to area in front of [PERSON_NAME]' ss"
type textarea "x"
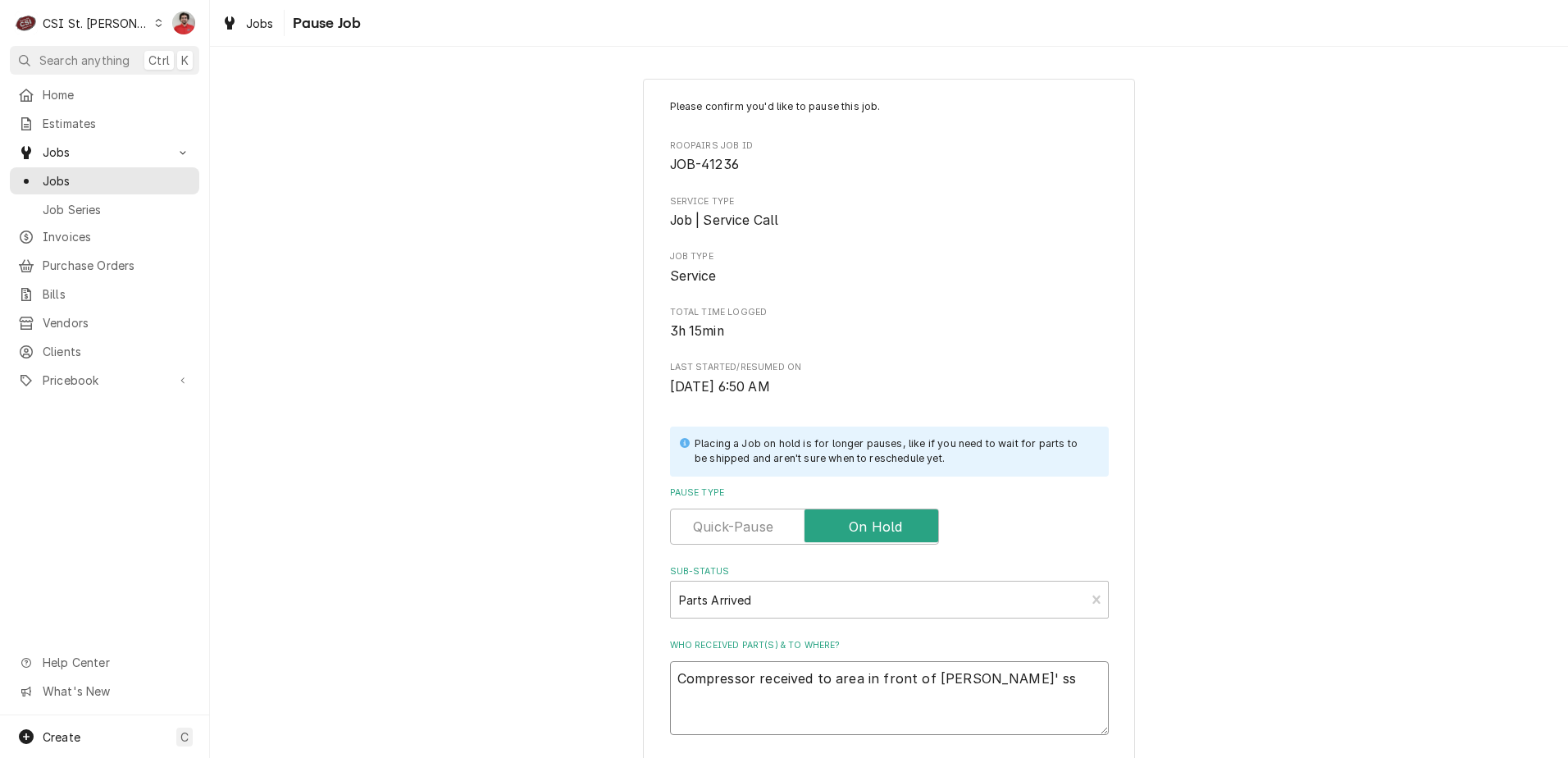
type textarea "Compressor received to area in front of [PERSON_NAME]' s"
type textarea "x"
type textarea "Compressor received to area in front of [PERSON_NAME]'"
type textarea "x"
type textarea "Compressor received to area in front of [PERSON_NAME]'"
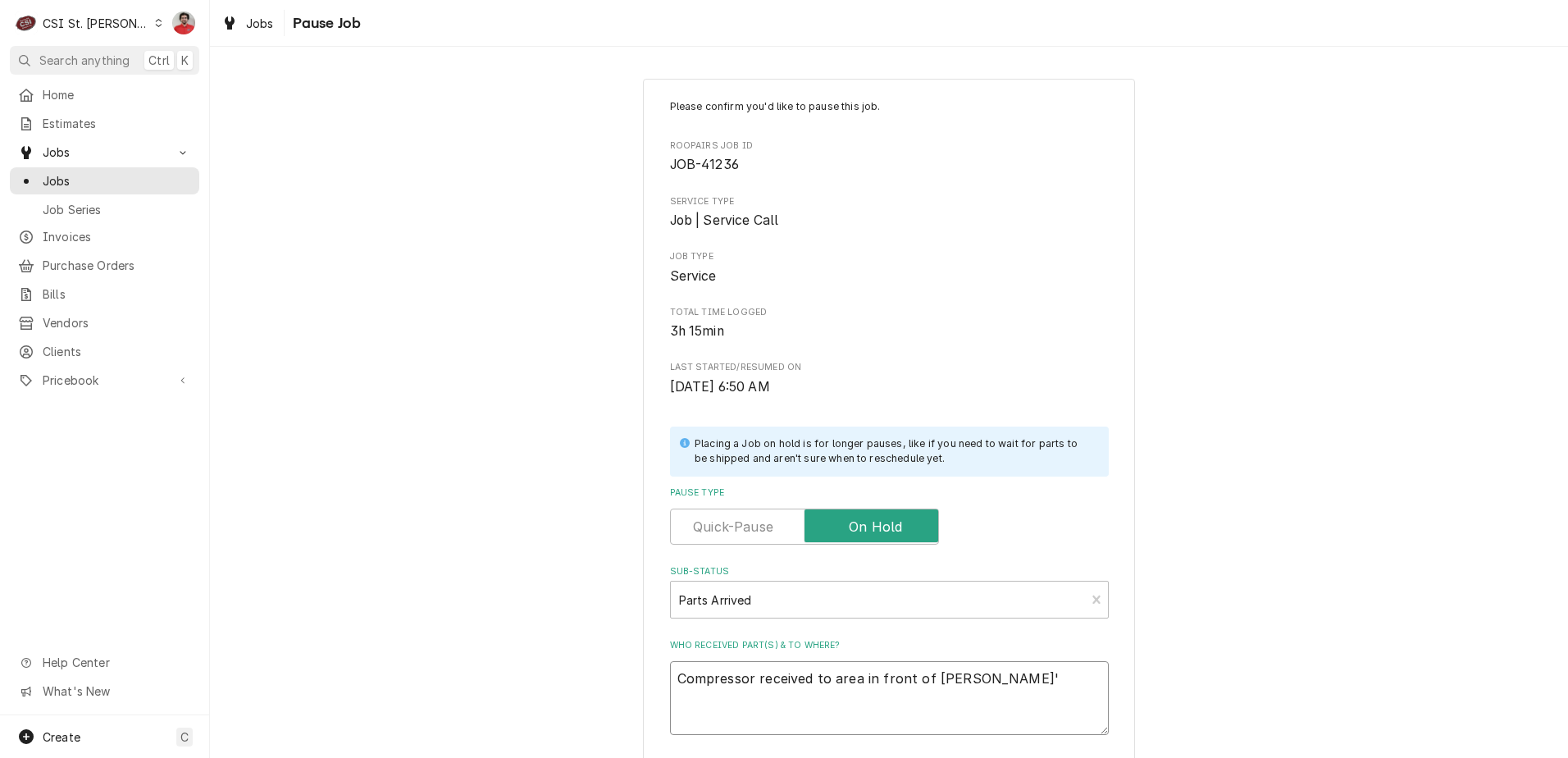
type textarea "x"
type textarea "Compressor received to area in front of [PERSON_NAME]'s"
type textarea "x"
type textarea "Compressor received to area in front of [PERSON_NAME]'s"
type textarea "x"
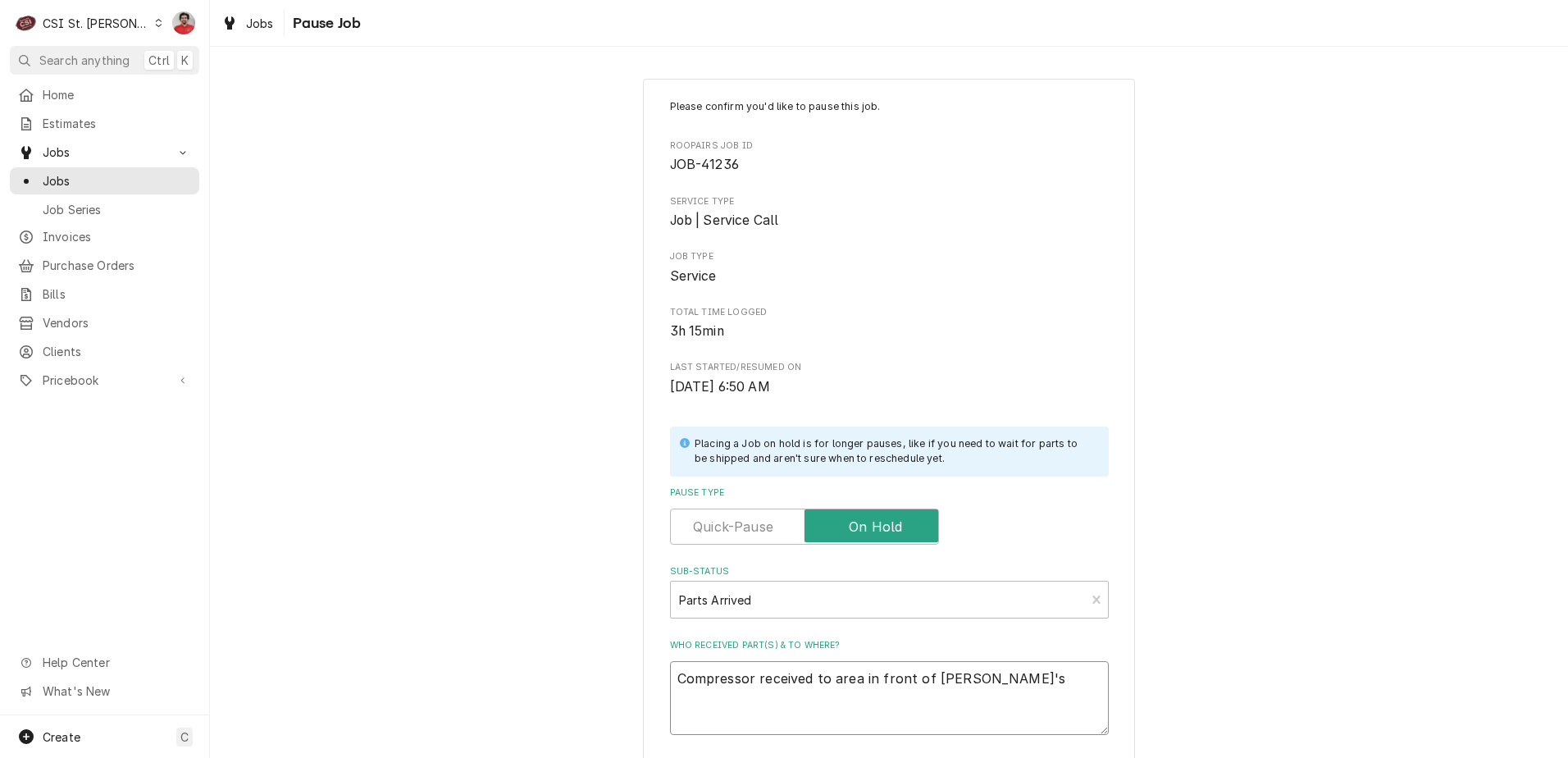
type textarea "Compressor received to area in front of [PERSON_NAME]'s s"
type textarea "x"
type textarea "Compressor received to area in front of [PERSON_NAME]'s sh"
type textarea "x"
type textarea "Compressor received to area in front of [PERSON_NAME]'s she"
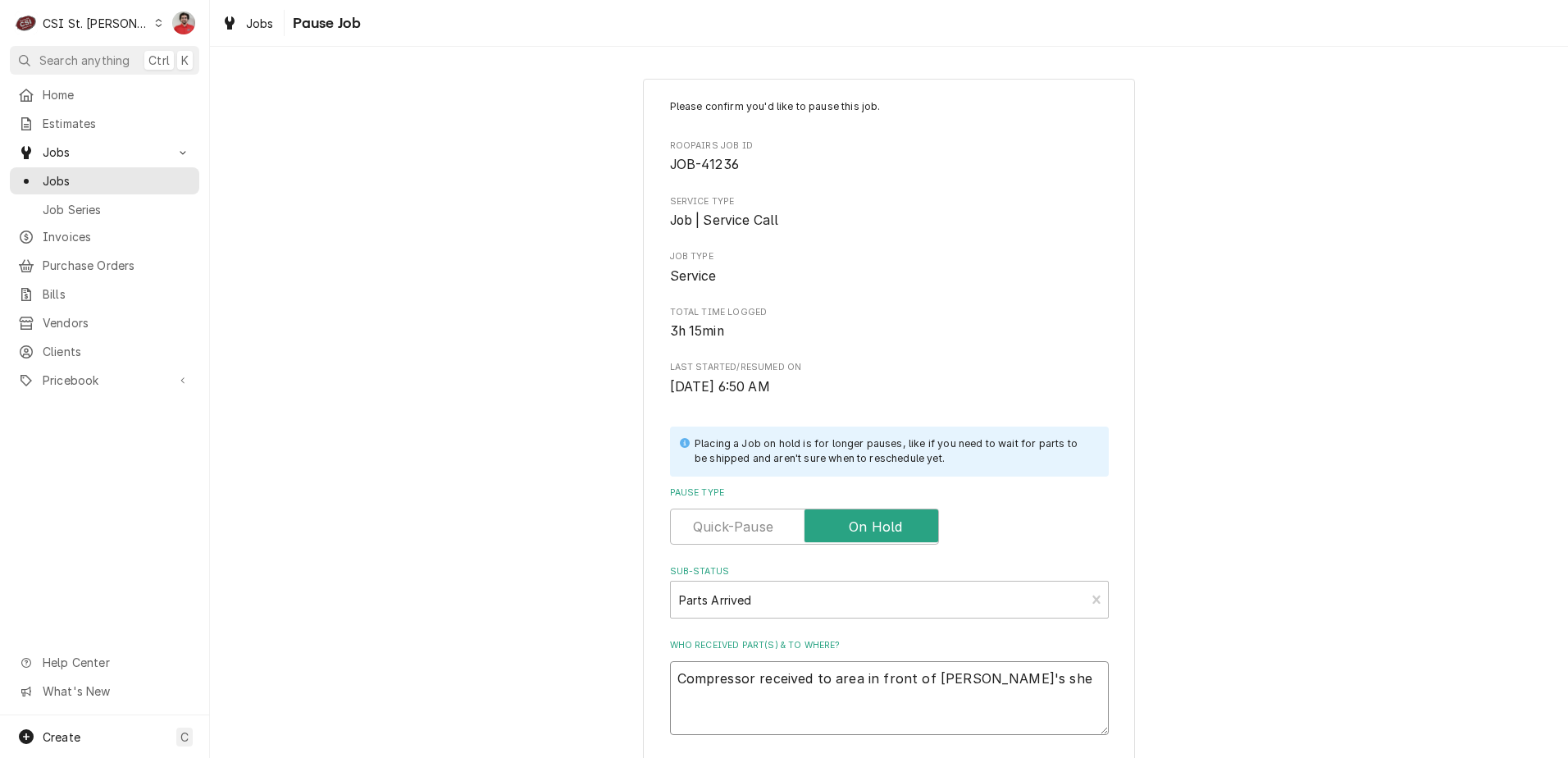
type textarea "x"
type textarea "Compressor received to area in front of [PERSON_NAME]'s shel"
type textarea "x"
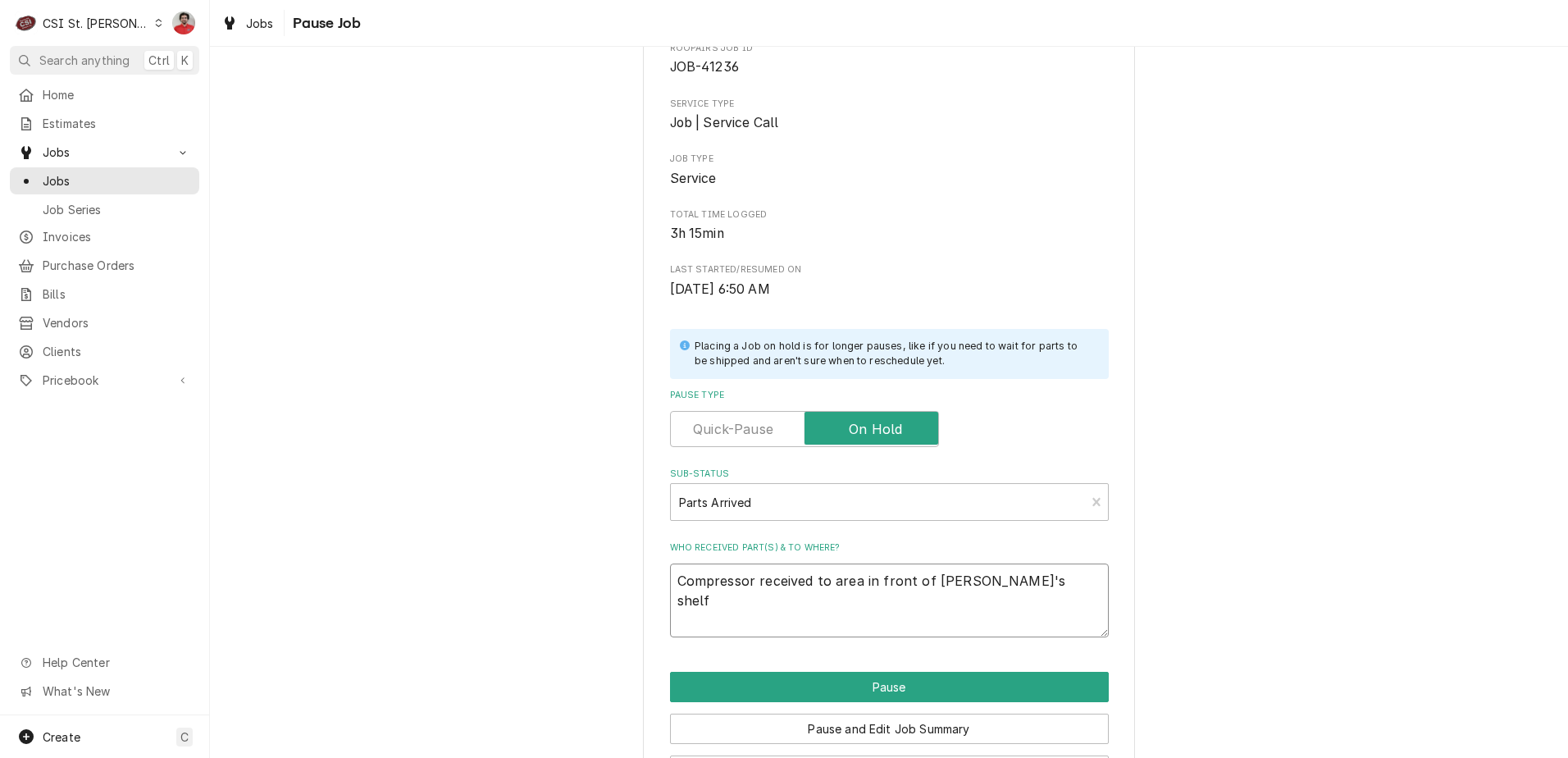
scroll to position [160, 0]
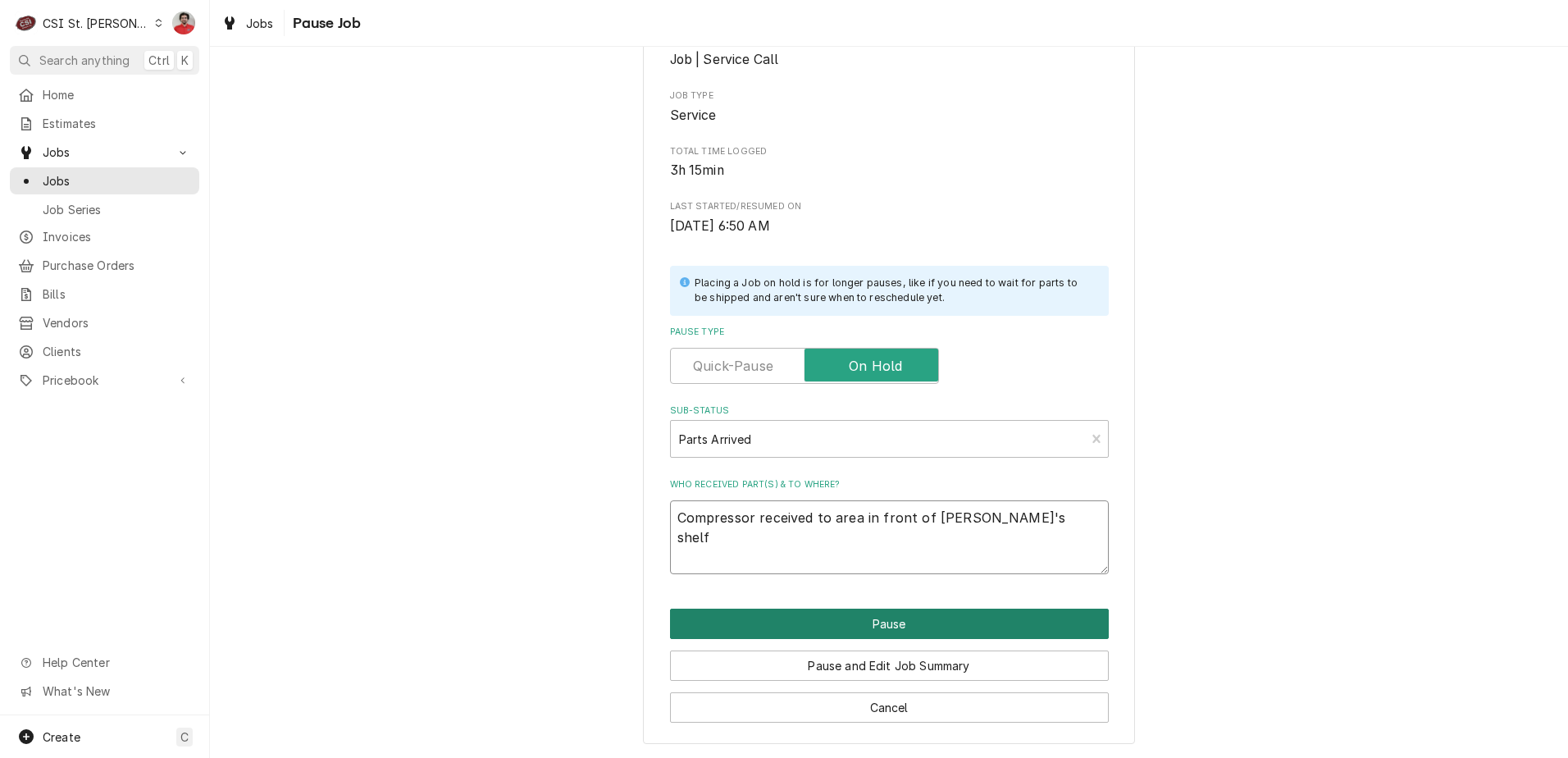
type textarea "Compressor received to area in front of [PERSON_NAME]'s shelf"
click at [849, 615] on button "Pause" at bounding box center [890, 623] width 439 height 30
type textarea "x"
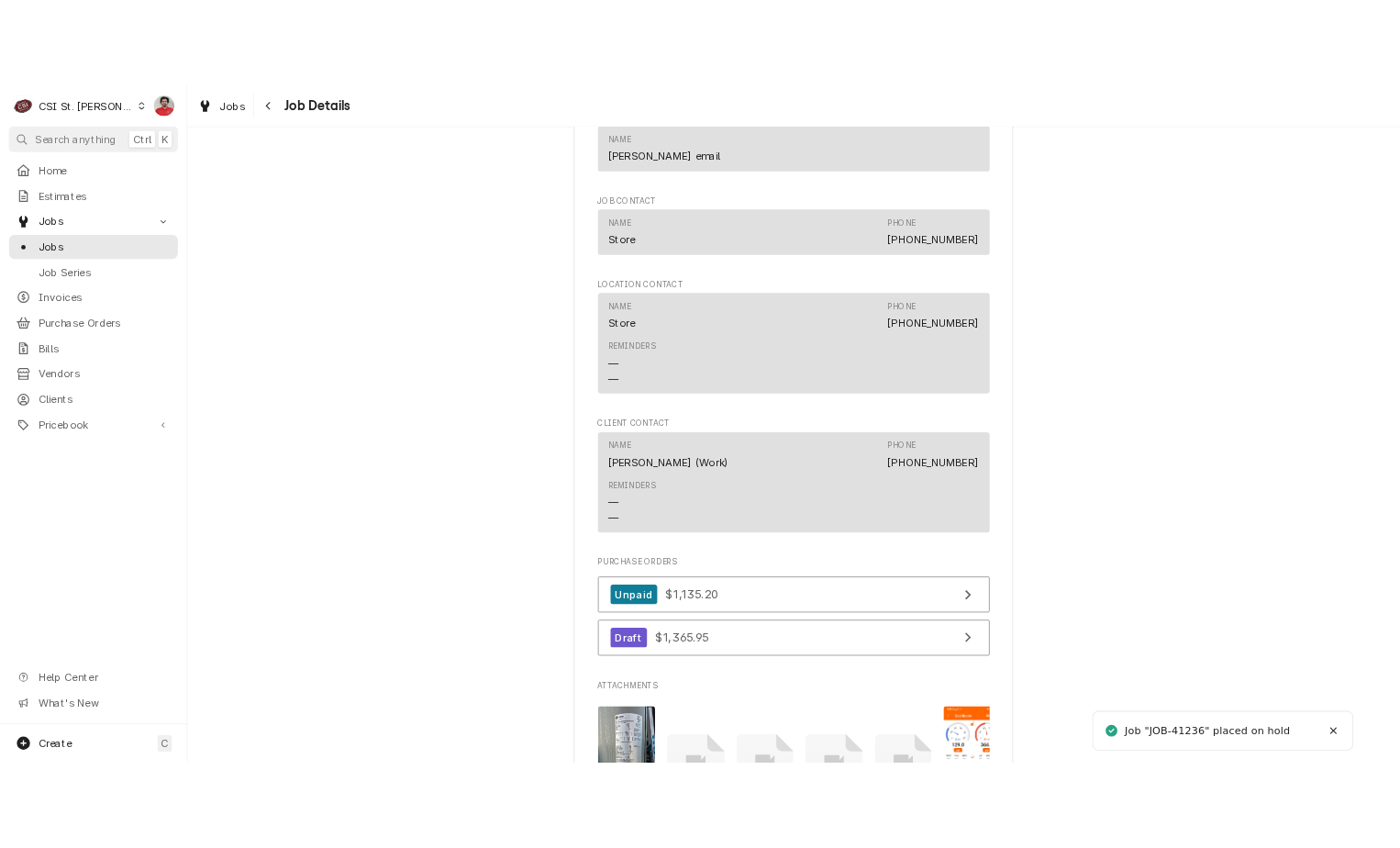
scroll to position [3577, 0]
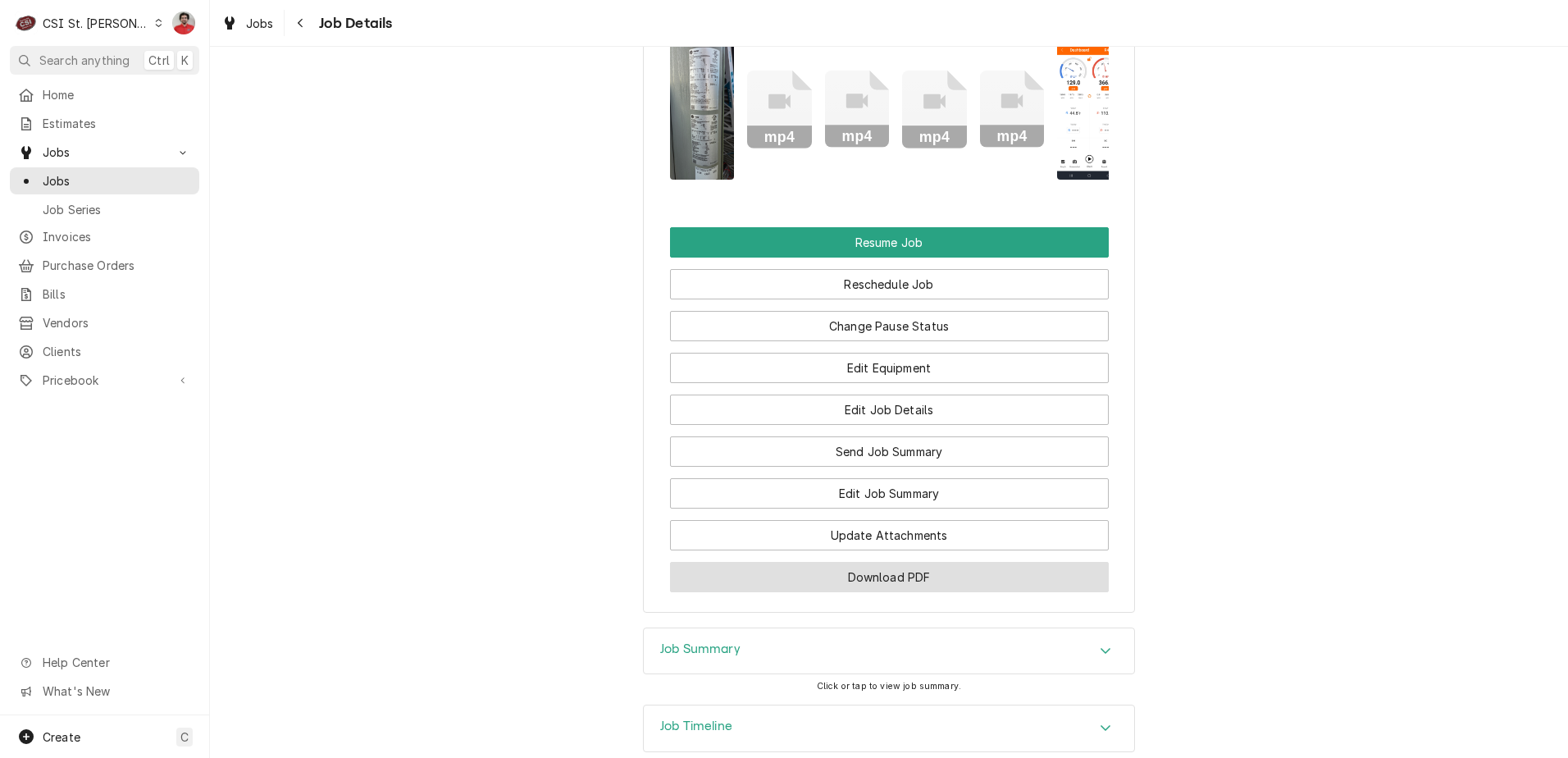
click at [847, 592] on button "Download PDF" at bounding box center [890, 577] width 439 height 30
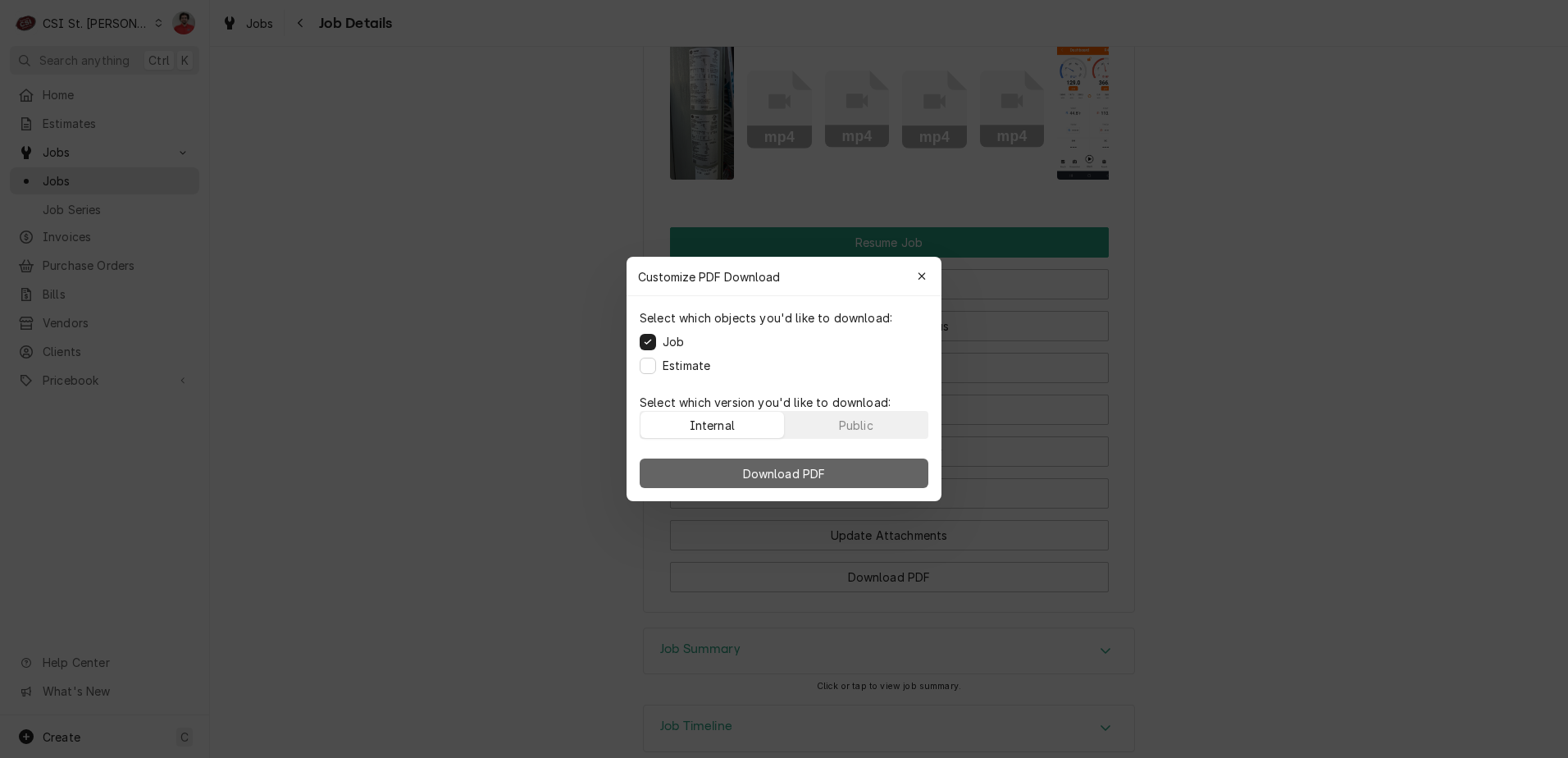
click at [789, 474] on span "Download PDF" at bounding box center [784, 473] width 90 height 17
